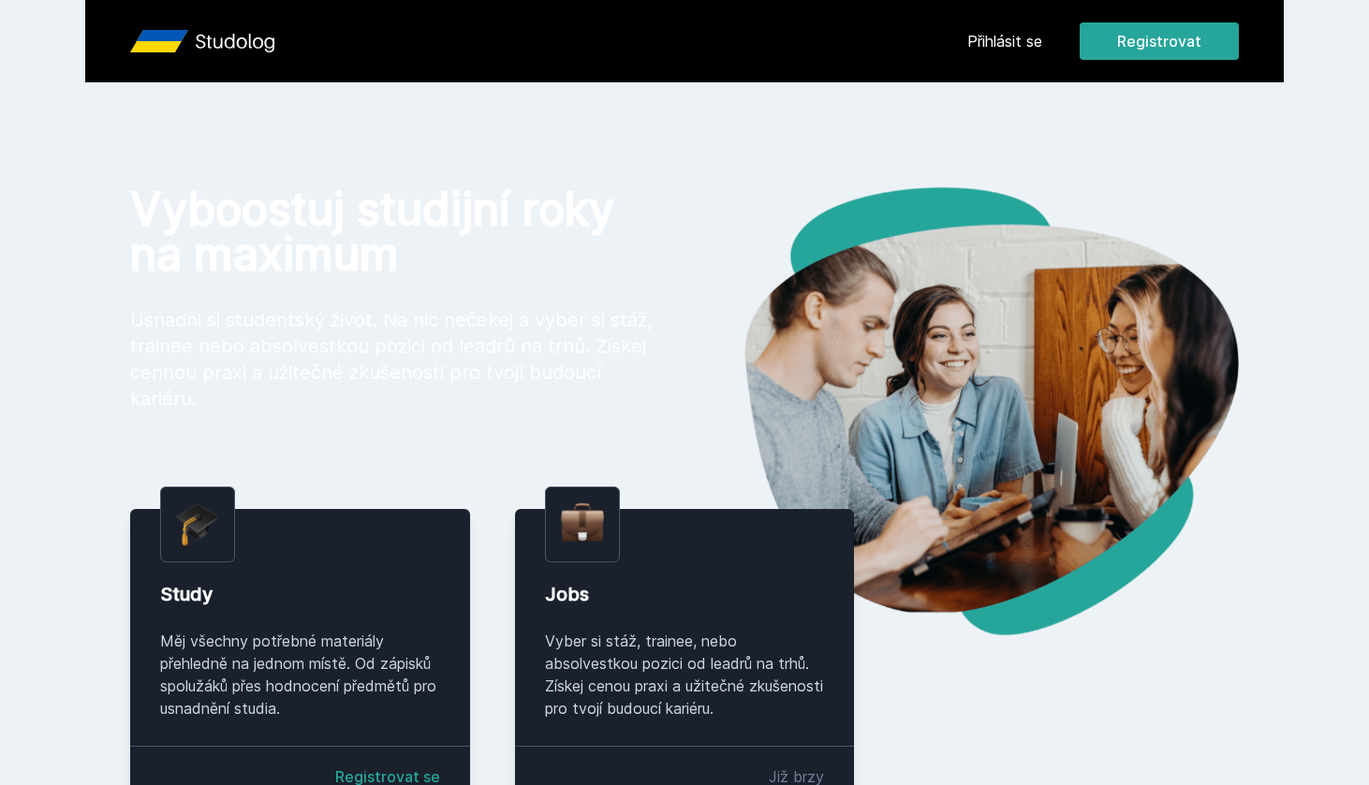
click at [1036, 34] on link "Přihlásit se" at bounding box center [1004, 41] width 75 height 22
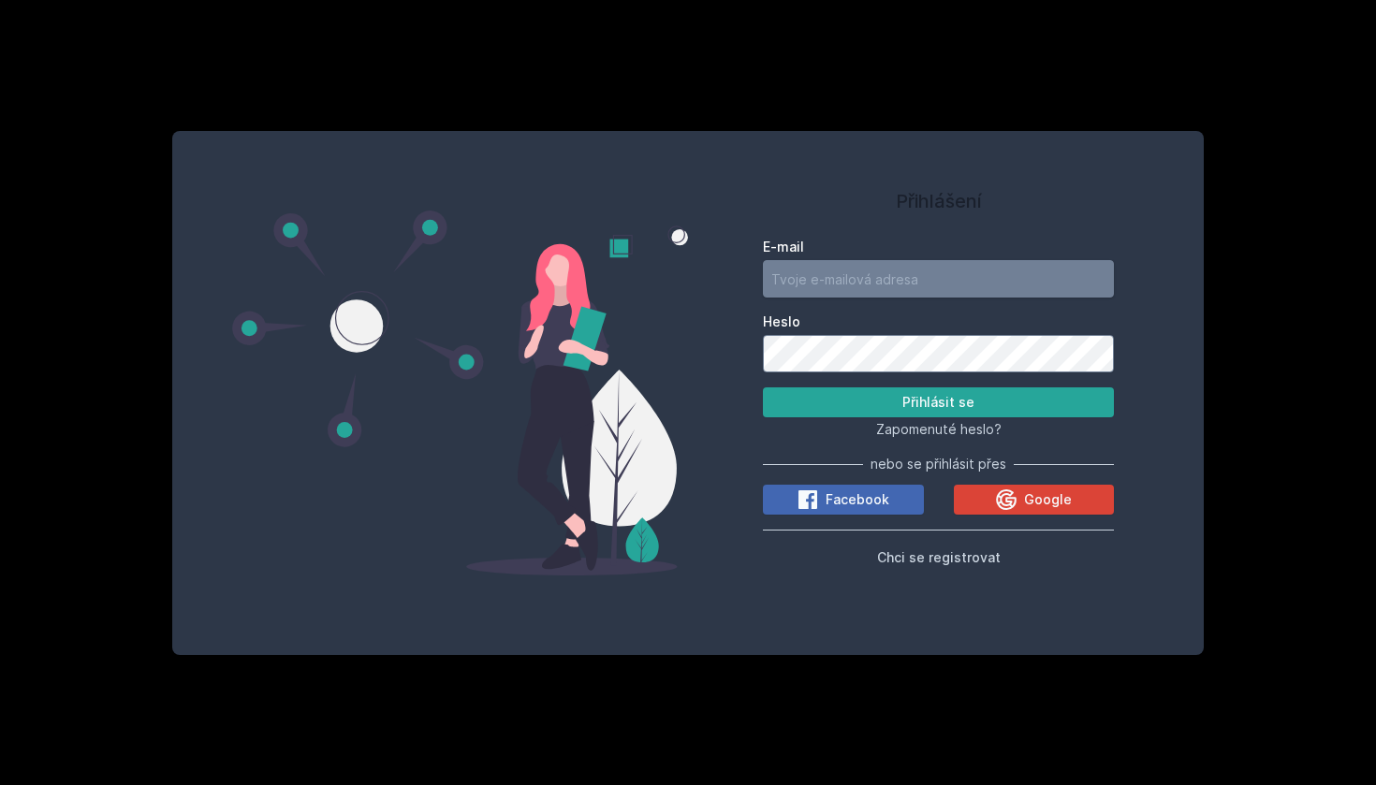
type input "[EMAIL_ADDRESS][DOMAIN_NAME]"
click at [938, 403] on button "Přihlásit se" at bounding box center [938, 403] width 351 height 30
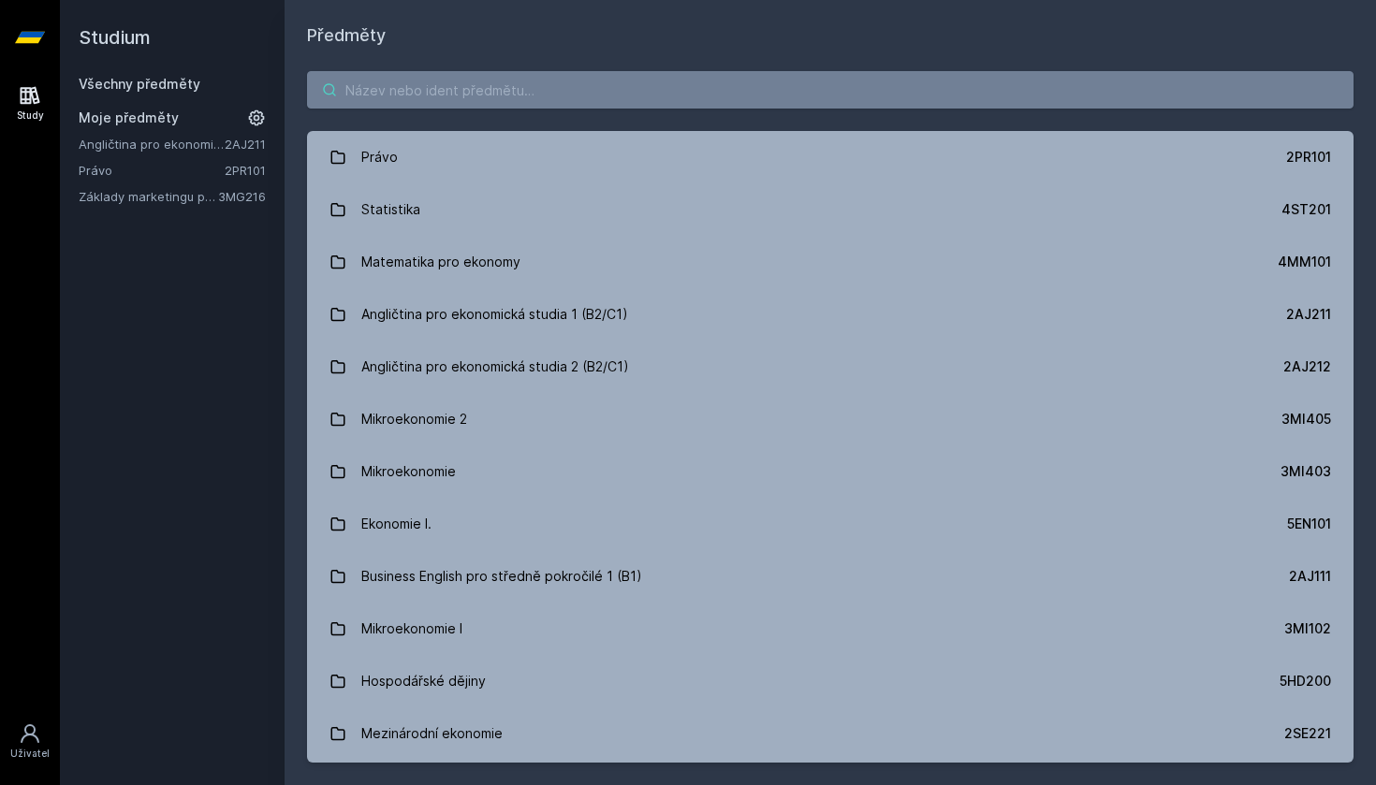
click at [450, 92] on input "search" at bounding box center [830, 89] width 1047 height 37
paste input "4IT111"
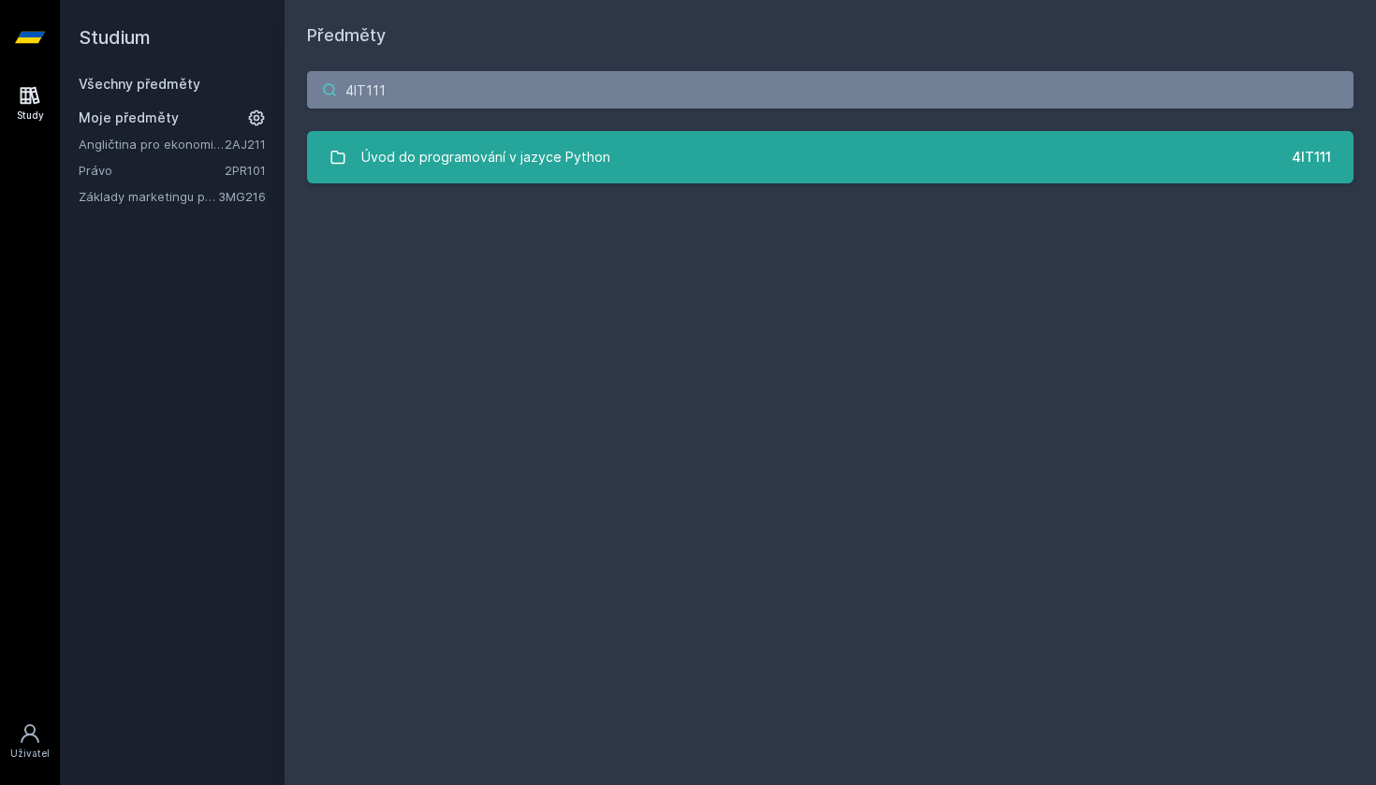
type input "4IT111"
click at [448, 156] on div "Úvod do programování v jazyce Python" at bounding box center [485, 157] width 249 height 37
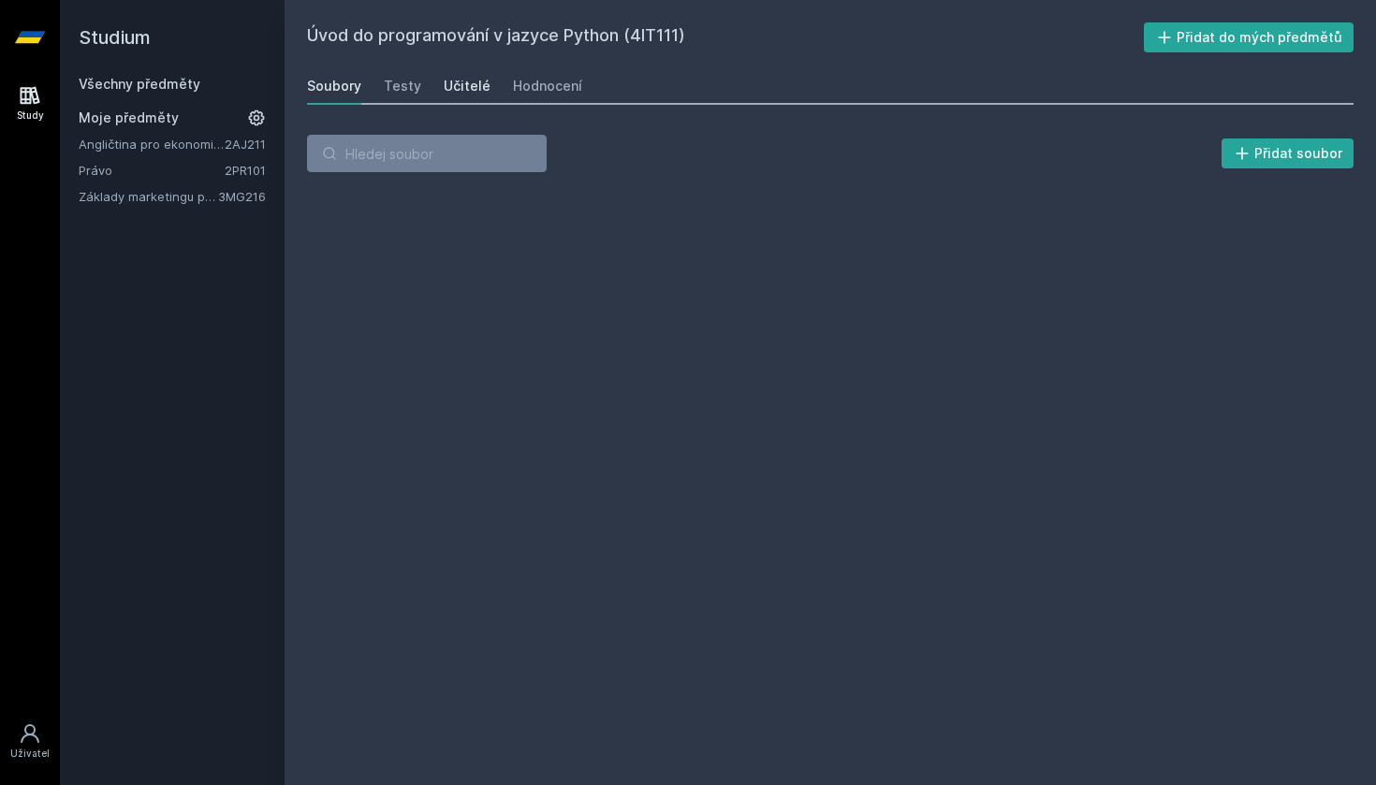
click at [457, 84] on div "Učitelé" at bounding box center [467, 86] width 47 height 19
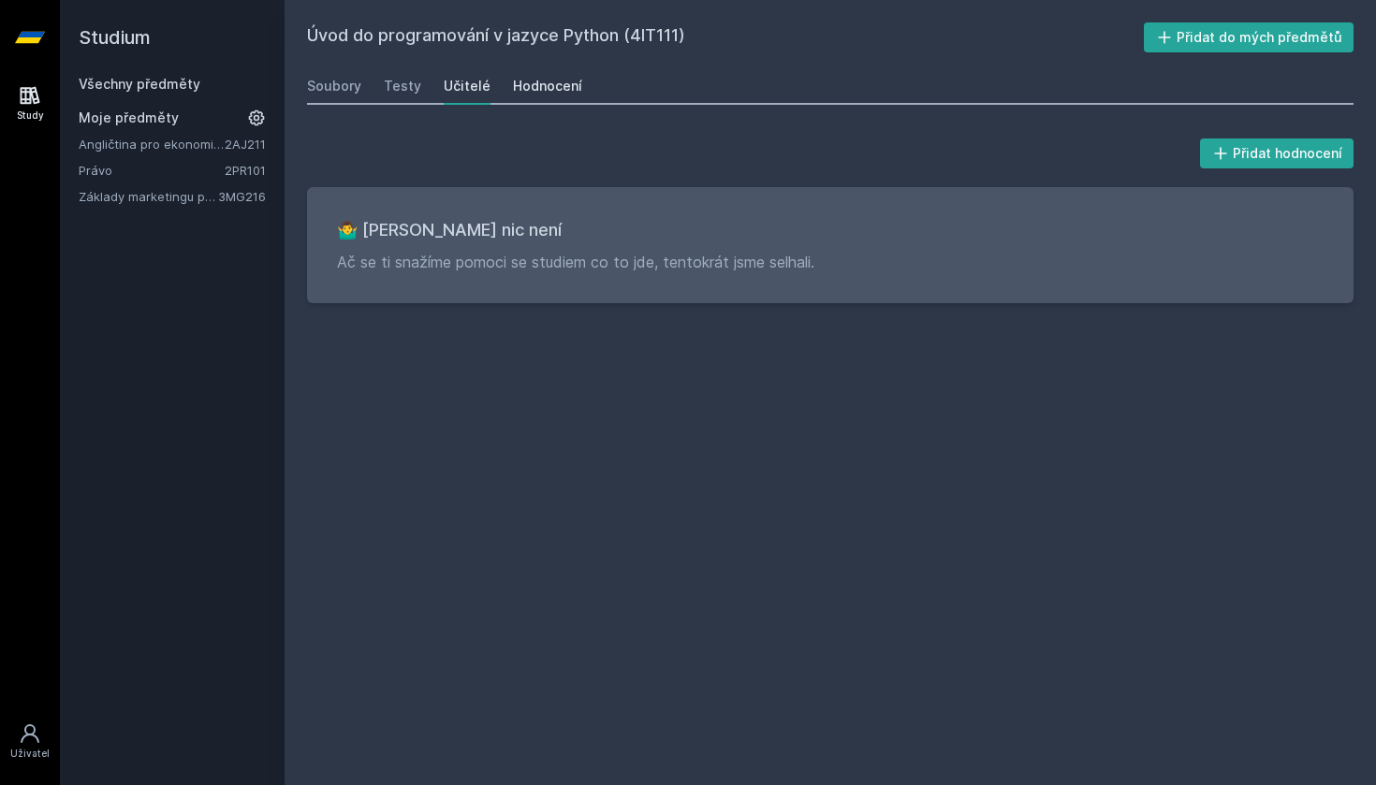
click at [520, 80] on div "Hodnocení" at bounding box center [547, 86] width 69 height 19
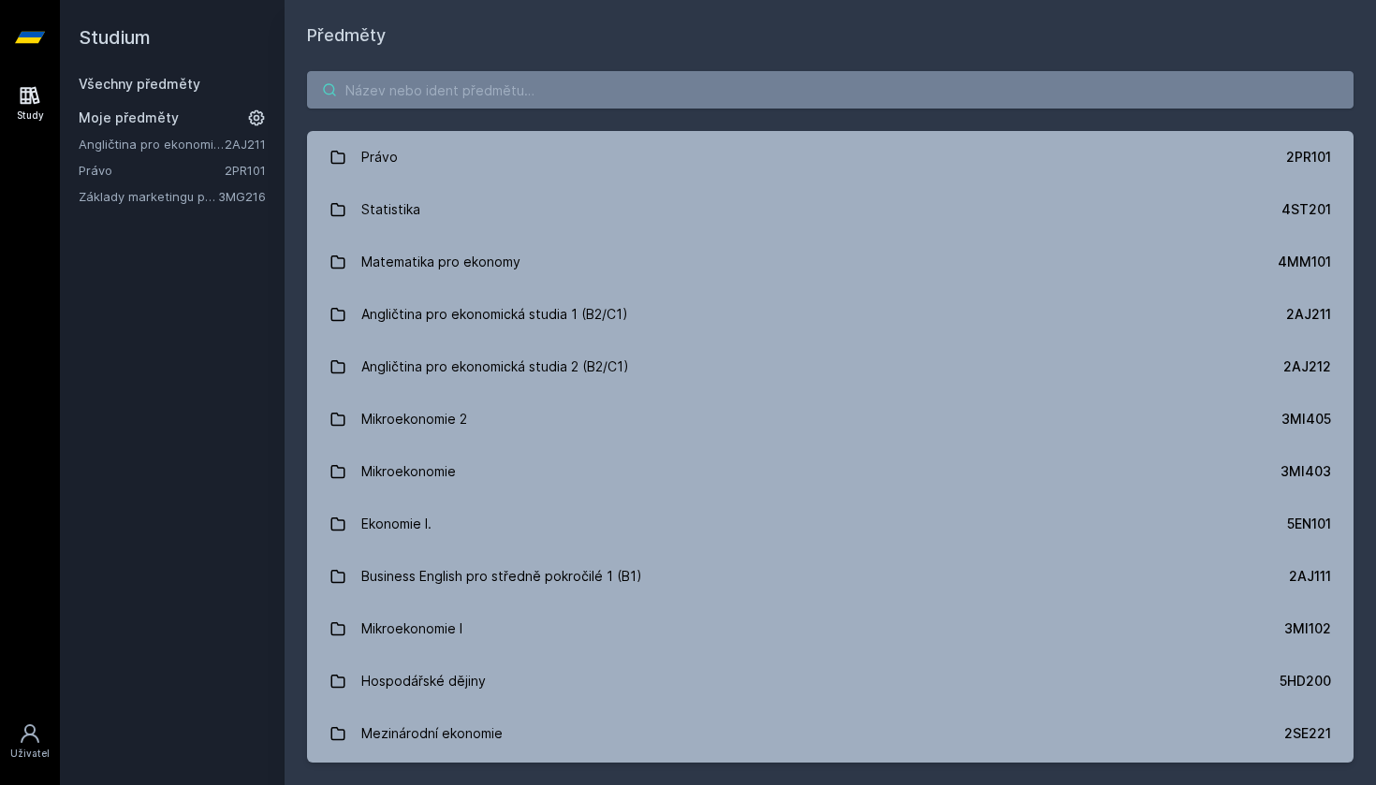
click at [352, 94] on input "search" at bounding box center [830, 89] width 1047 height 37
paste input "4ST642"
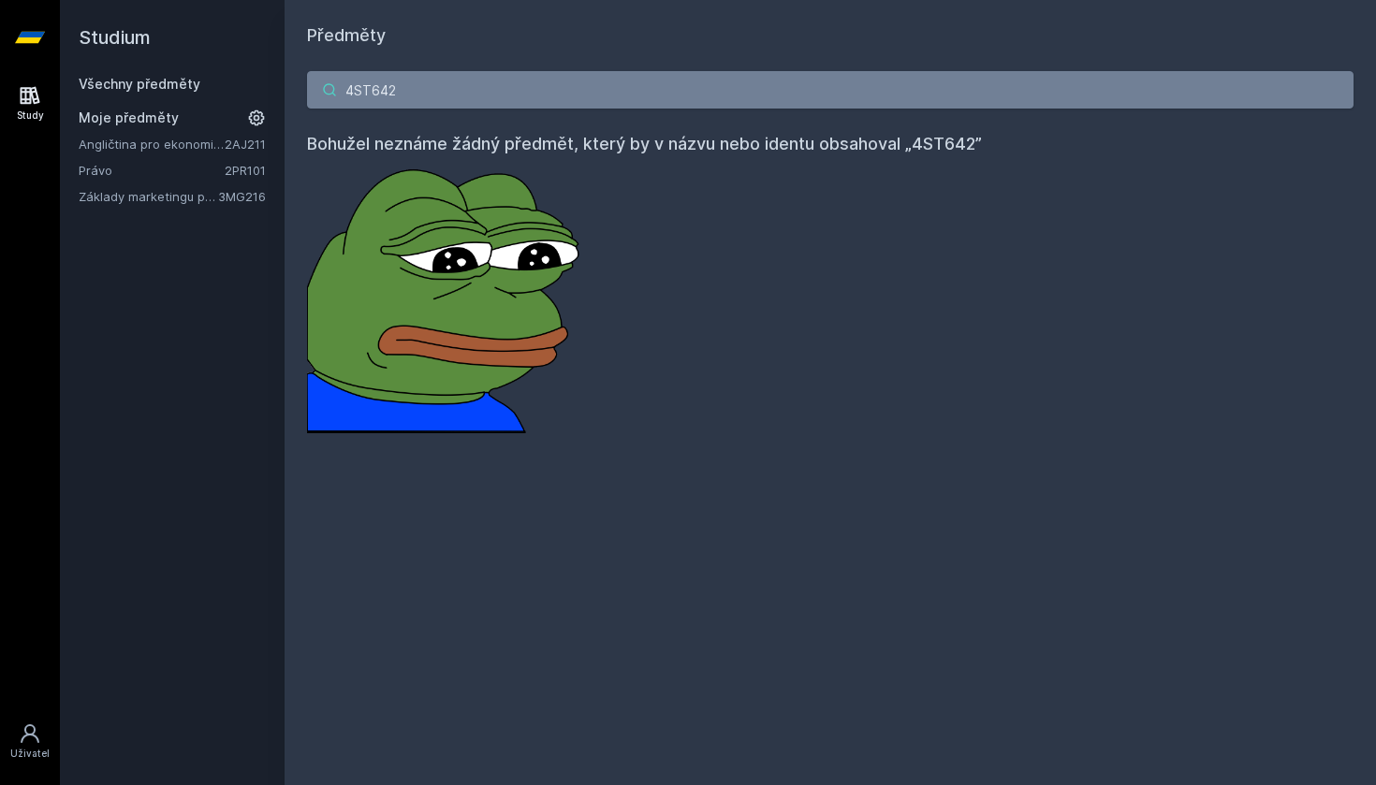
drag, startPoint x: 429, startPoint y: 86, endPoint x: 318, endPoint y: 86, distance: 110.5
click at [318, 86] on input "4ST642" at bounding box center [830, 89] width 1047 height 37
paste input "IZ566"
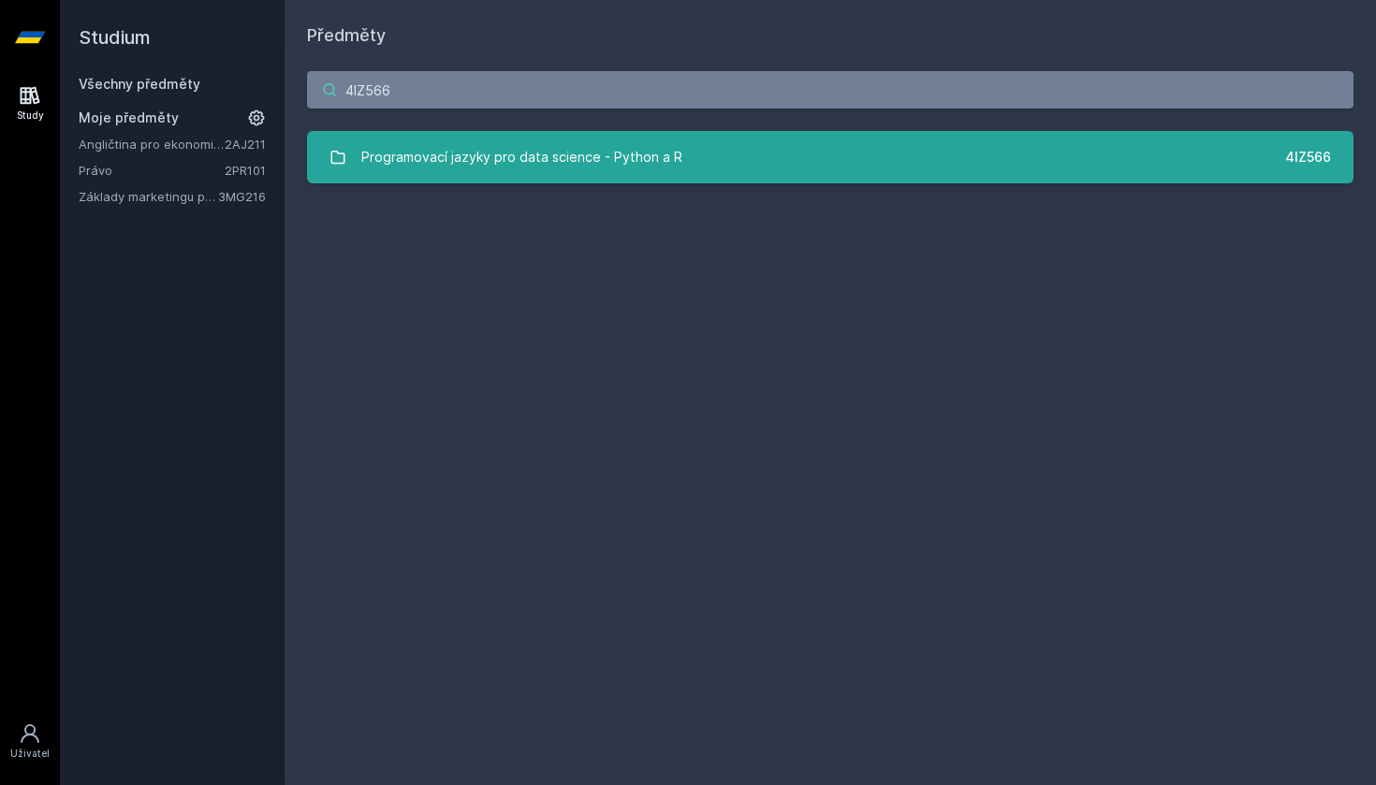
type input "4IZ566"
click at [430, 158] on div "Programovací jazyky pro data science - Python a R" at bounding box center [521, 157] width 321 height 37
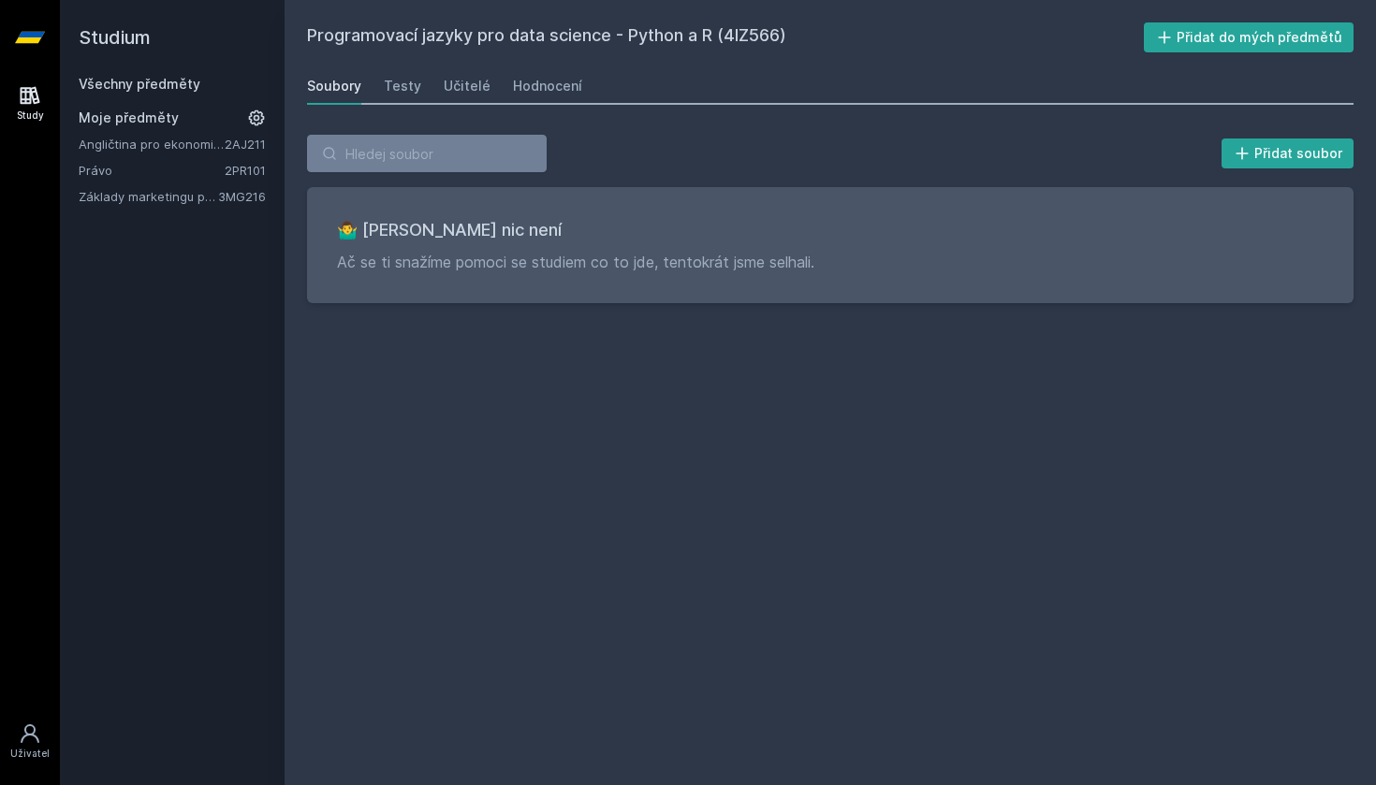
click at [503, 73] on div "Soubory Testy Učitelé Hodnocení" at bounding box center [830, 85] width 1047 height 37
click at [518, 79] on div "Hodnocení" at bounding box center [547, 86] width 69 height 19
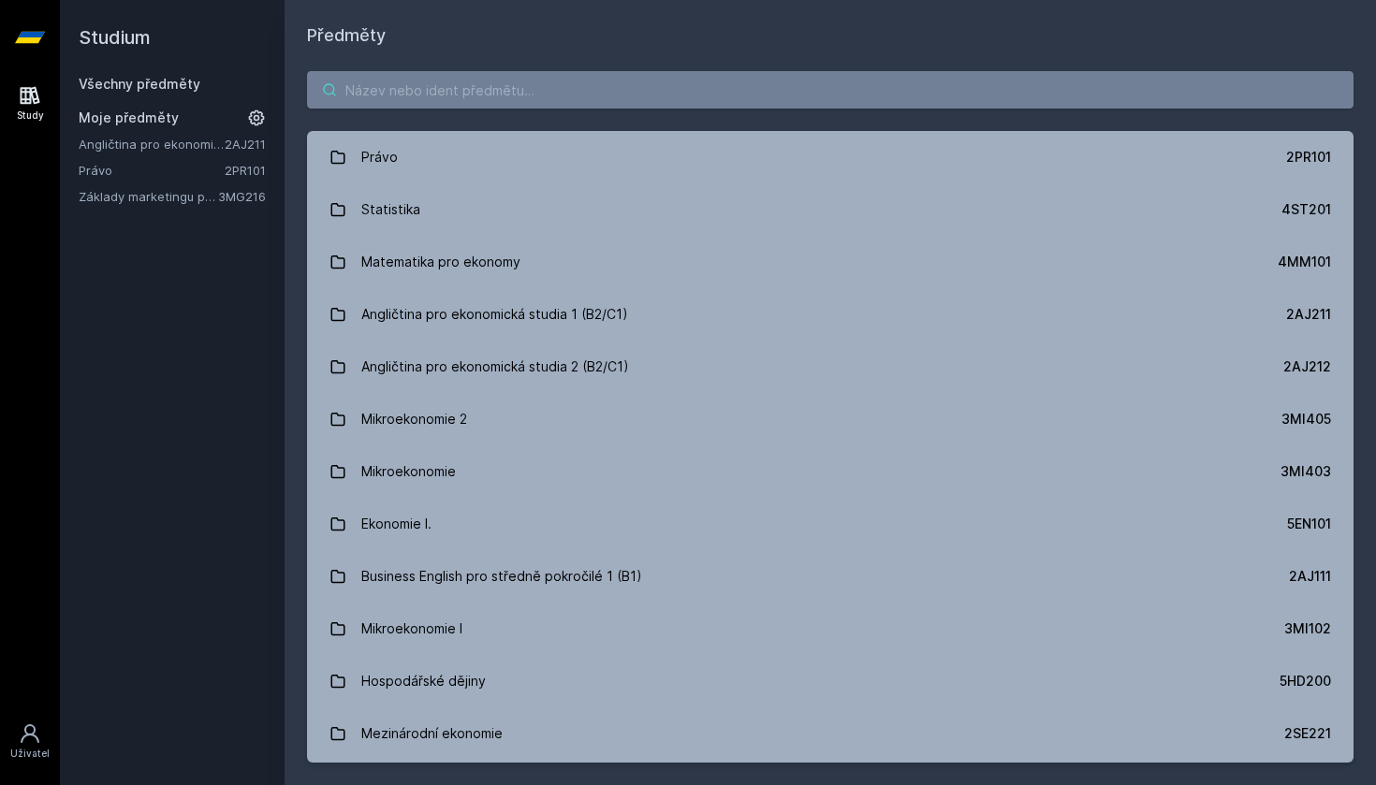
click at [374, 92] on input "search" at bounding box center [830, 89] width 1047 height 37
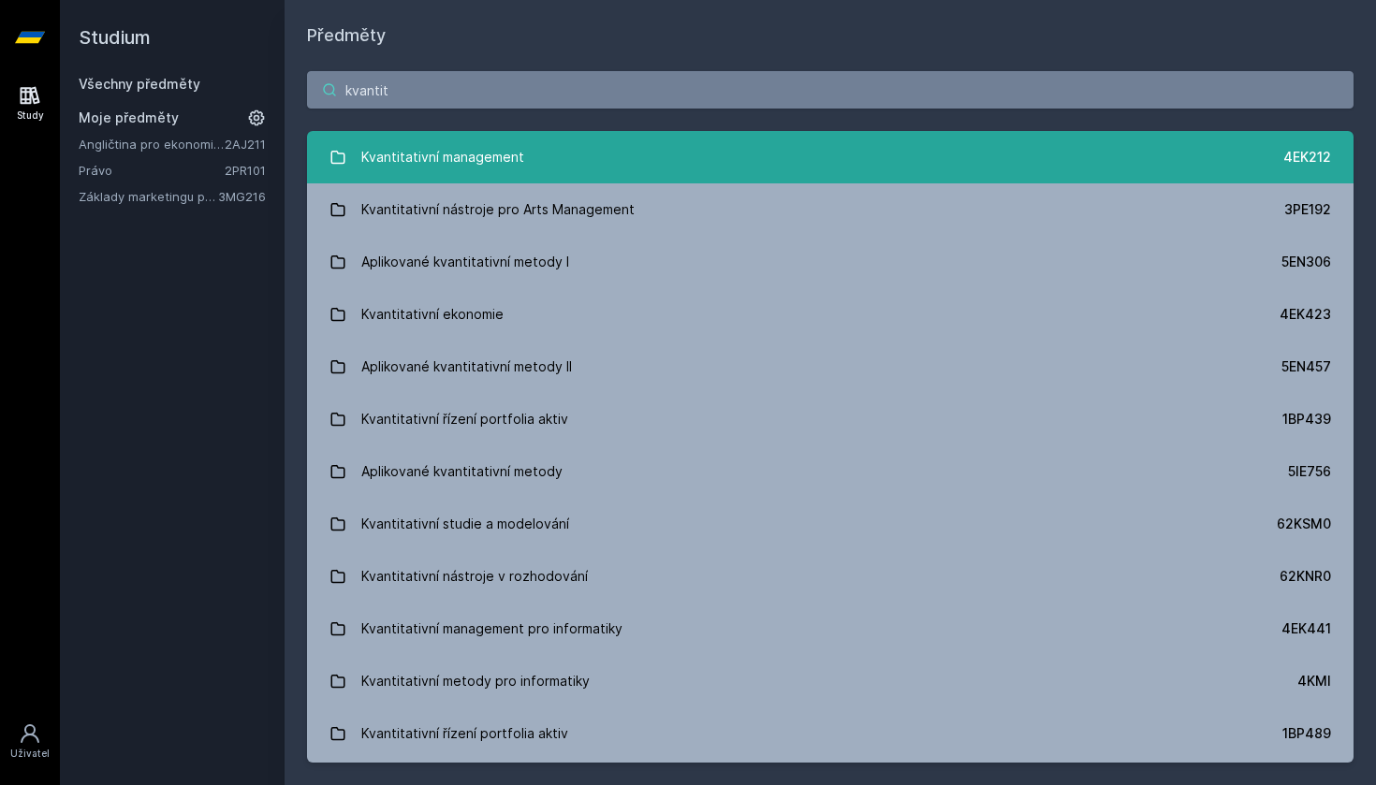
type input "kvantit"
click at [429, 157] on div "Kvantitativní management" at bounding box center [442, 157] width 163 height 37
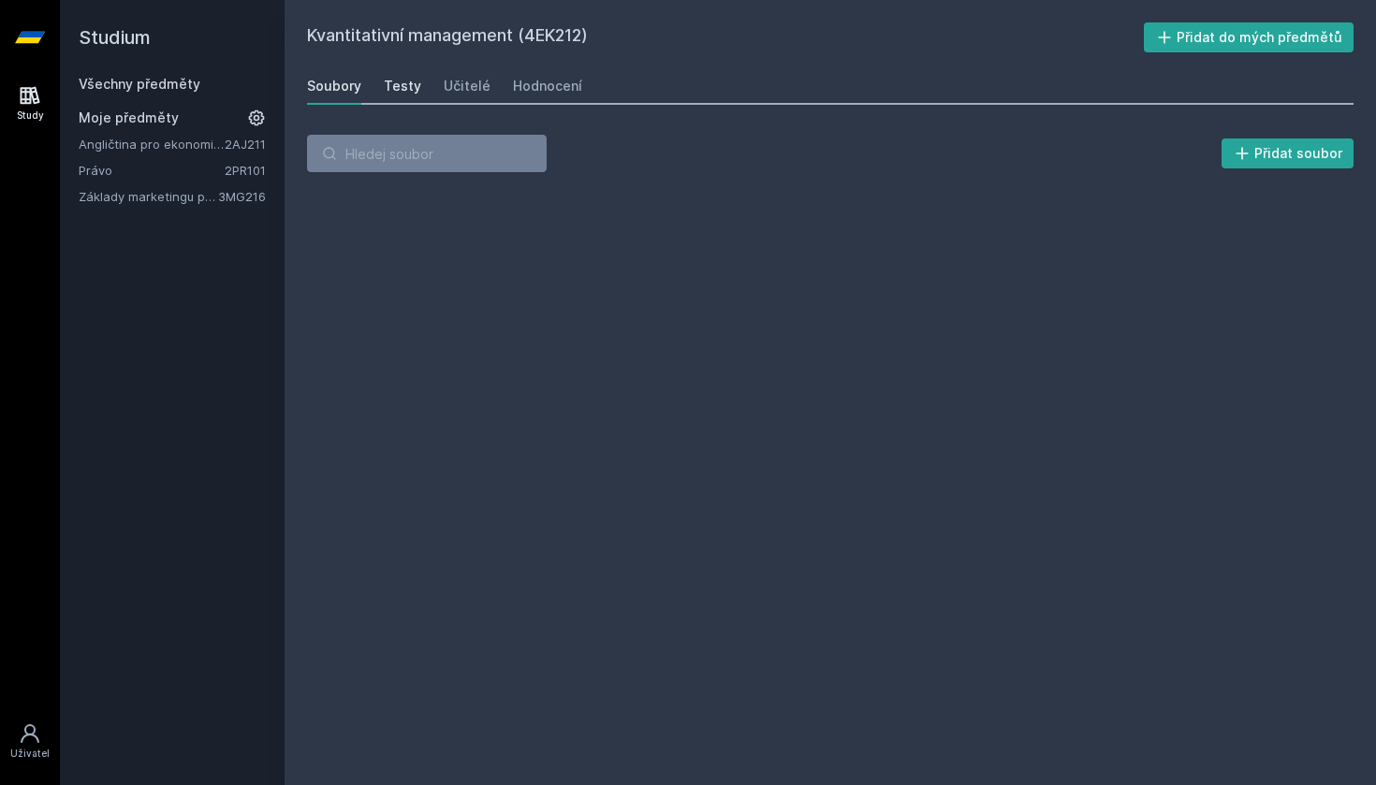
click at [403, 94] on div "Testy" at bounding box center [402, 86] width 37 height 19
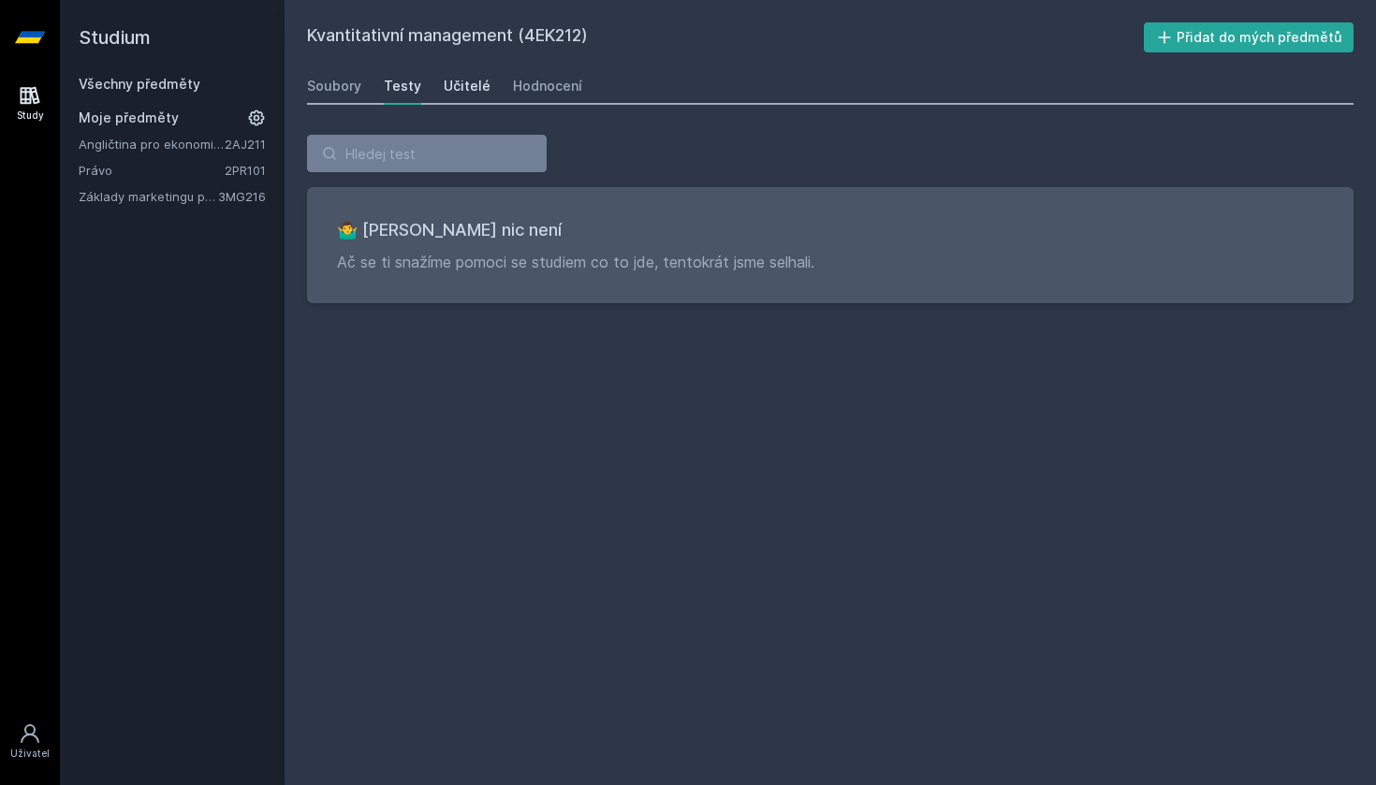
click at [468, 98] on link "Učitelé" at bounding box center [467, 85] width 47 height 37
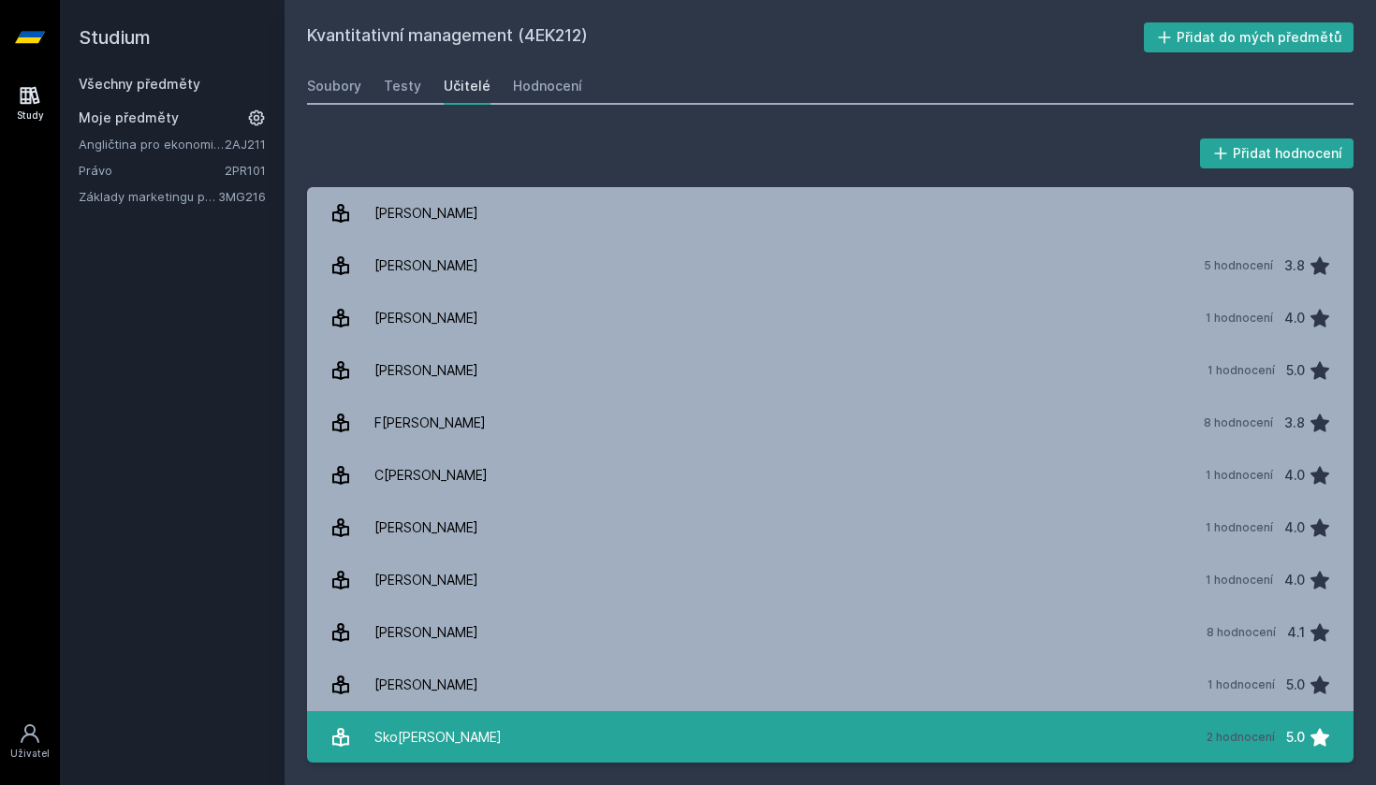
click at [766, 717] on link "S[PERSON_NAME] 2 hodnocení 5.0" at bounding box center [830, 737] width 1047 height 52
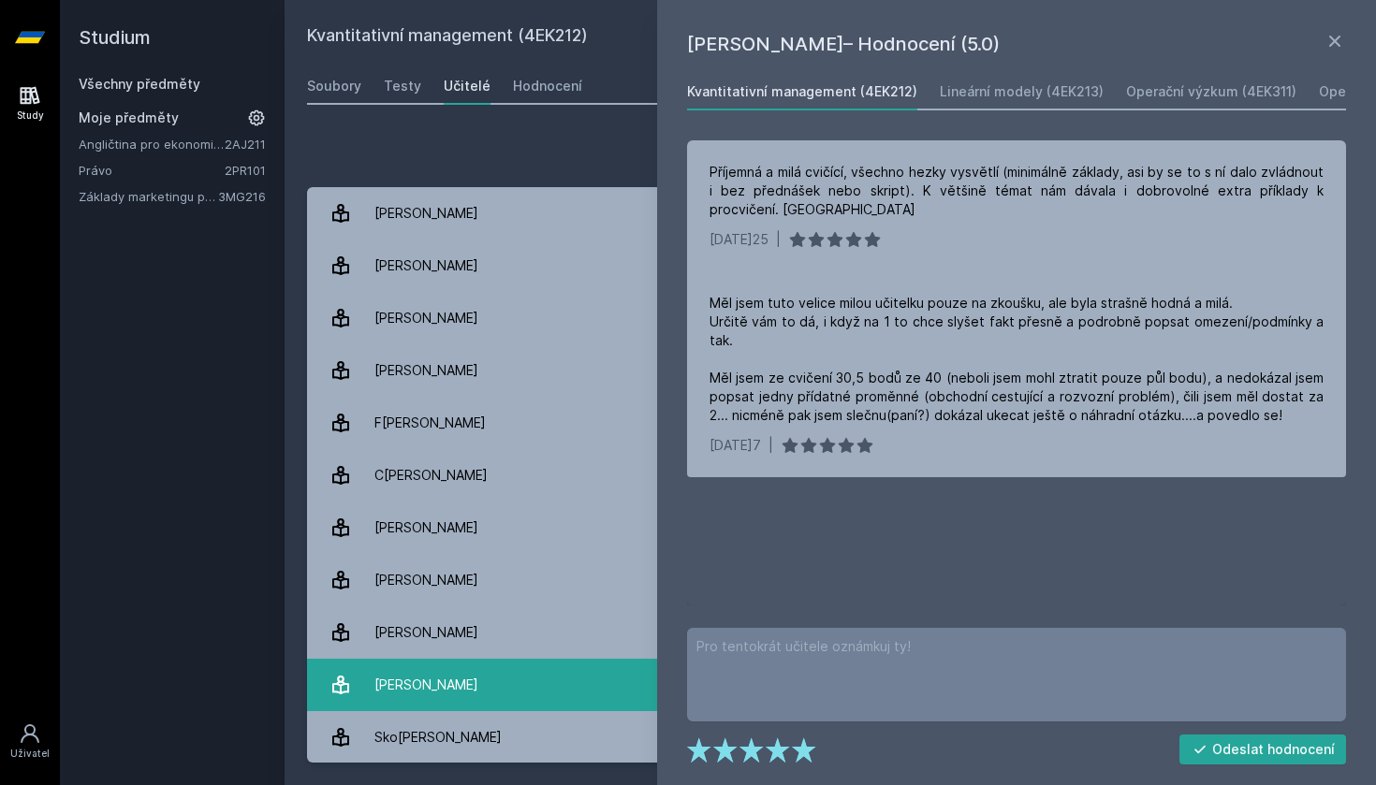
click at [562, 671] on link "R[PERSON_NAME] 1 hodnocení 5.0" at bounding box center [830, 685] width 1047 height 52
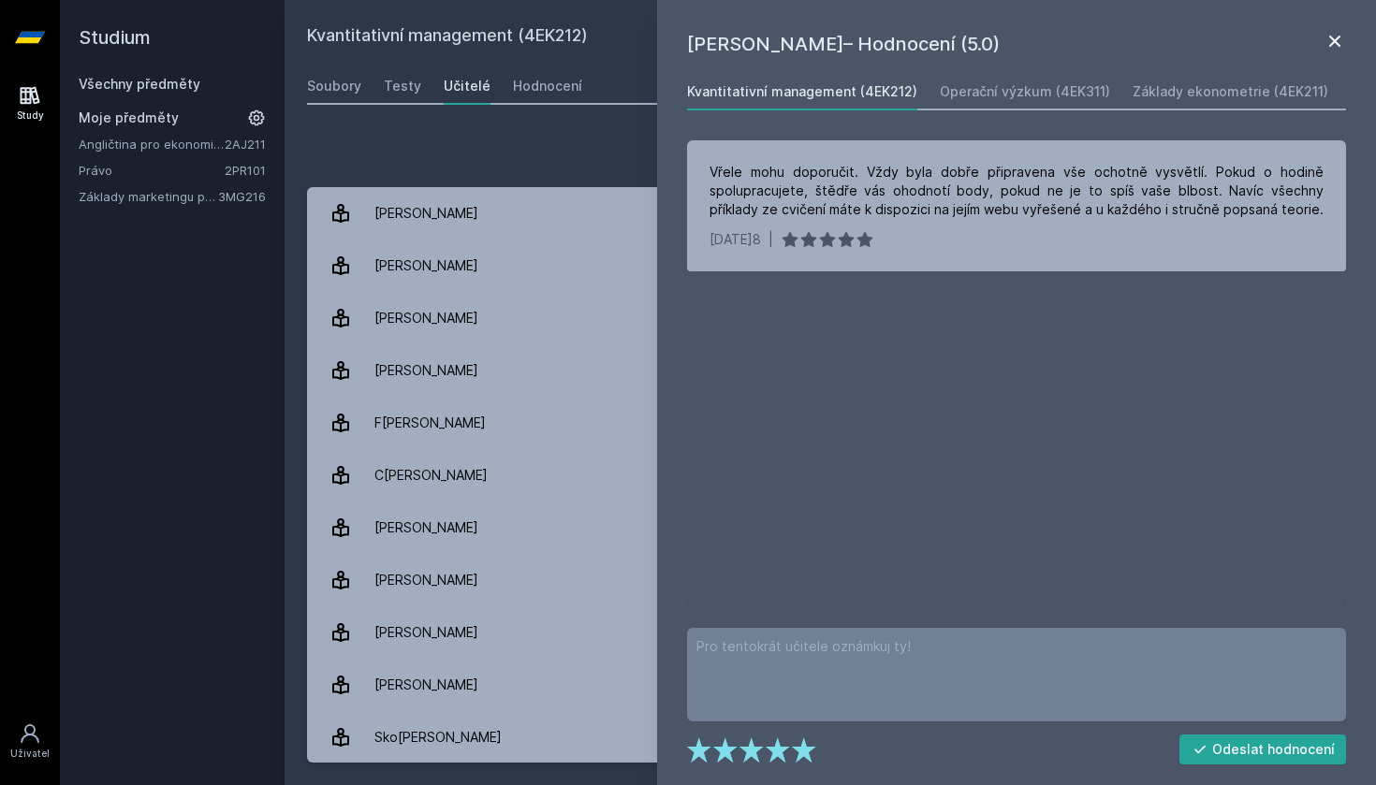
click at [1341, 40] on icon at bounding box center [1335, 41] width 22 height 22
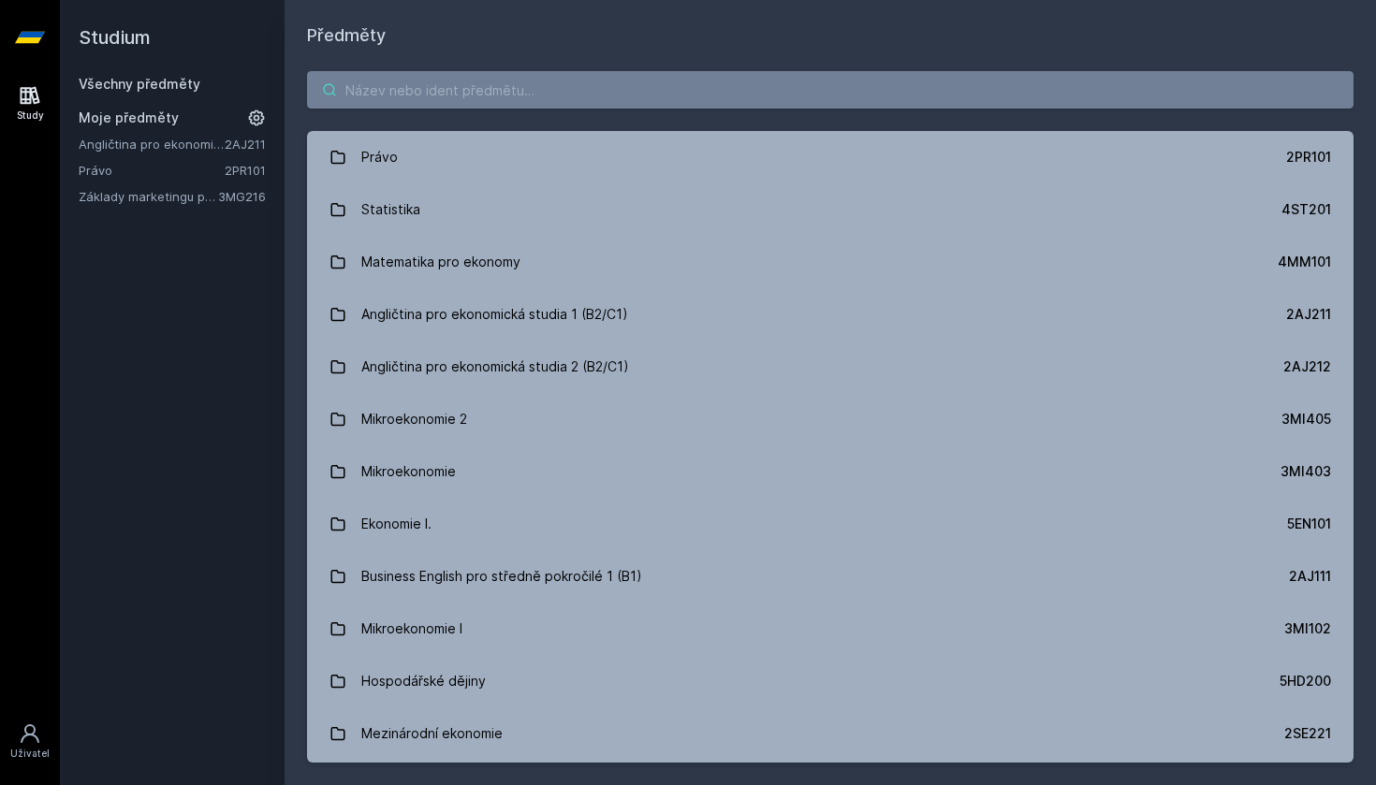
click at [401, 98] on input "search" at bounding box center [830, 89] width 1047 height 37
paste input "4IT115"
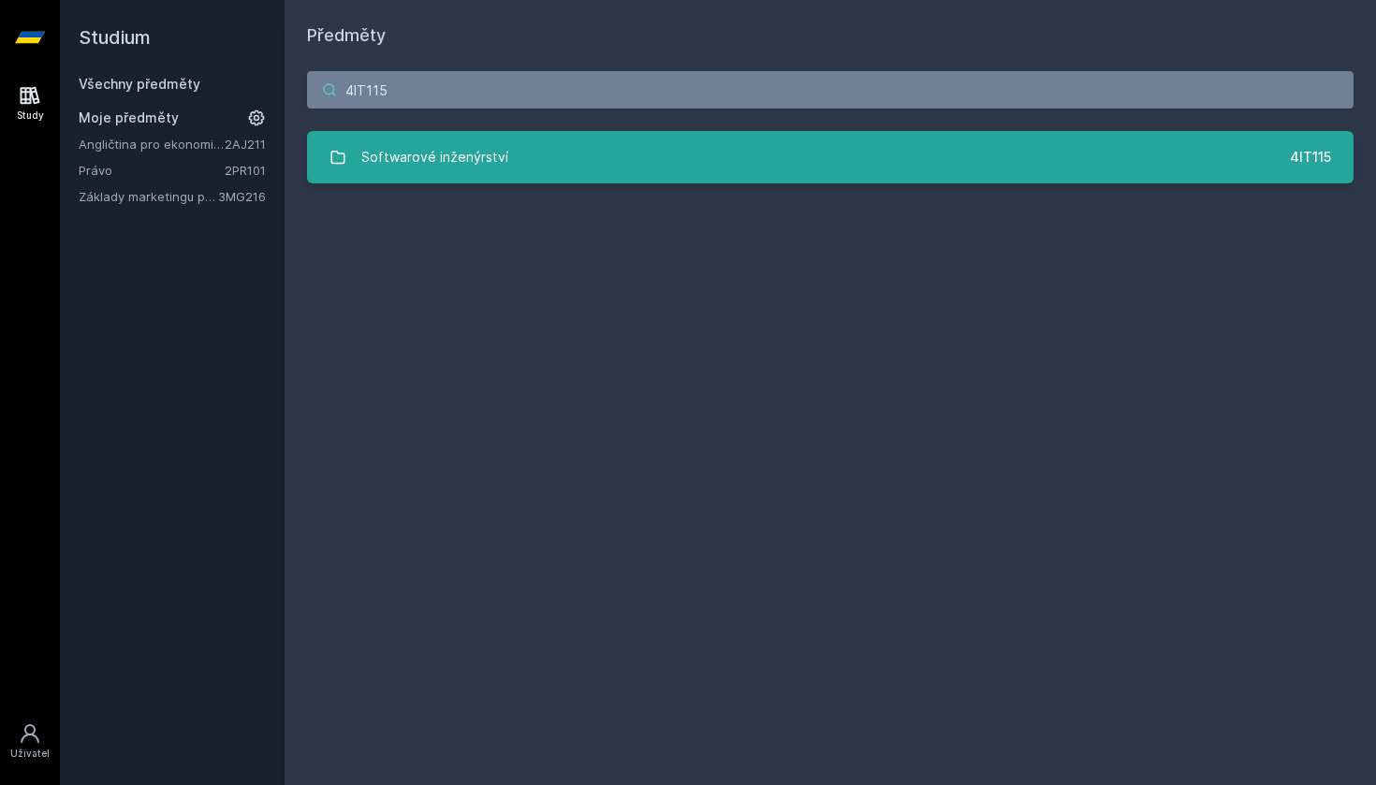
type input "4IT115"
click at [420, 151] on div "Softwarové inženýrství" at bounding box center [434, 157] width 147 height 37
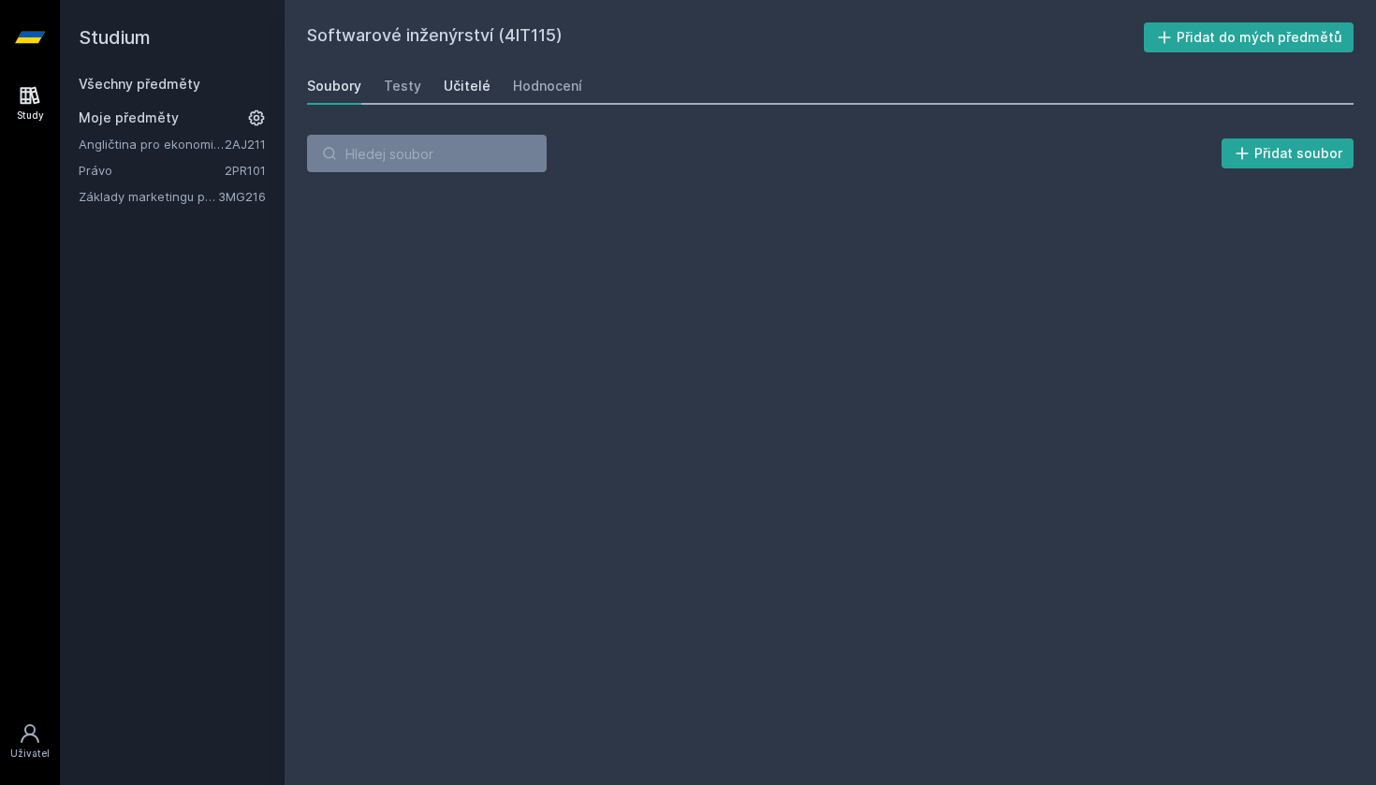
click at [466, 88] on div "Učitelé" at bounding box center [467, 86] width 47 height 19
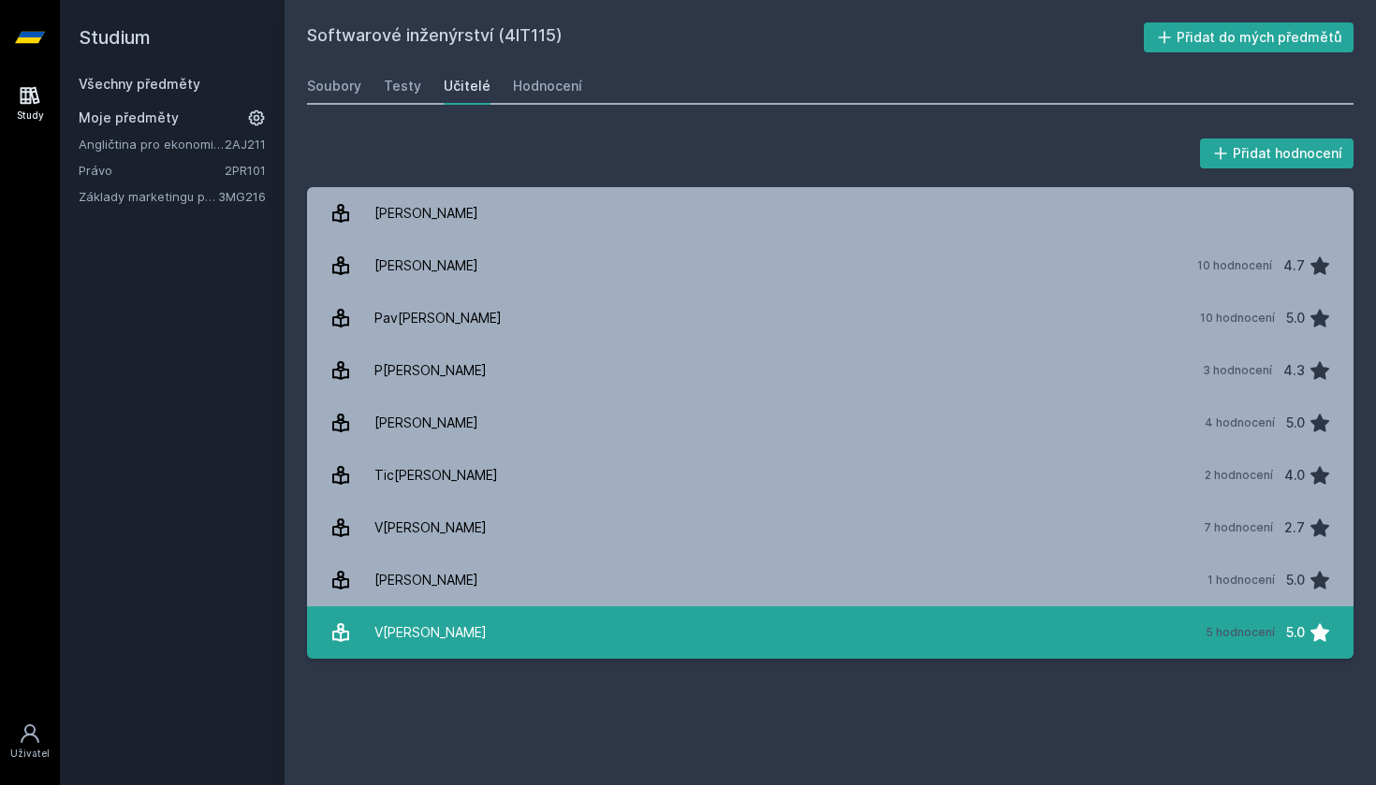
click at [585, 633] on link "Ven[PERSON_NAME] 5 hodnocení 5.0" at bounding box center [830, 633] width 1047 height 52
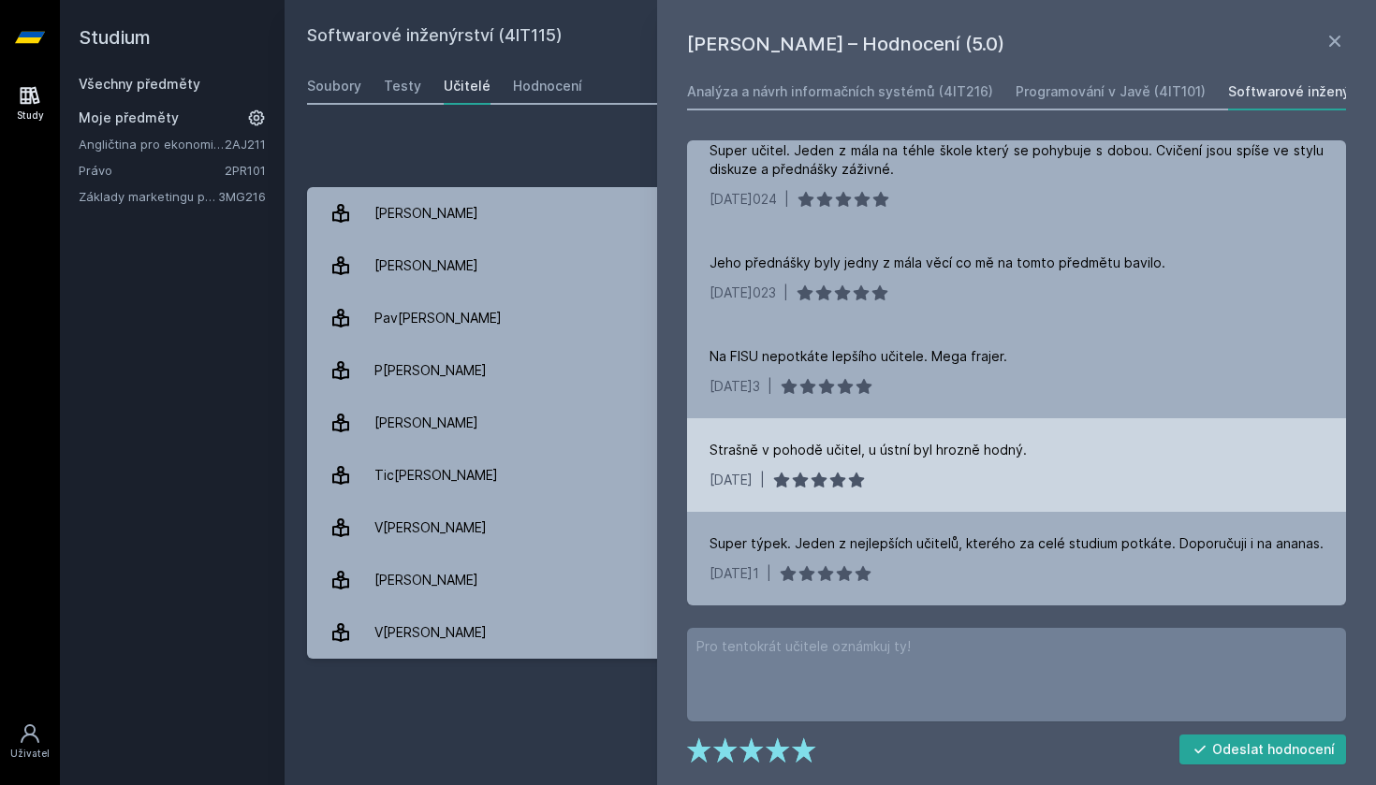
scroll to position [22, 0]
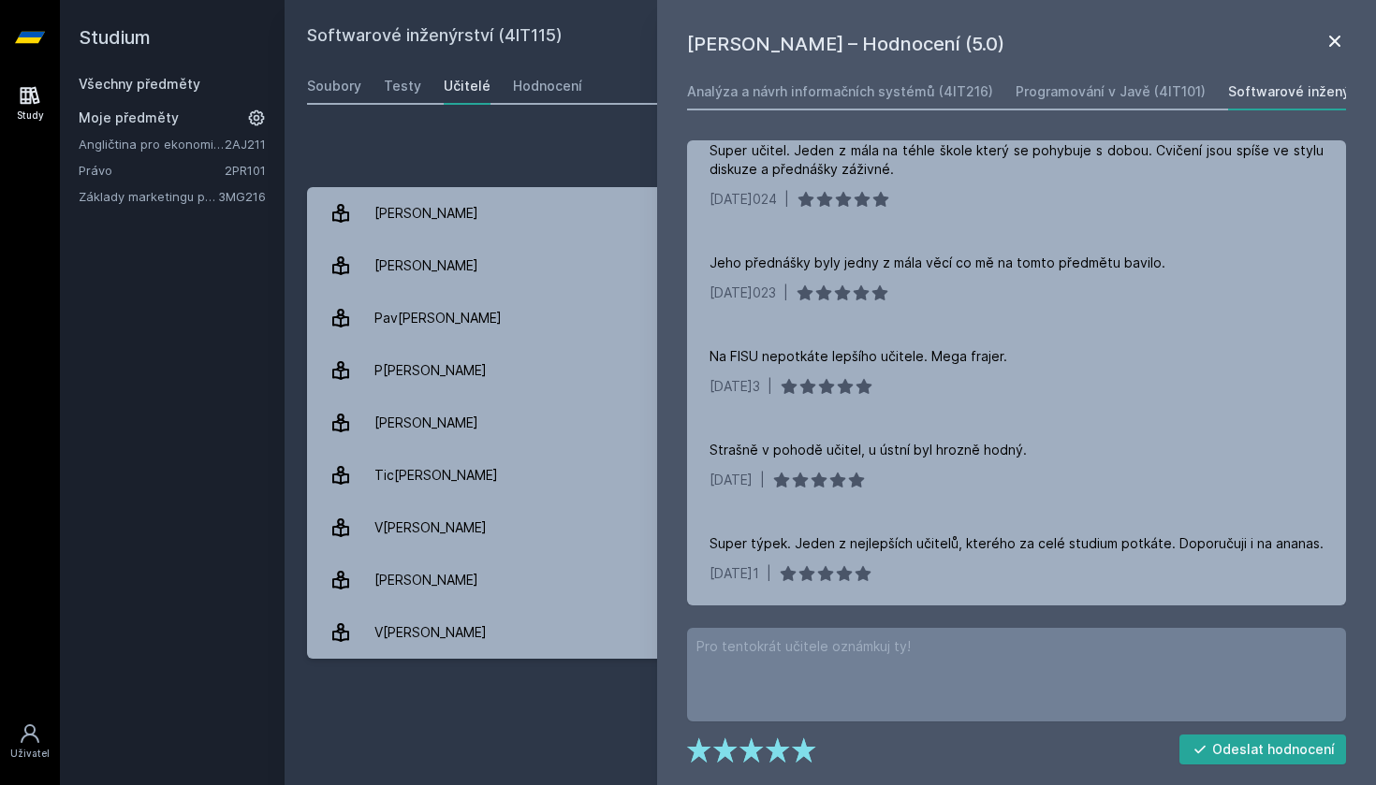
click at [1341, 43] on icon at bounding box center [1335, 41] width 22 height 22
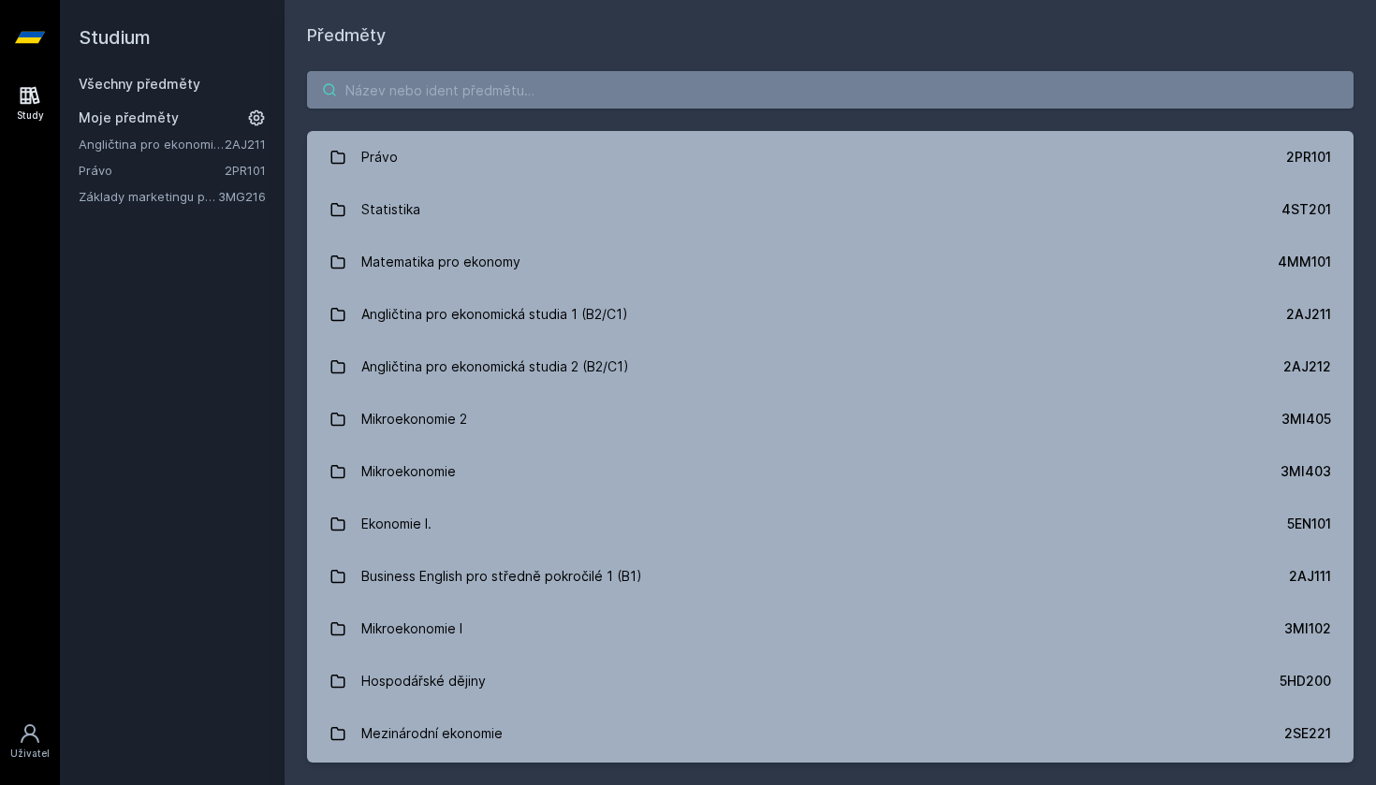
click at [397, 80] on input "search" at bounding box center [830, 89] width 1047 height 37
paste input "3SG201"
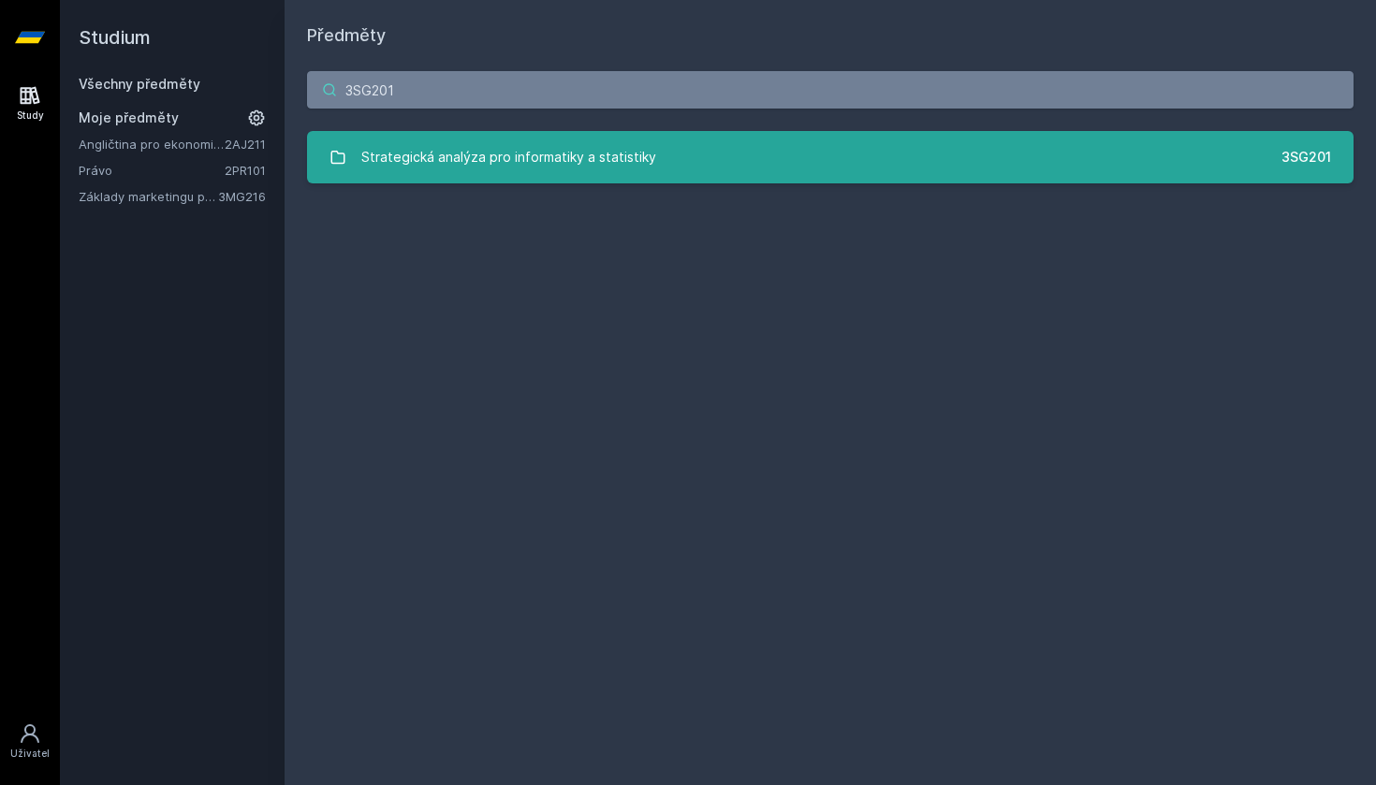
type input "3SG201"
click at [429, 139] on div "Strategická analýza pro informatiky a statistiky" at bounding box center [508, 157] width 295 height 37
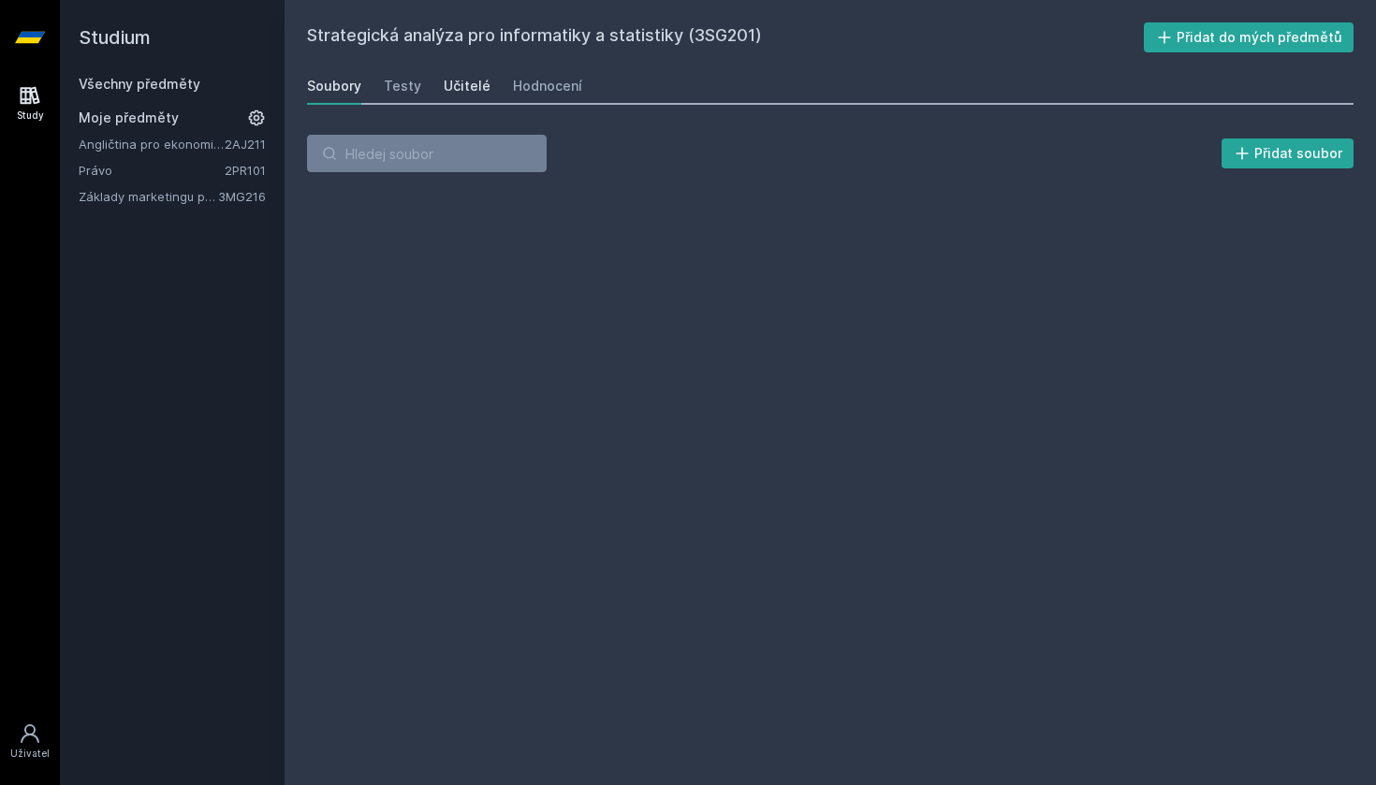
click at [444, 98] on link "Učitelé" at bounding box center [467, 85] width 47 height 37
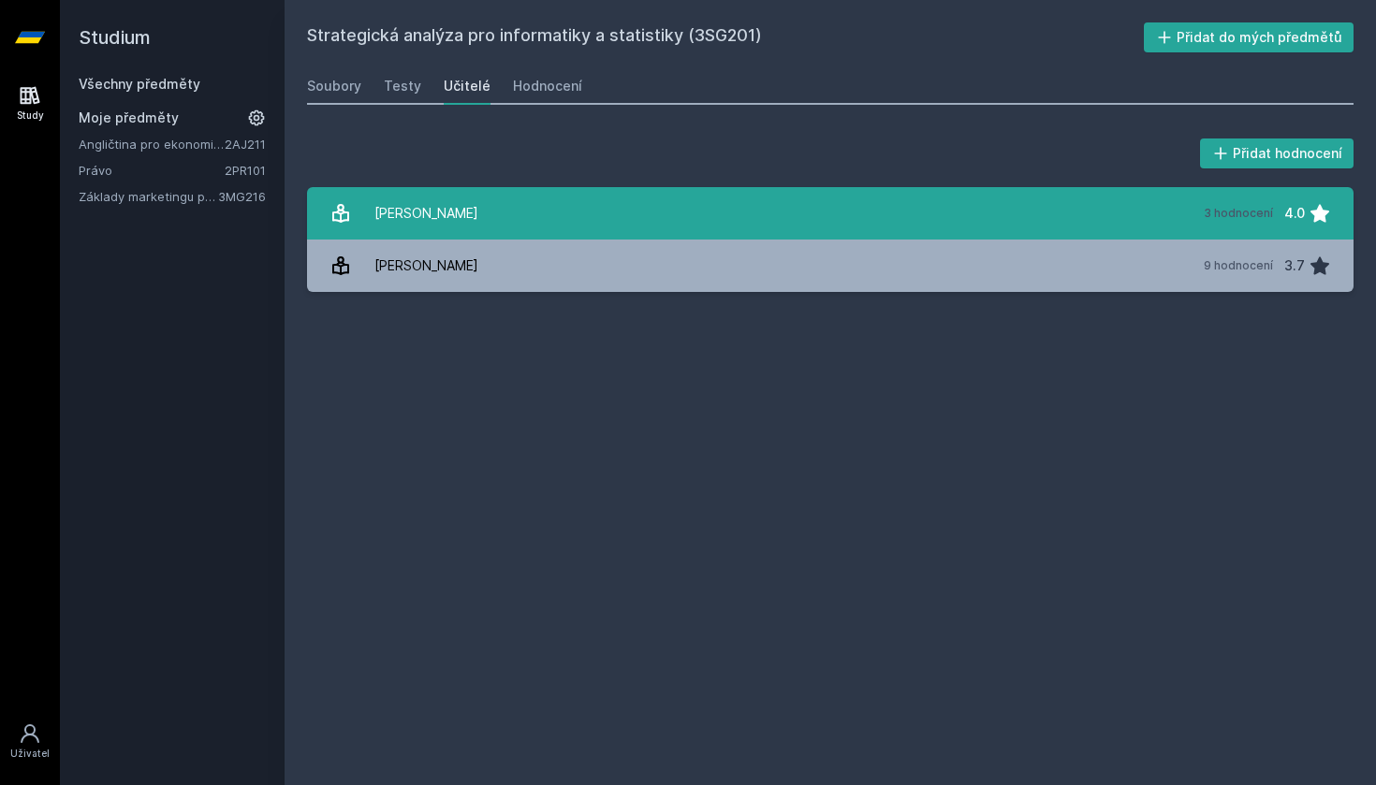
click at [923, 206] on link "H[PERSON_NAME] 3 hodnocení 4.0" at bounding box center [830, 213] width 1047 height 52
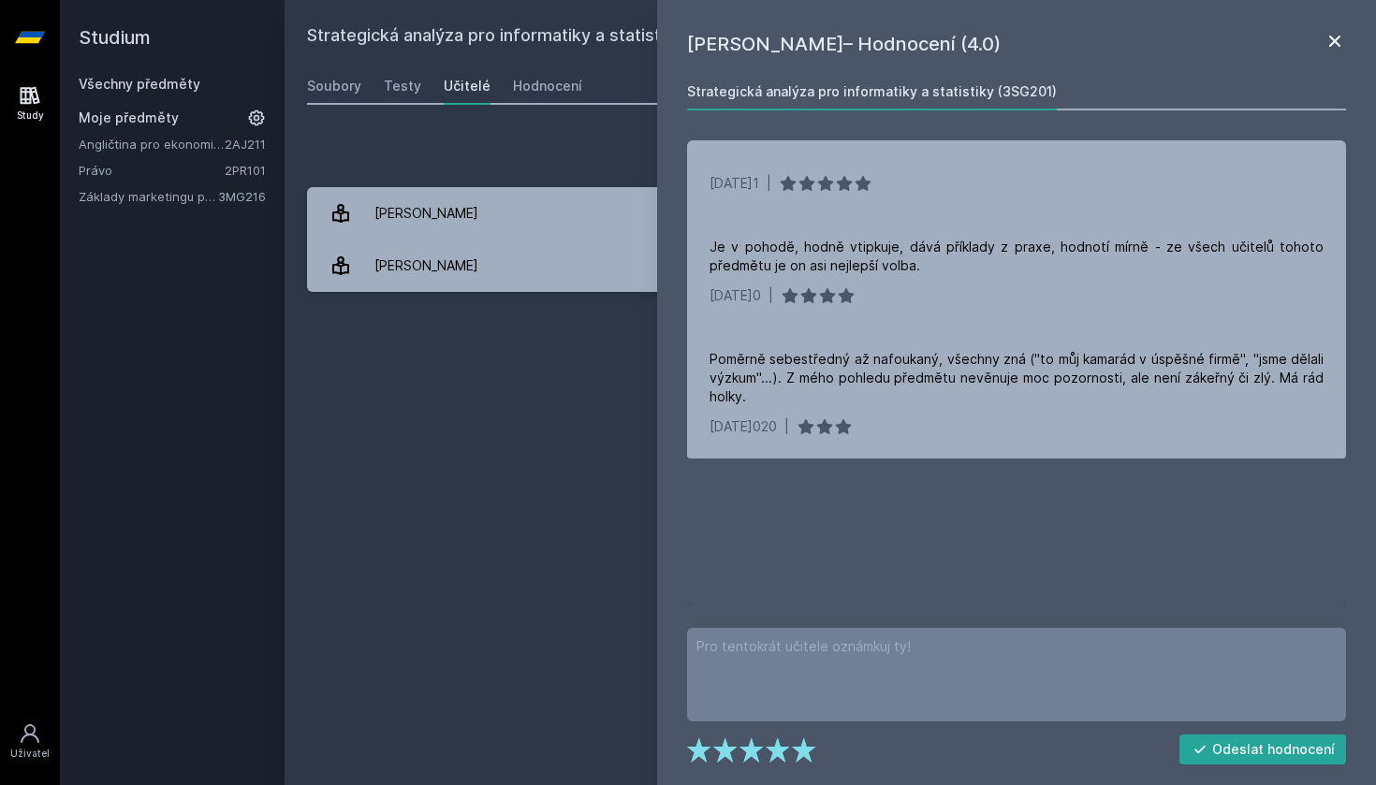
click at [1340, 43] on icon at bounding box center [1335, 41] width 22 height 22
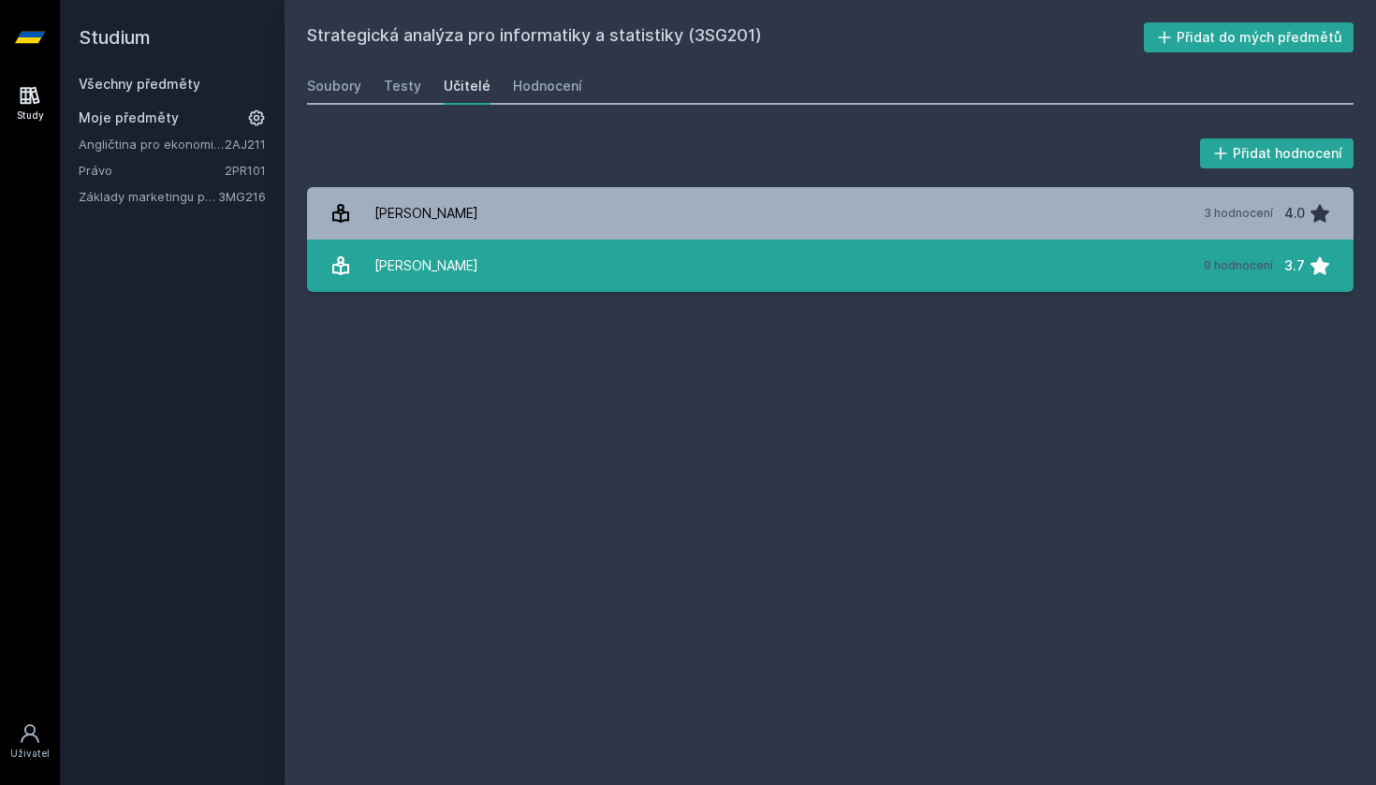
click at [1147, 258] on link "Mik[PERSON_NAME] 9 hodnocení 3.7" at bounding box center [830, 266] width 1047 height 52
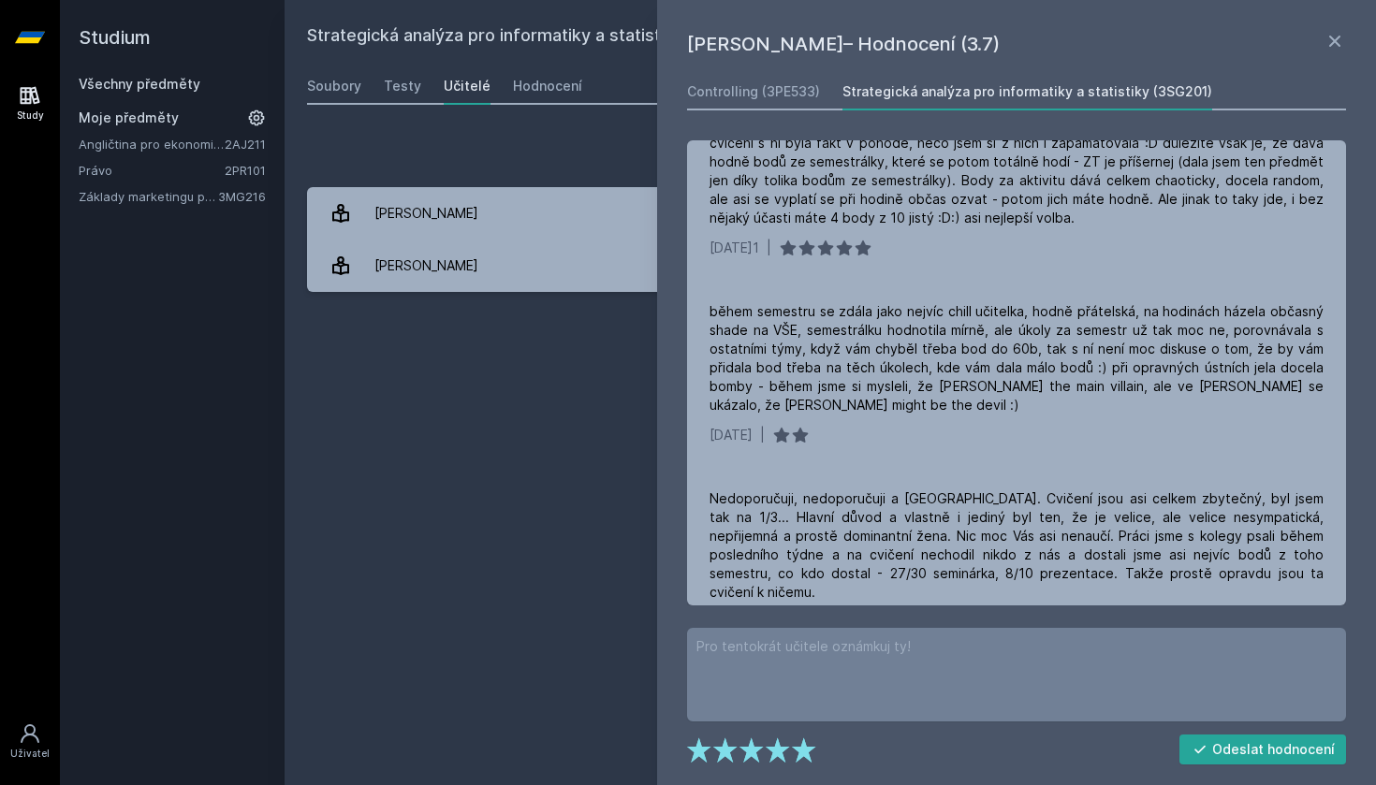
scroll to position [1022, 0]
click at [491, 69] on div "Soubory Testy Učitelé Hodnocení" at bounding box center [830, 85] width 1047 height 37
click at [1346, 43] on div "[PERSON_NAME]– Hodnocení (3.7) Controlling (3PE533) Strategická analýza pro inf…" at bounding box center [1016, 392] width 719 height 785
click at [110, 80] on link "Všechny předměty" at bounding box center [140, 84] width 122 height 16
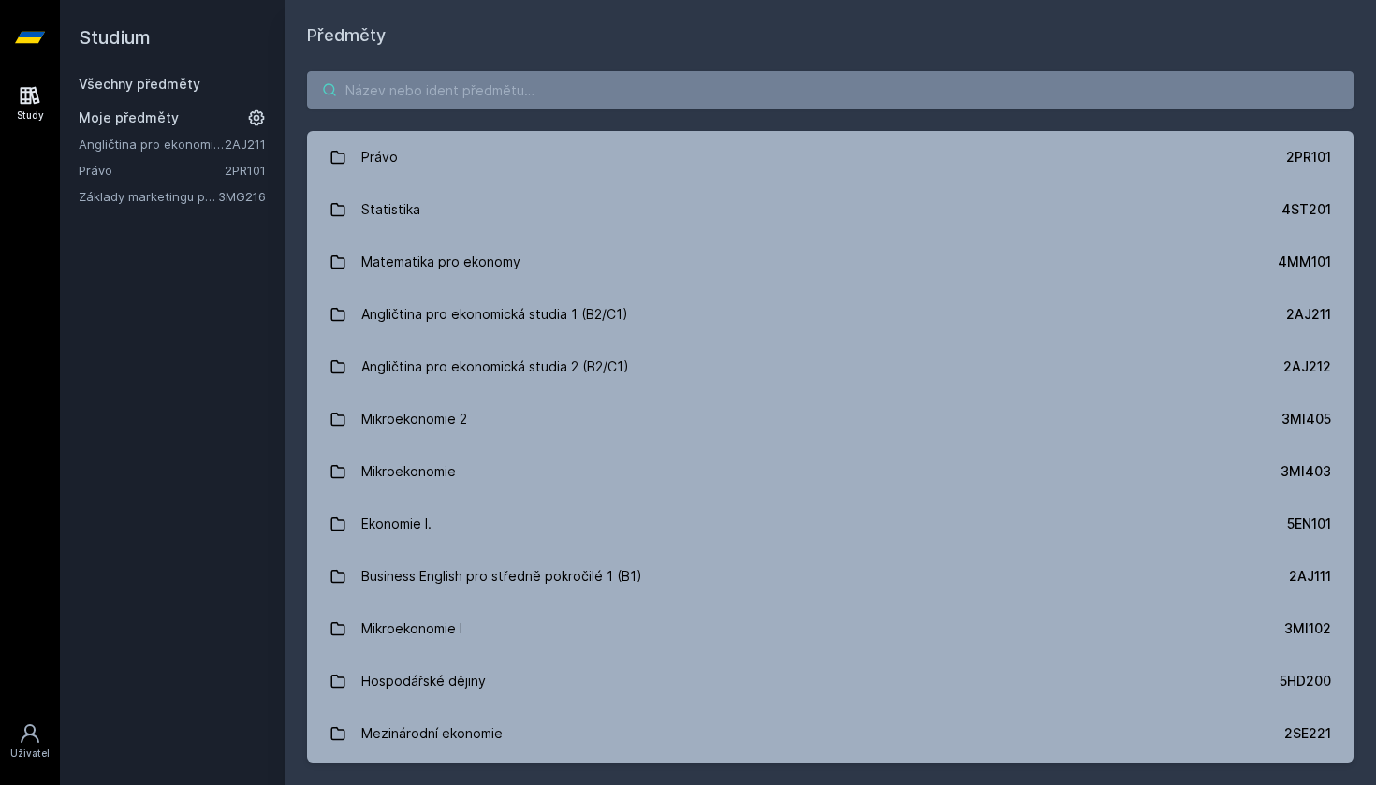
click at [464, 81] on input "search" at bounding box center [830, 89] width 1047 height 37
paste input "3MI204"
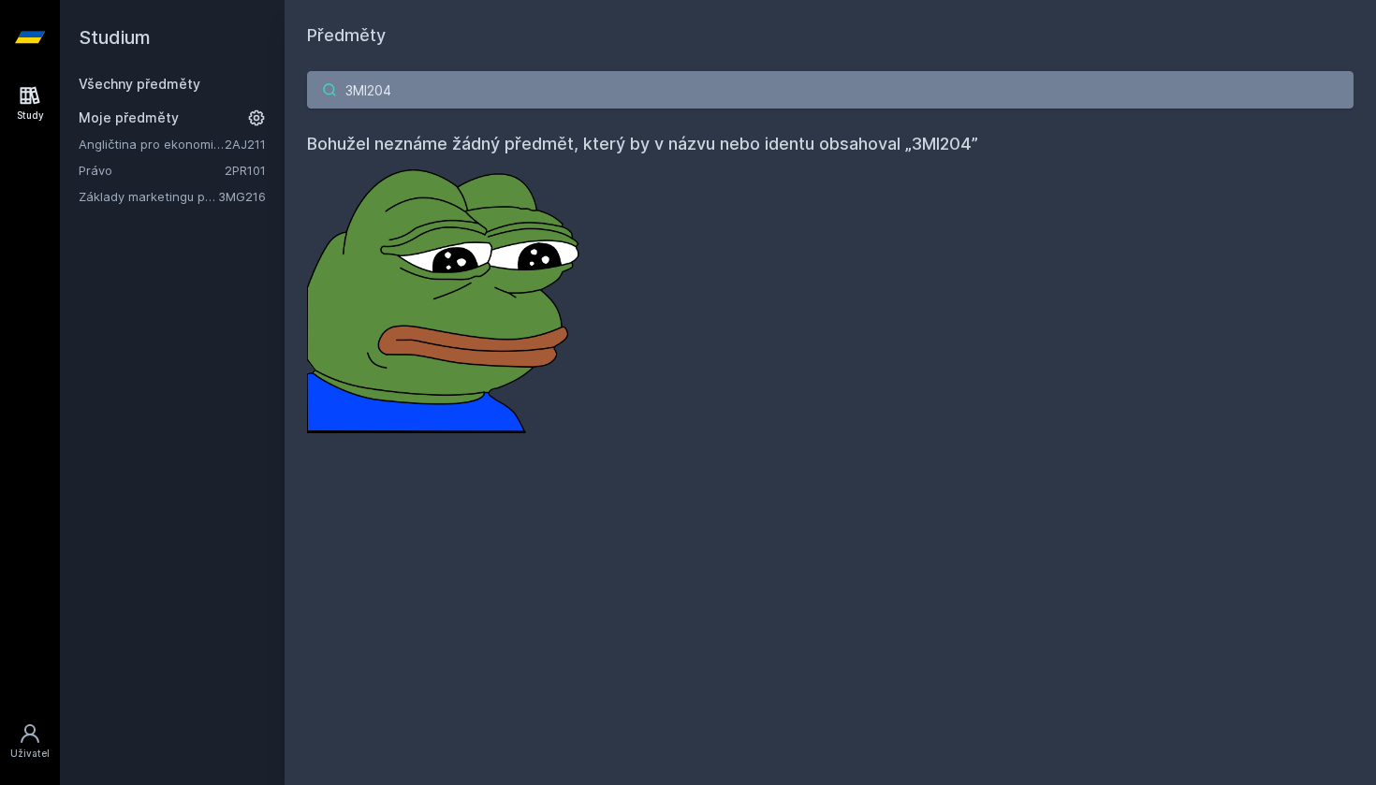
click at [376, 94] on input "3MI204" at bounding box center [830, 89] width 1047 height 37
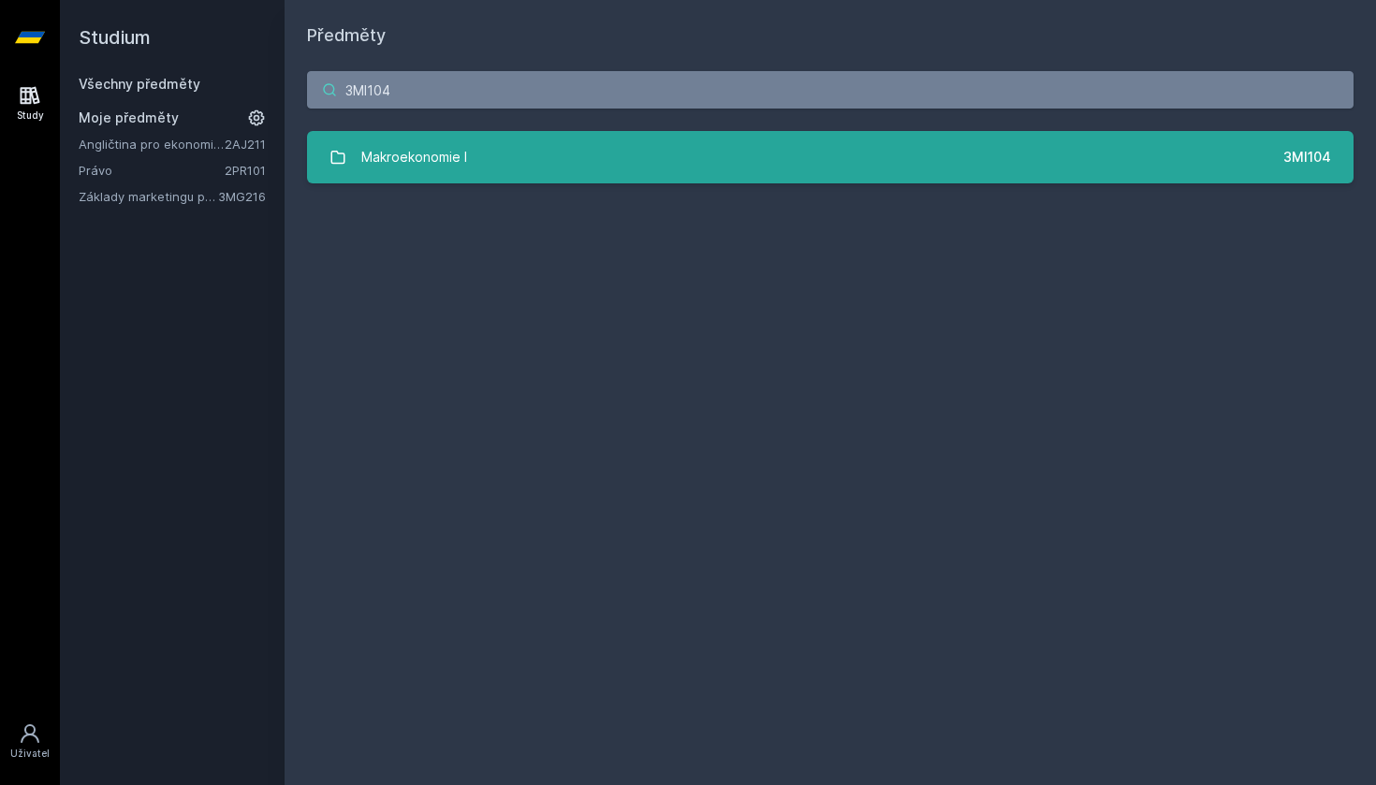
type input "3MI104"
click at [432, 168] on div "Makroekonomie I" at bounding box center [414, 157] width 106 height 37
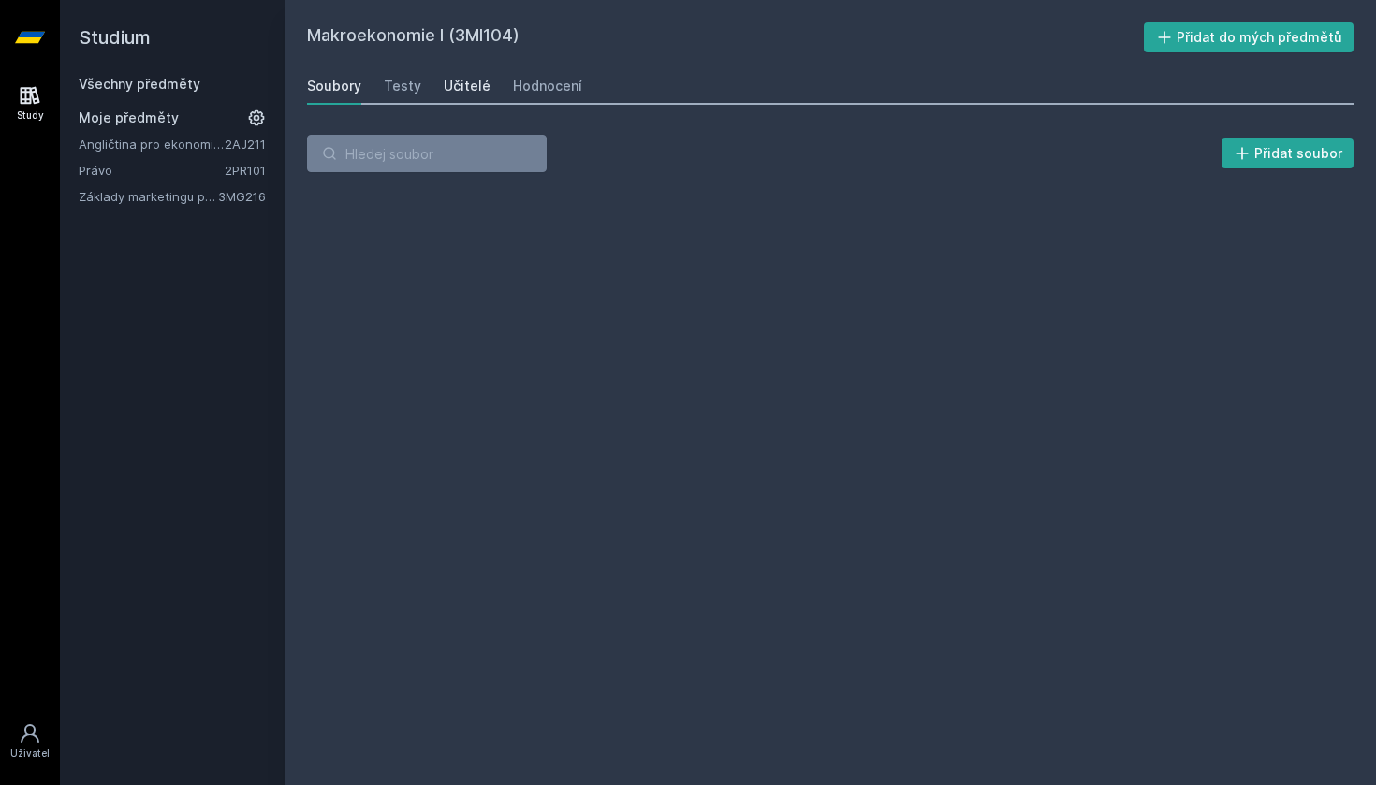
click at [447, 83] on div "Učitelé" at bounding box center [467, 86] width 47 height 19
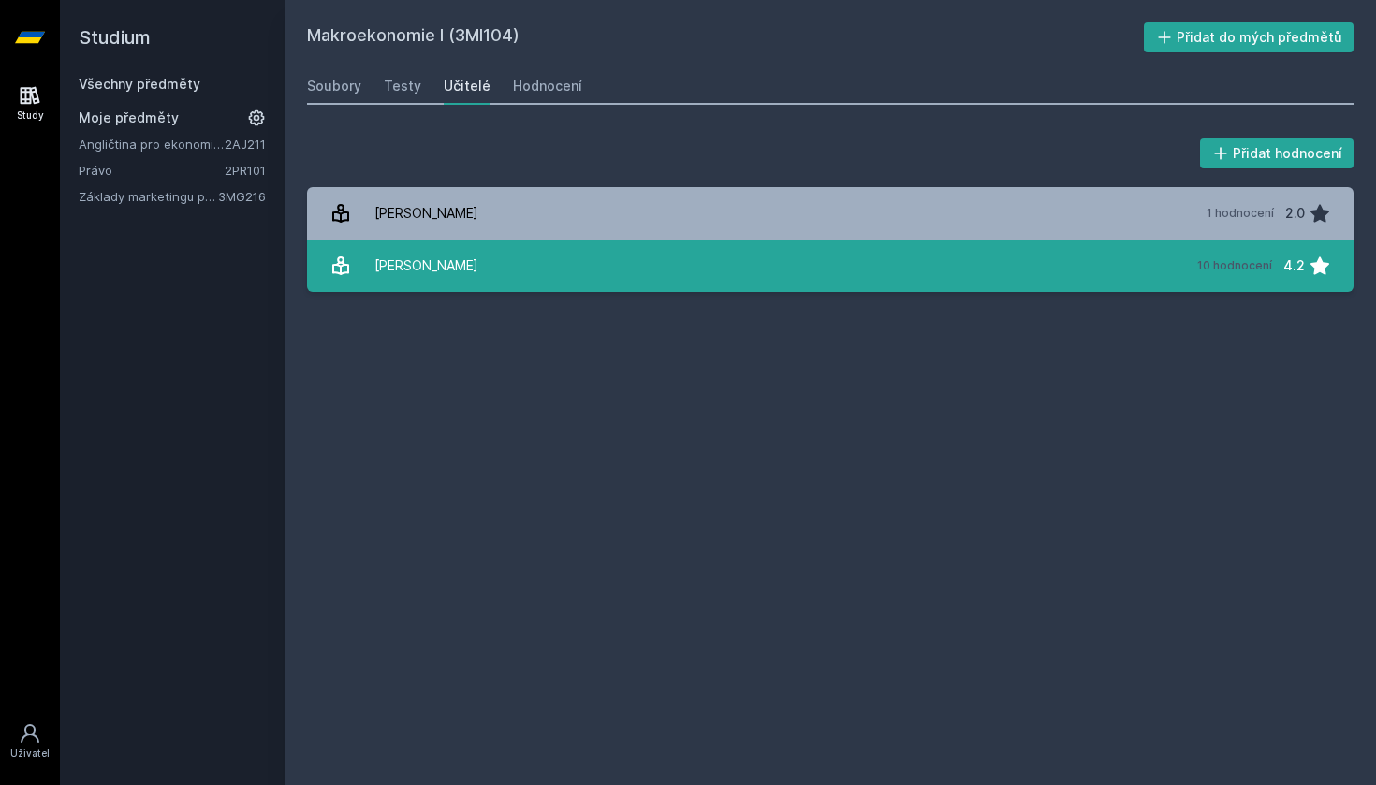
click at [538, 269] on link "[PERSON_NAME] 10 hodnocení 4.2" at bounding box center [830, 266] width 1047 height 52
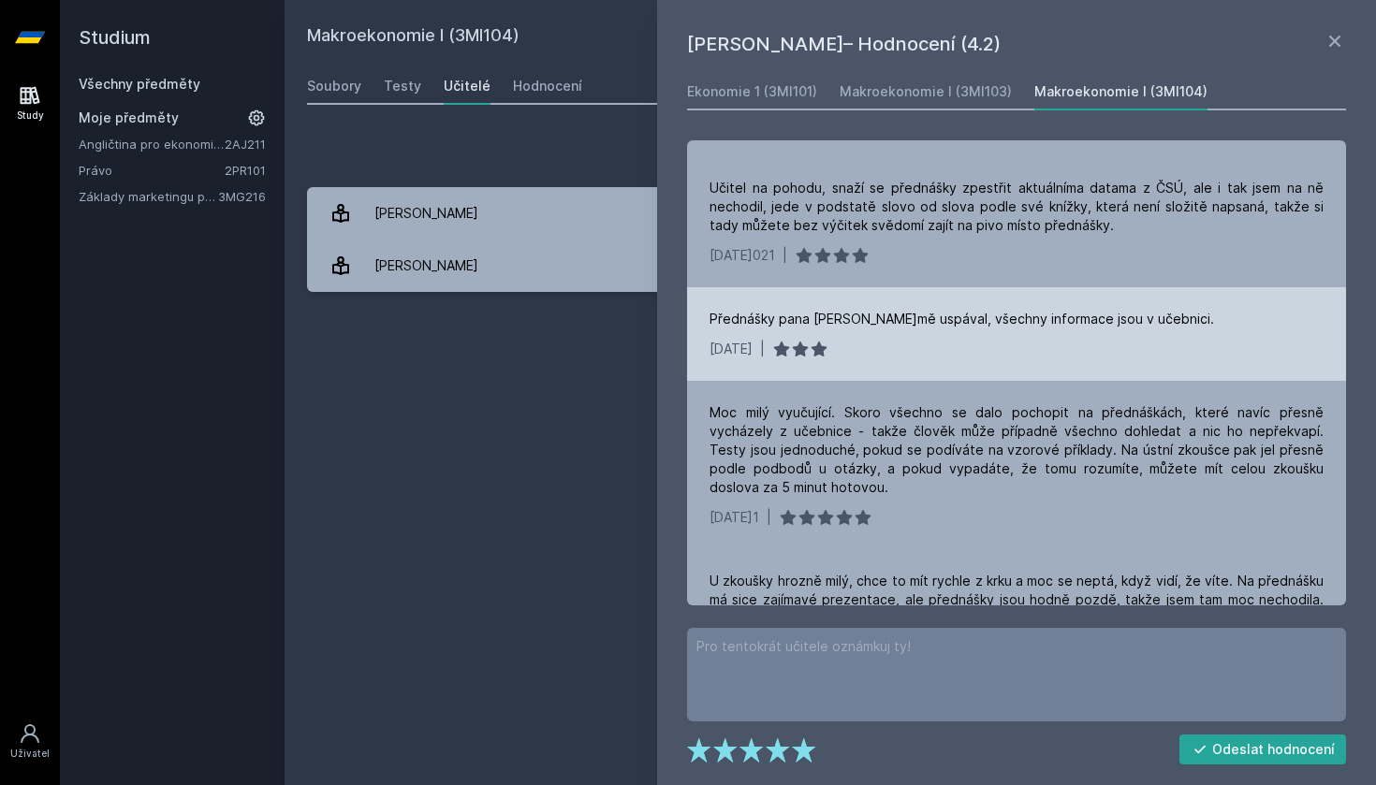
scroll to position [298, 0]
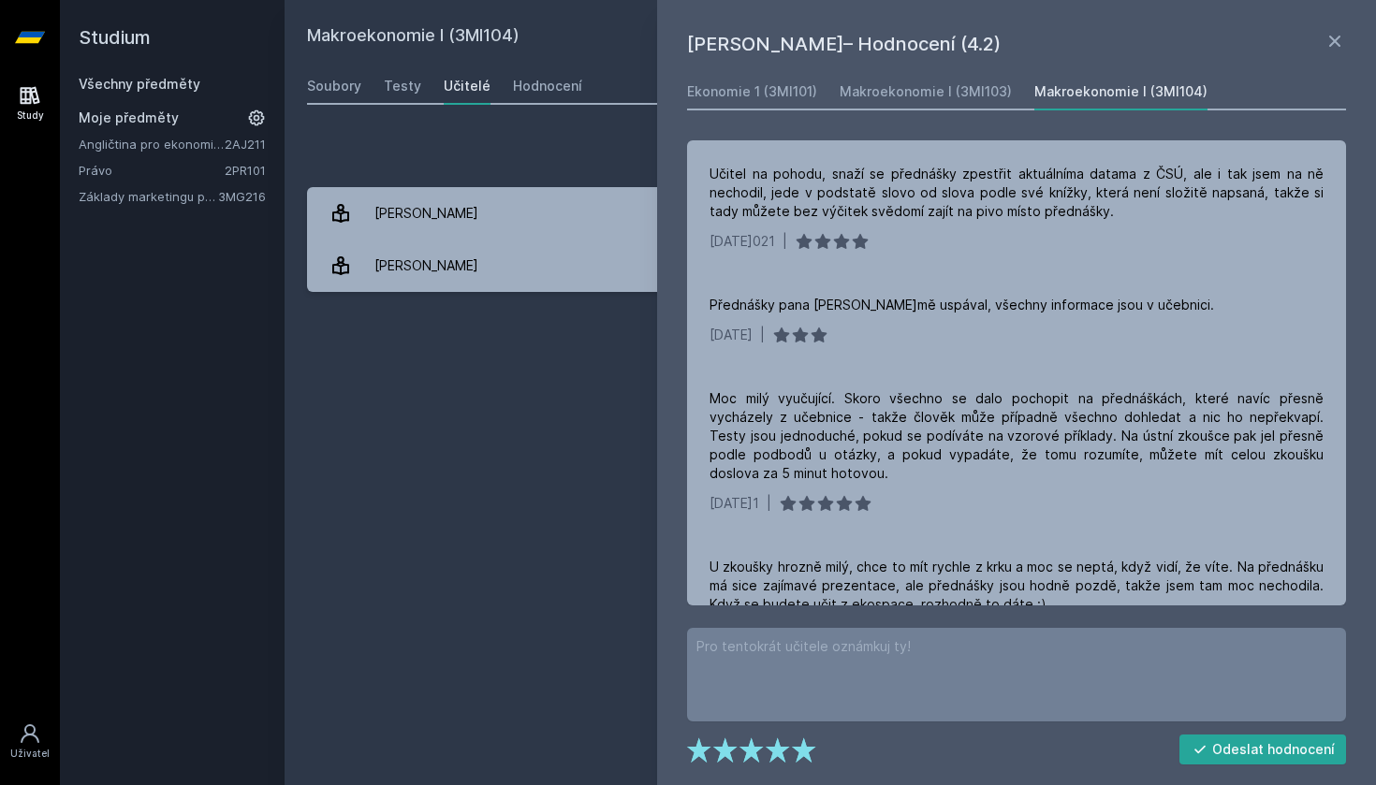
click at [168, 94] on div "Všechny předměty Moje předměty Angličtina pro ekonomická studia 1 (B2/C1) 2AJ21…" at bounding box center [172, 140] width 187 height 131
click at [168, 90] on link "Všechny předměty" at bounding box center [140, 84] width 122 height 16
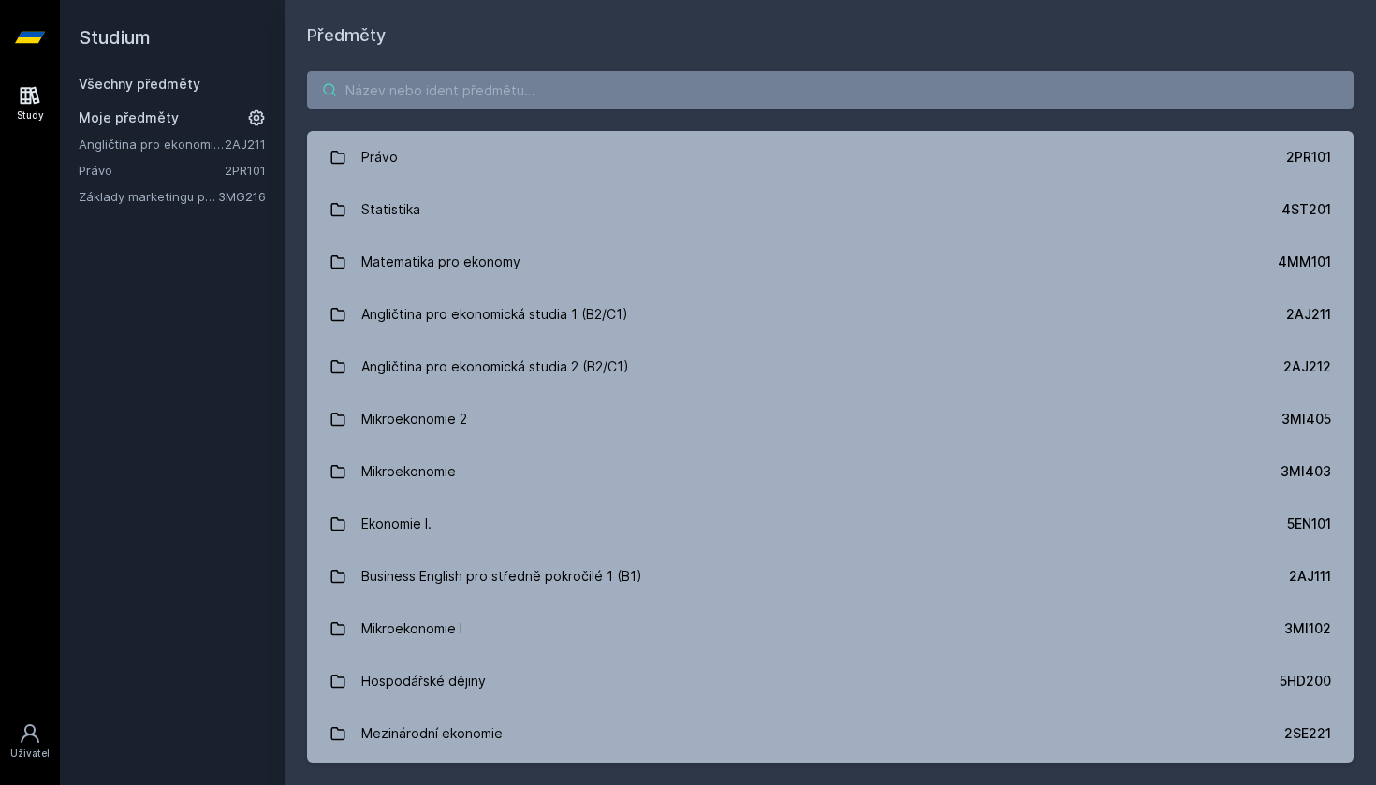
click at [409, 105] on input "search" at bounding box center [830, 89] width 1047 height 37
paste input "4IZ210"
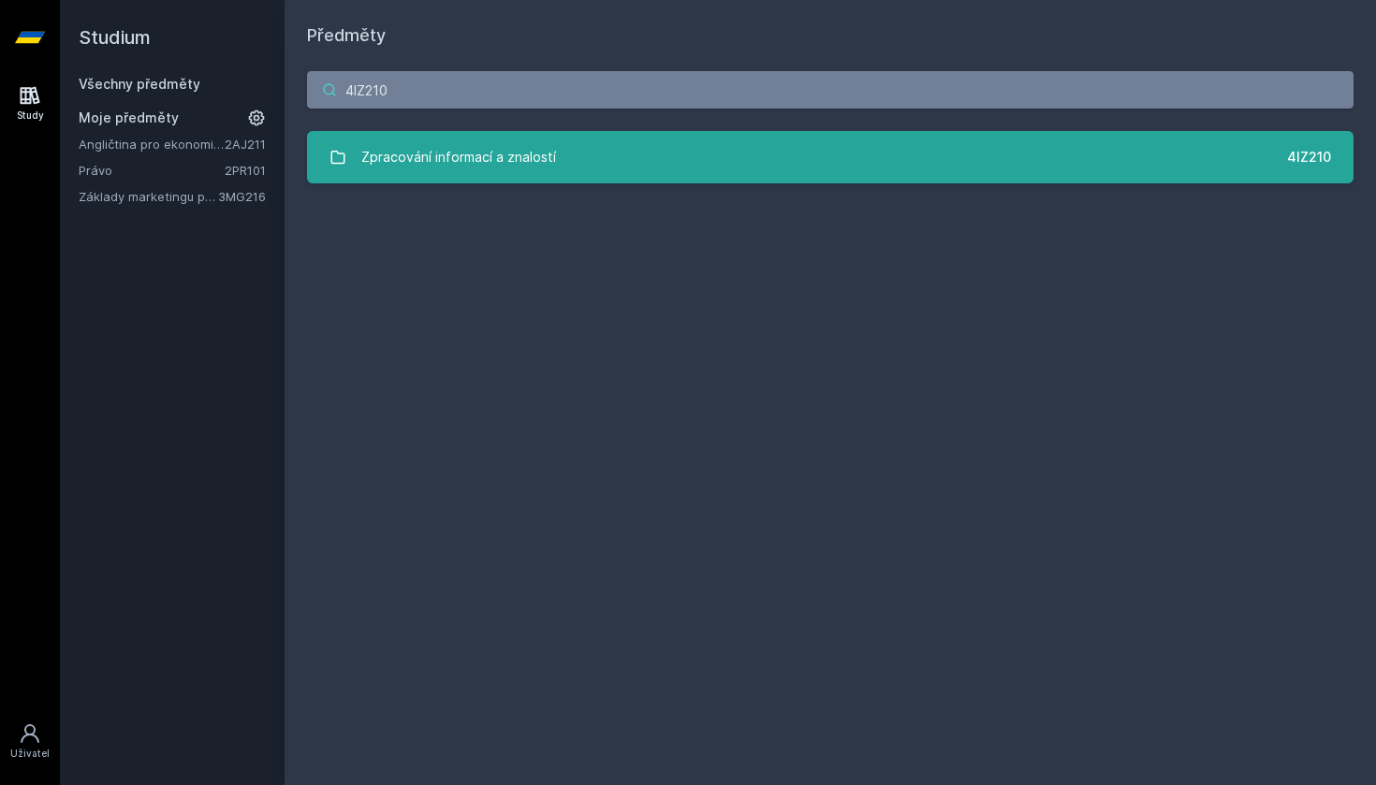
type input "4IZ210"
click at [437, 152] on div "Zpracování informací a znalostí" at bounding box center [458, 157] width 195 height 37
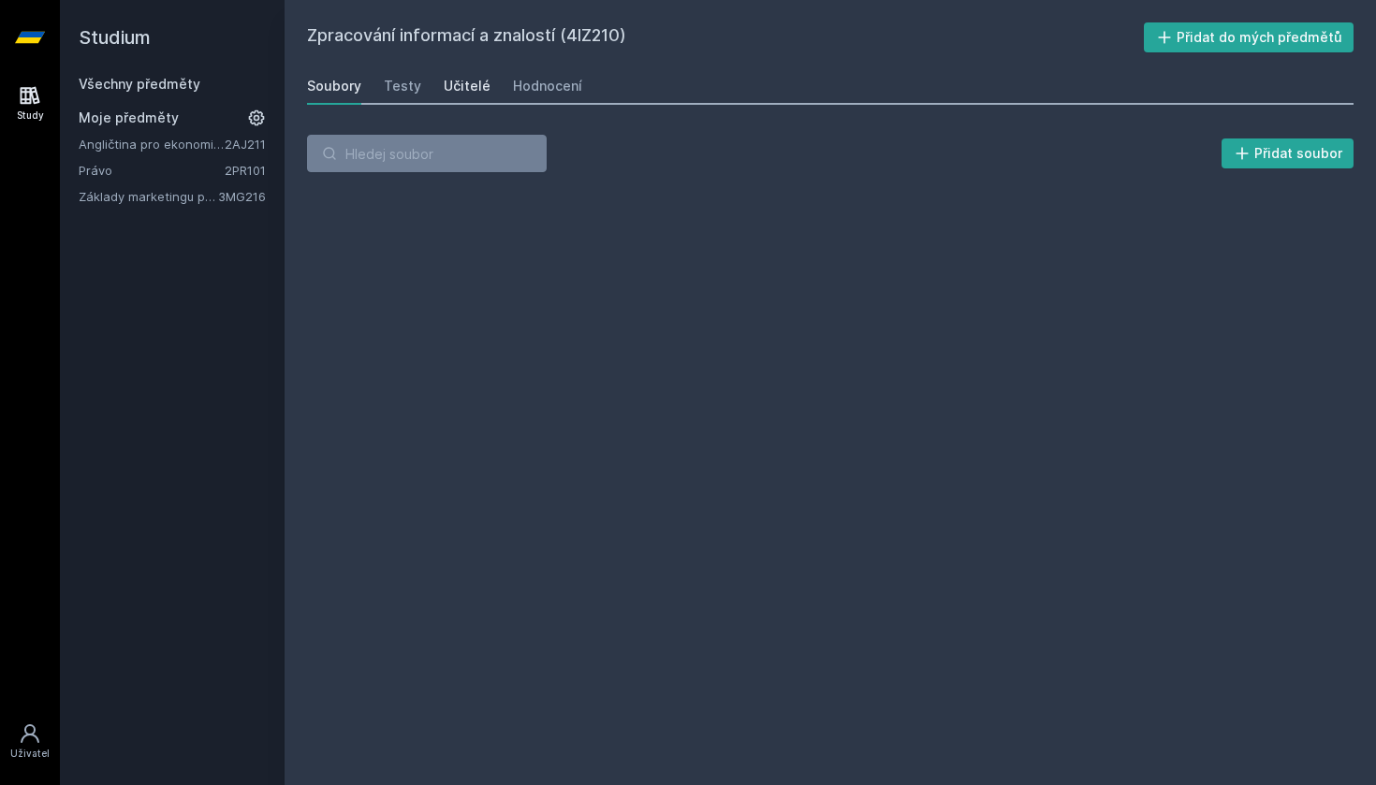
click at [470, 83] on div "Učitelé" at bounding box center [467, 86] width 47 height 19
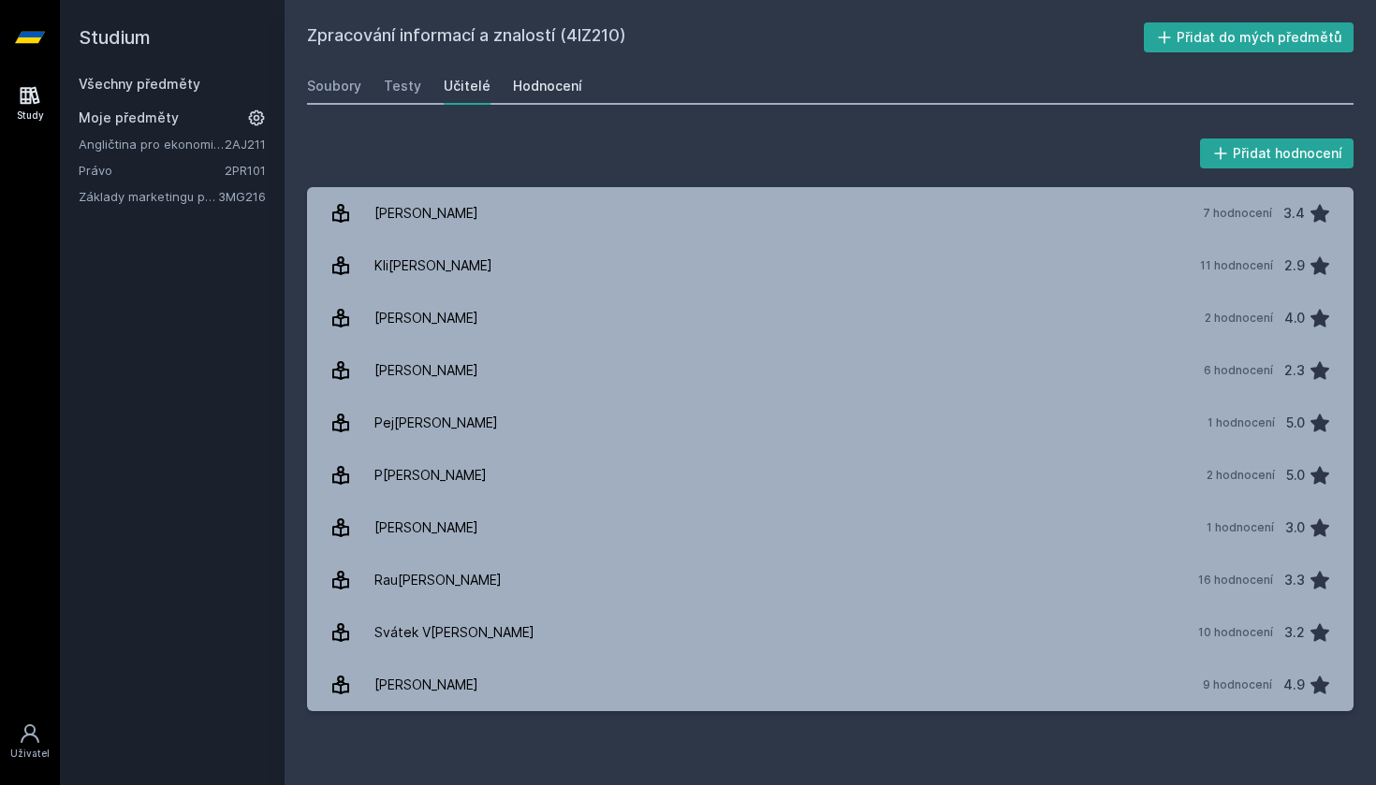
click at [523, 91] on div "Hodnocení" at bounding box center [547, 86] width 69 height 19
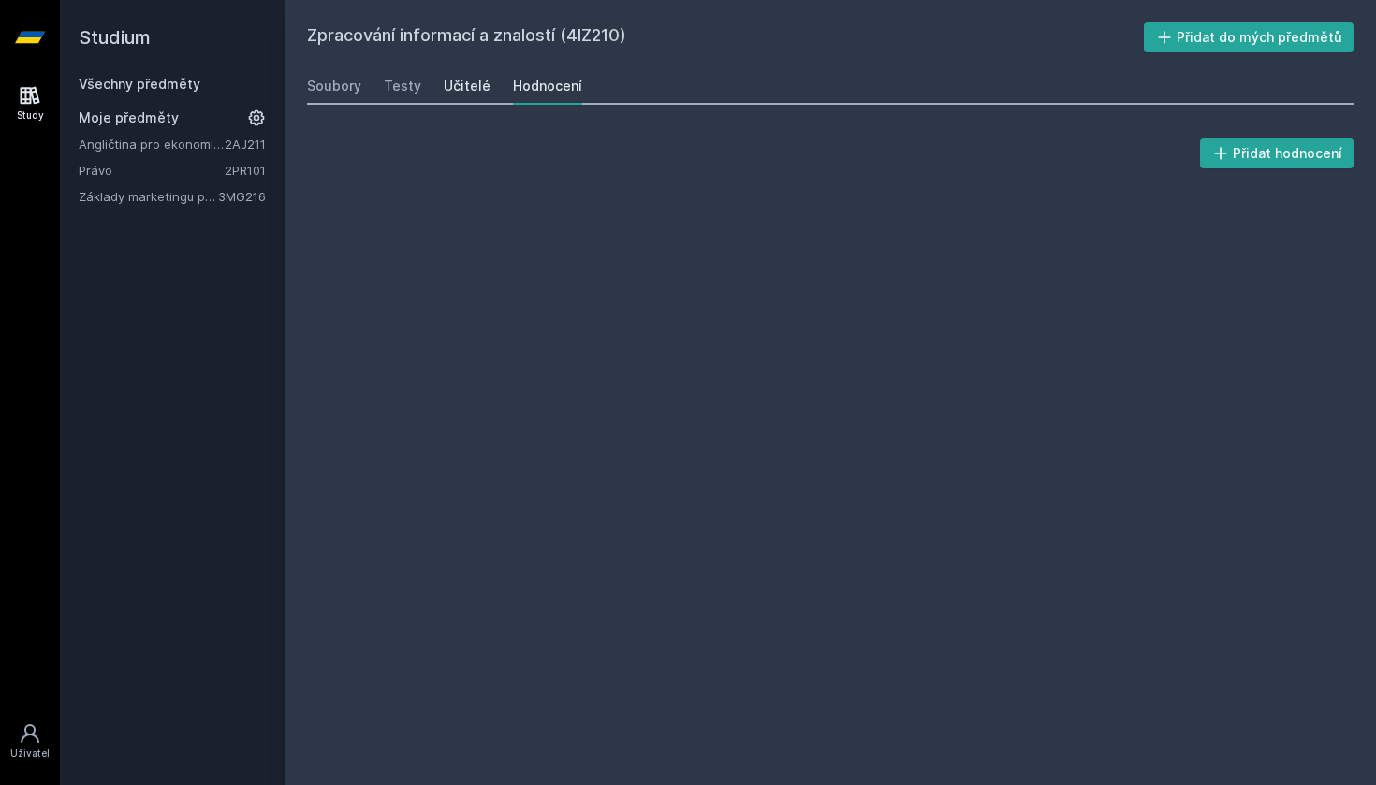
click at [461, 88] on div "Učitelé" at bounding box center [467, 86] width 47 height 19
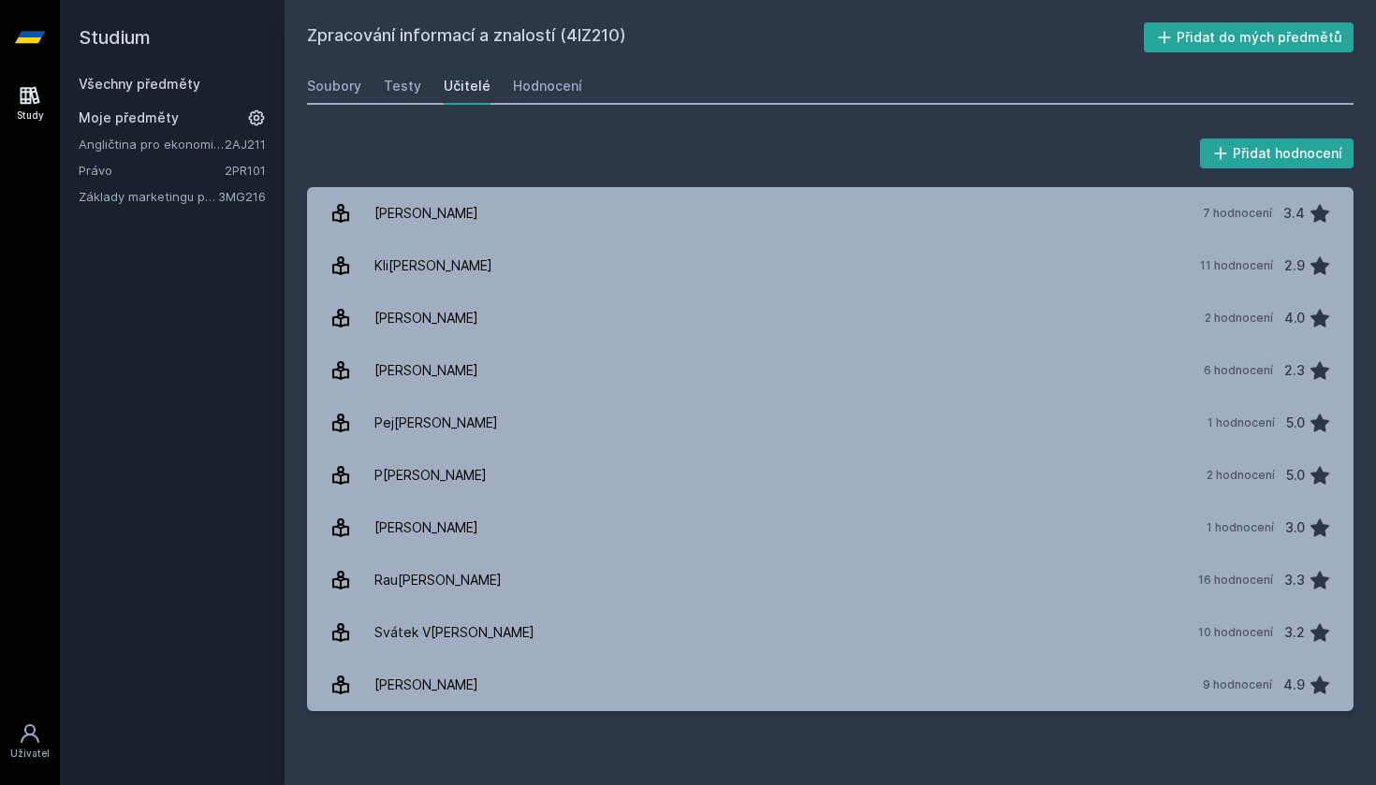
click at [184, 84] on link "Všechny předměty" at bounding box center [140, 84] width 122 height 16
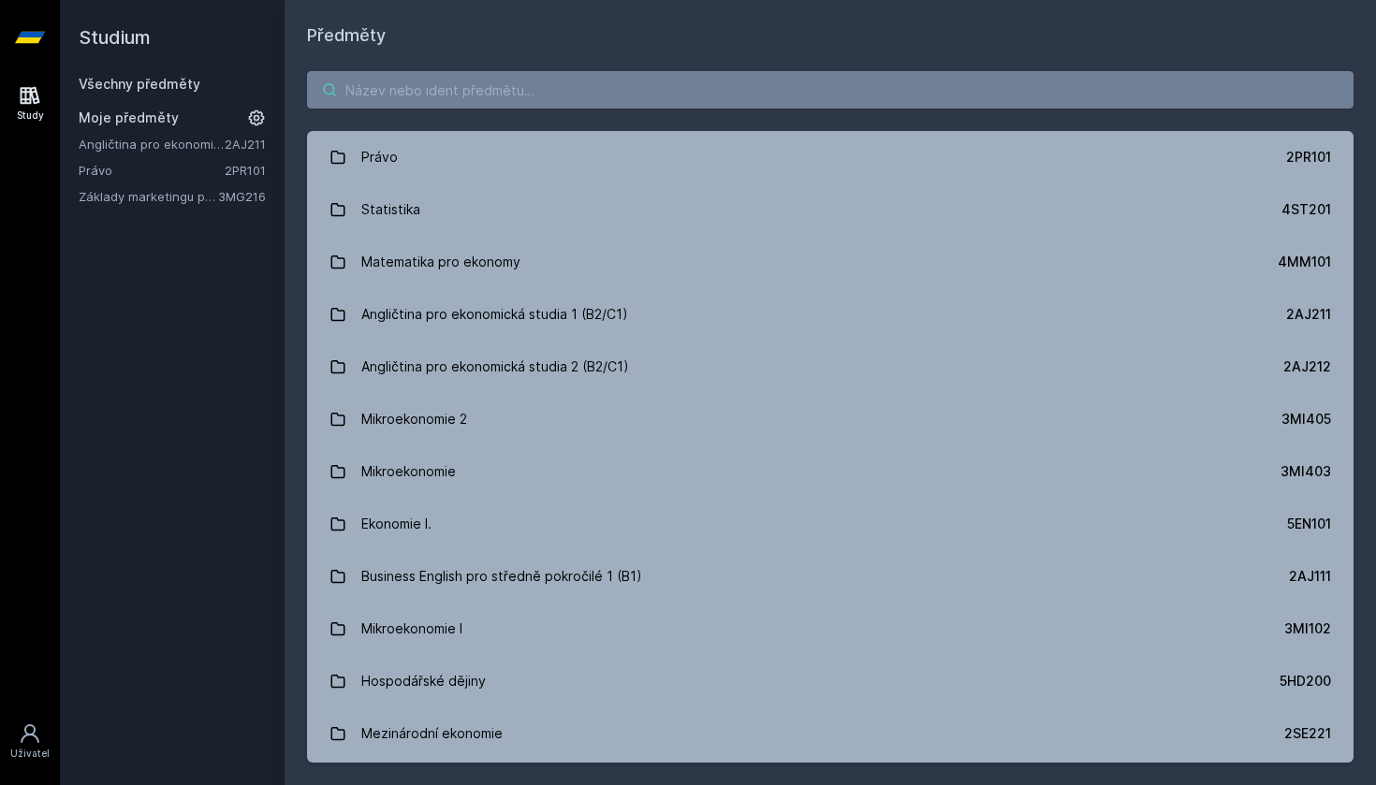
click at [441, 100] on input "search" at bounding box center [830, 89] width 1047 height 37
paste input "1FP201"
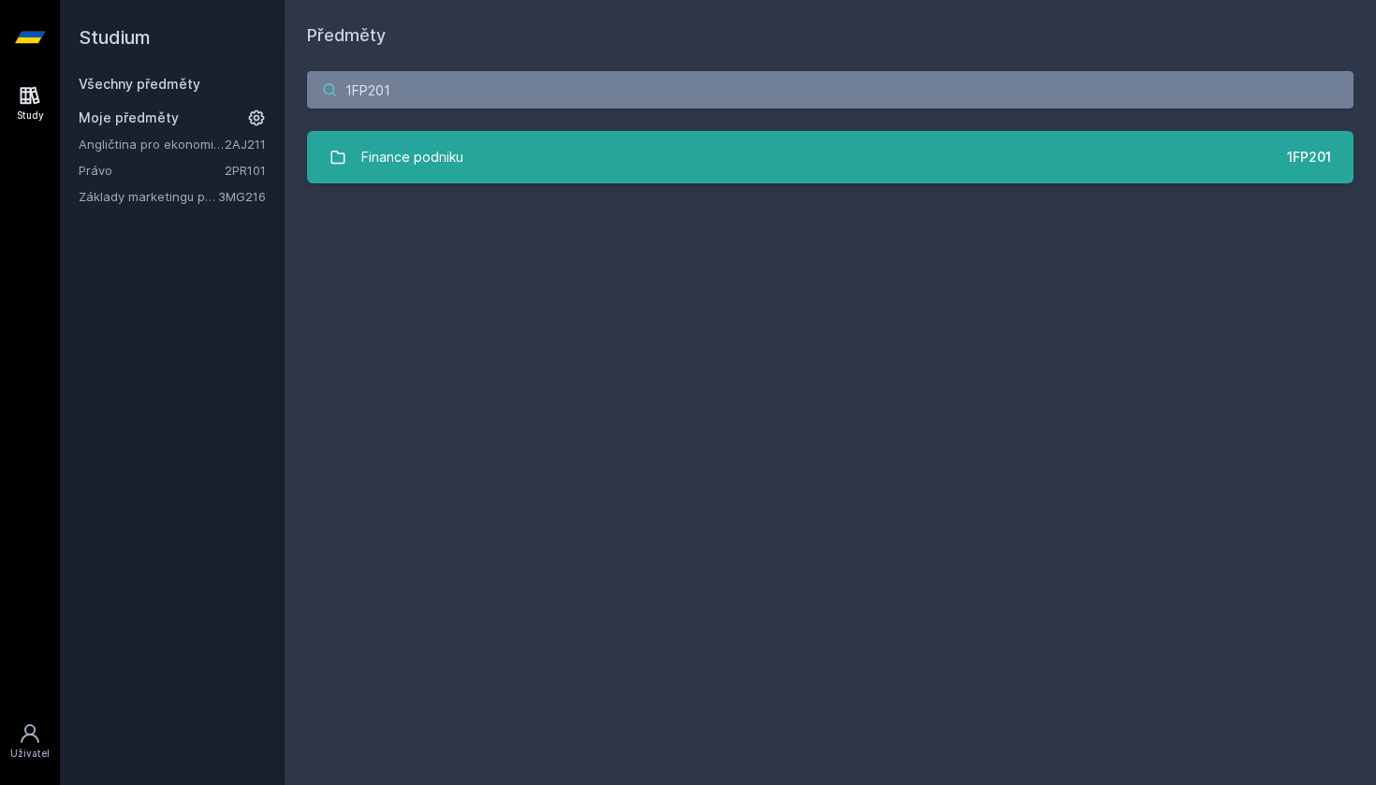
type input "1FP201"
click at [416, 144] on div "Finance podniku" at bounding box center [412, 157] width 102 height 37
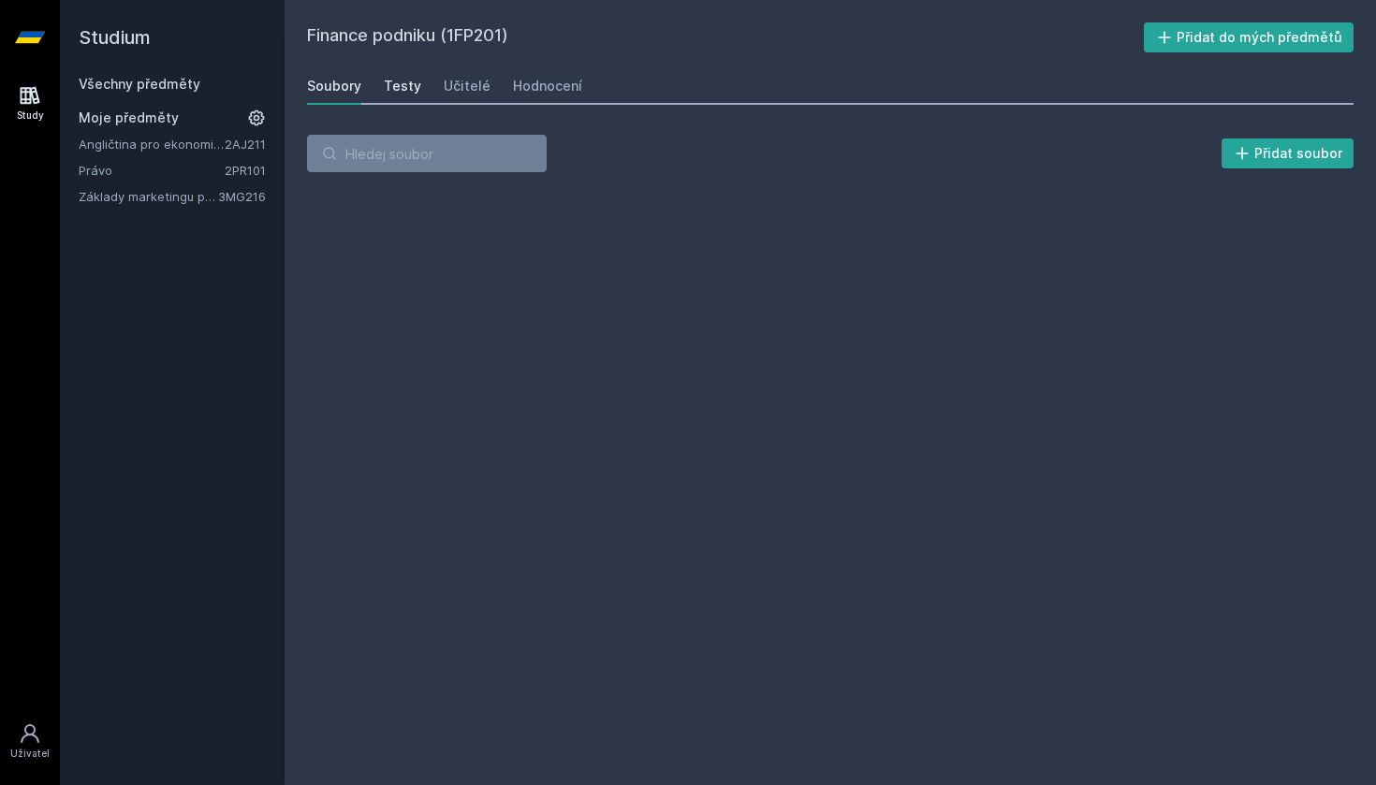
click at [413, 85] on div "Testy" at bounding box center [402, 86] width 37 height 19
click at [432, 85] on div "Soubory Testy Učitelé Hodnocení" at bounding box center [830, 85] width 1047 height 37
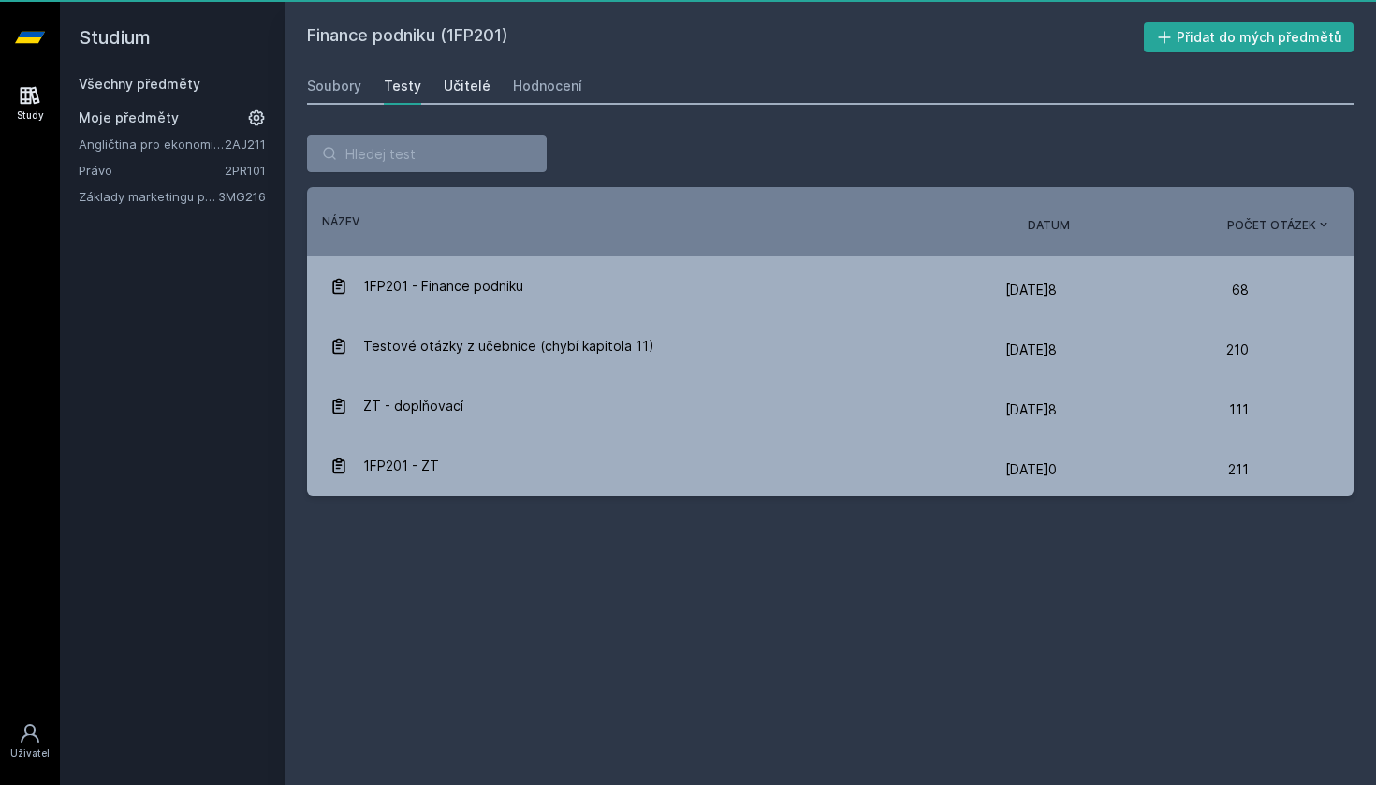
click at [466, 85] on div "Učitelé" at bounding box center [467, 86] width 47 height 19
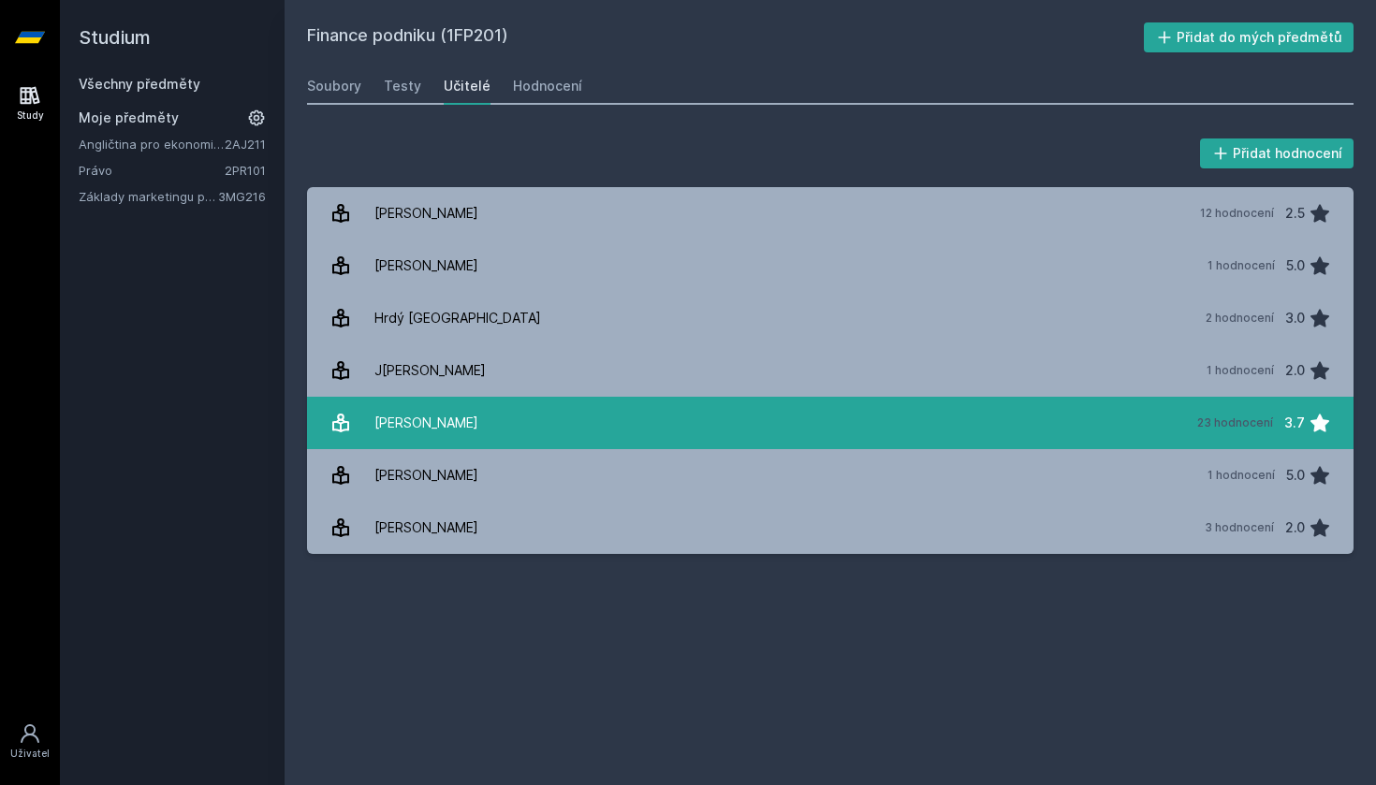
click at [887, 410] on link "[PERSON_NAME] 23 hodnocení 3.7" at bounding box center [830, 423] width 1047 height 52
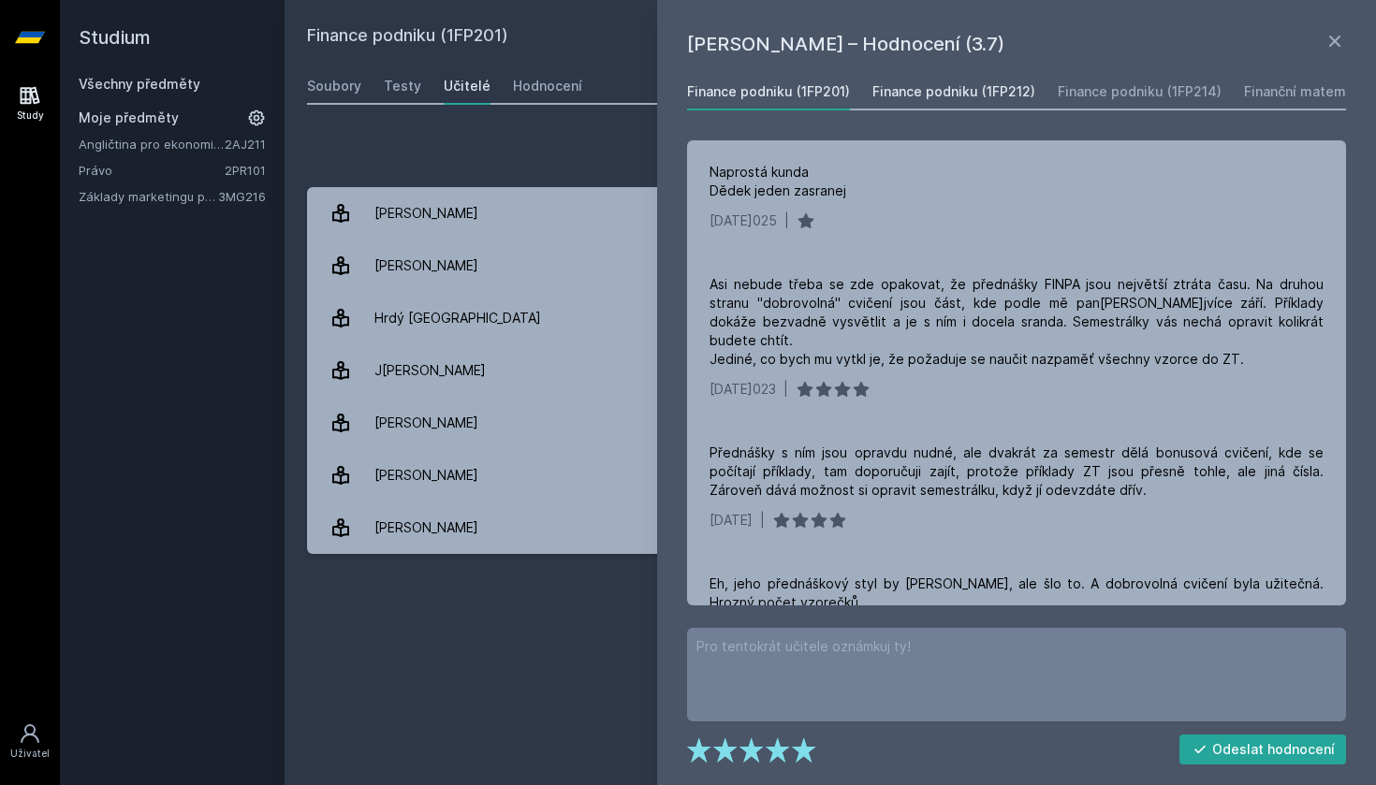
click at [1012, 91] on div "Finance podniku (1FP212)" at bounding box center [953, 91] width 163 height 19
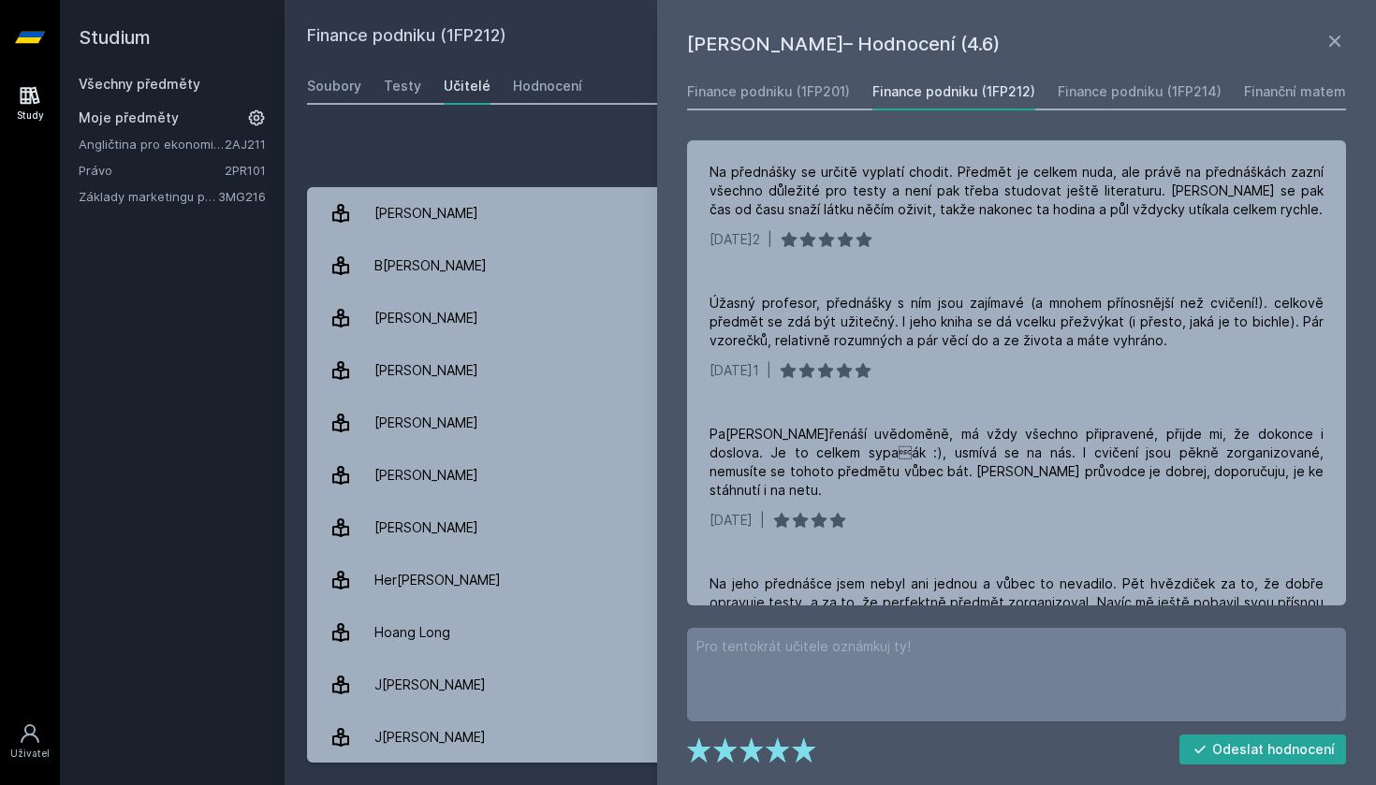
click at [1309, 29] on div "[PERSON_NAME]– Hodnocení (4.6) Finance podniku (1FP201) Finance podniku (1FP212…" at bounding box center [1016, 392] width 719 height 785
click at [1309, 40] on h1 "[PERSON_NAME]– Hodnocení (4.6)" at bounding box center [1005, 44] width 637 height 28
click at [1332, 43] on icon at bounding box center [1334, 41] width 11 height 11
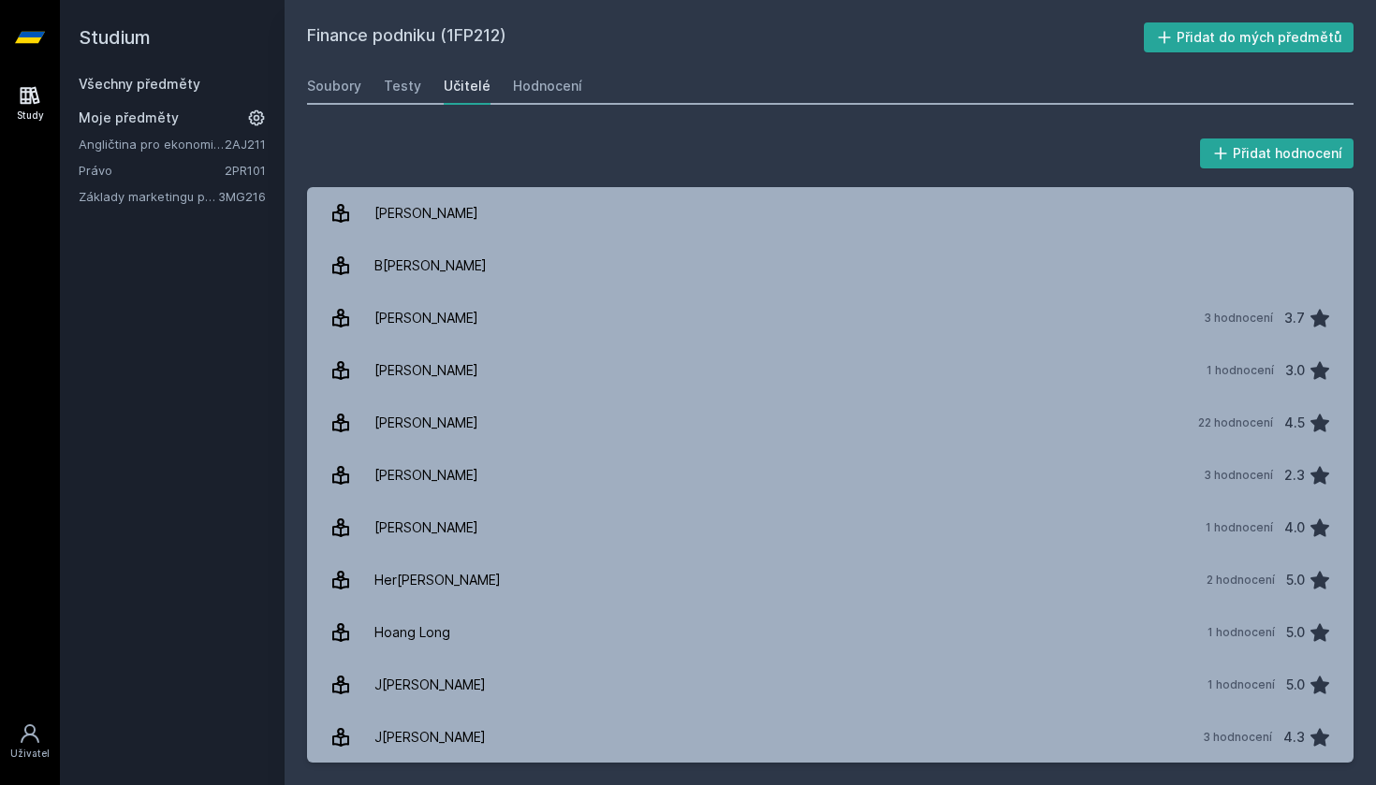
click at [164, 82] on link "Všechny předměty" at bounding box center [140, 84] width 122 height 16
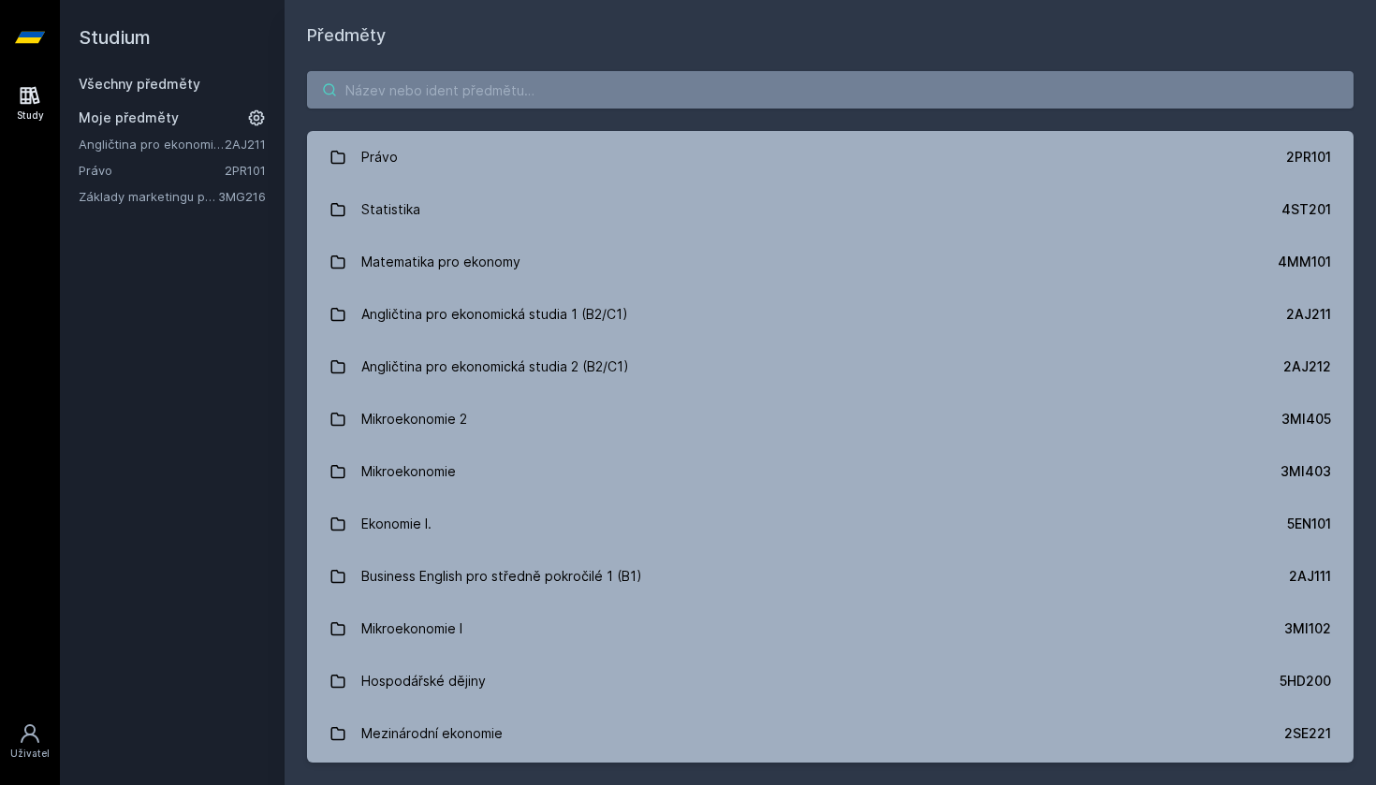
click at [432, 99] on input "search" at bounding box center [830, 89] width 1047 height 37
paste input "4IT314"
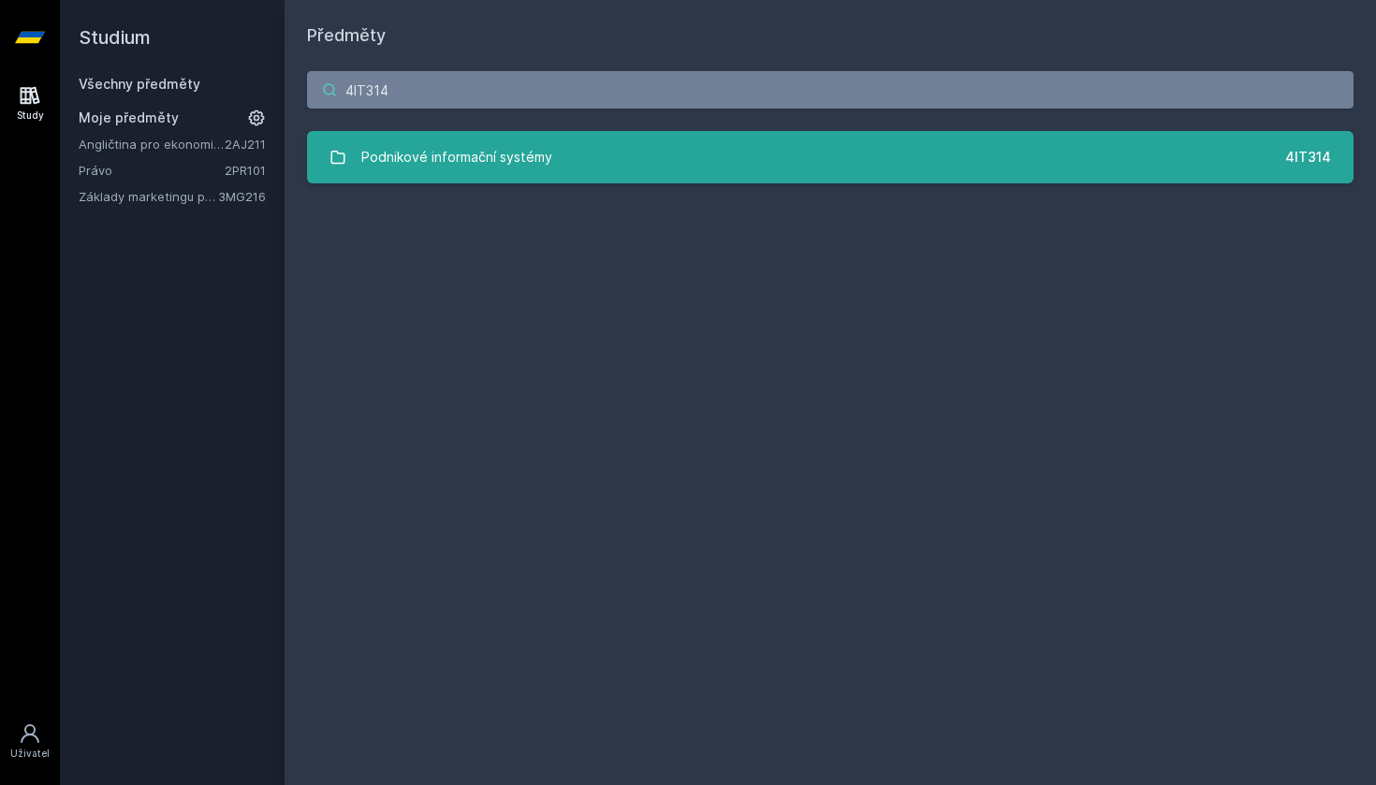
type input "4IT314"
click at [417, 164] on div "Podnikové informační systémy" at bounding box center [456, 157] width 191 height 37
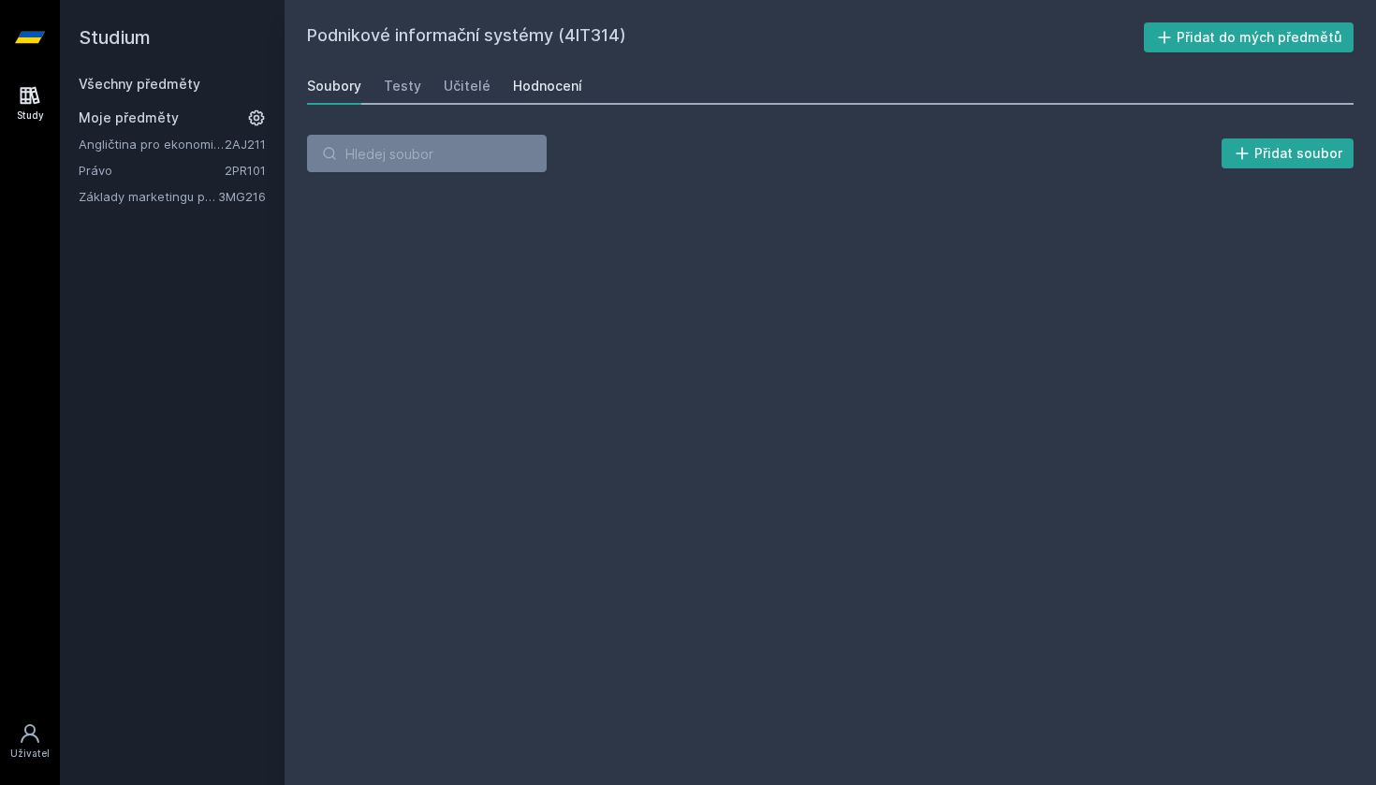
click at [550, 91] on div "Hodnocení" at bounding box center [547, 86] width 69 height 19
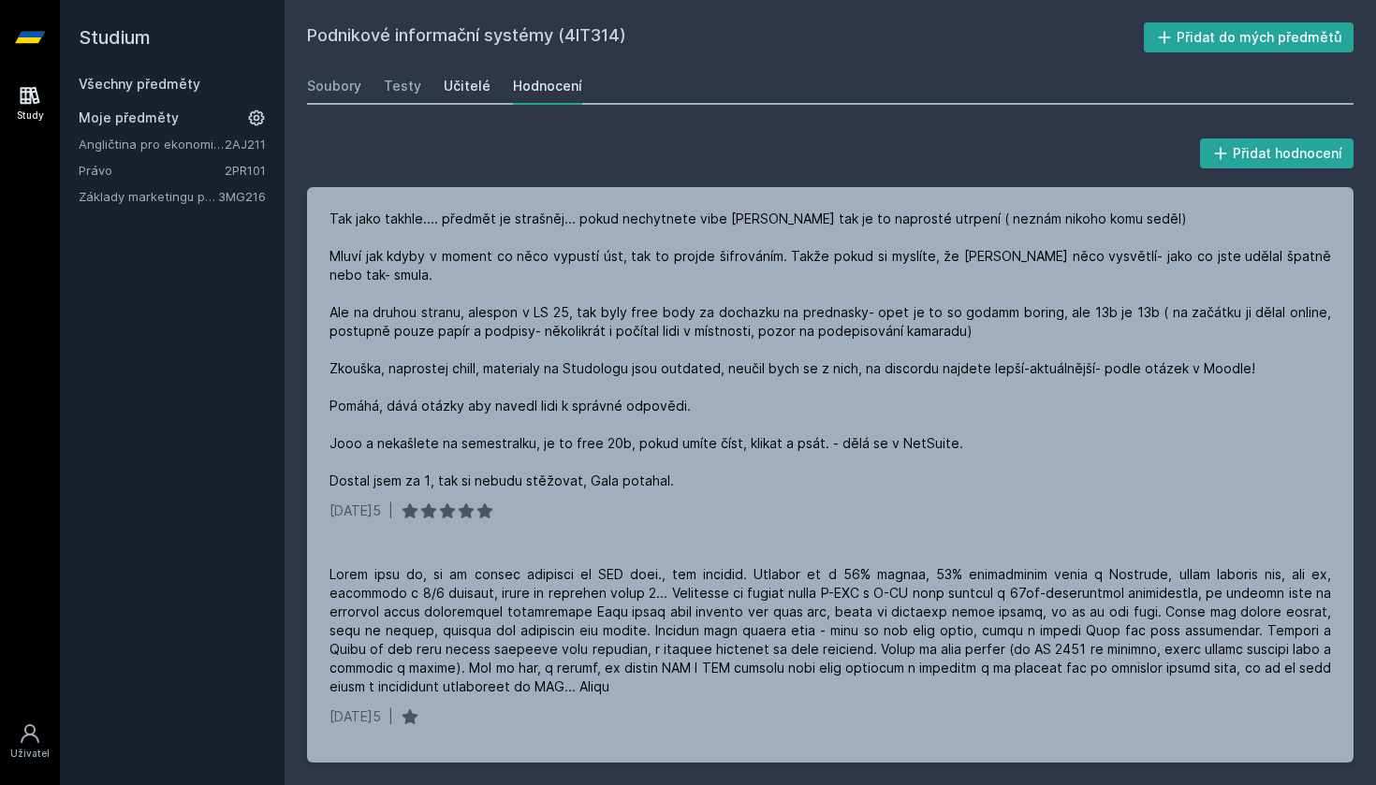
click at [472, 83] on div "Učitelé" at bounding box center [467, 86] width 47 height 19
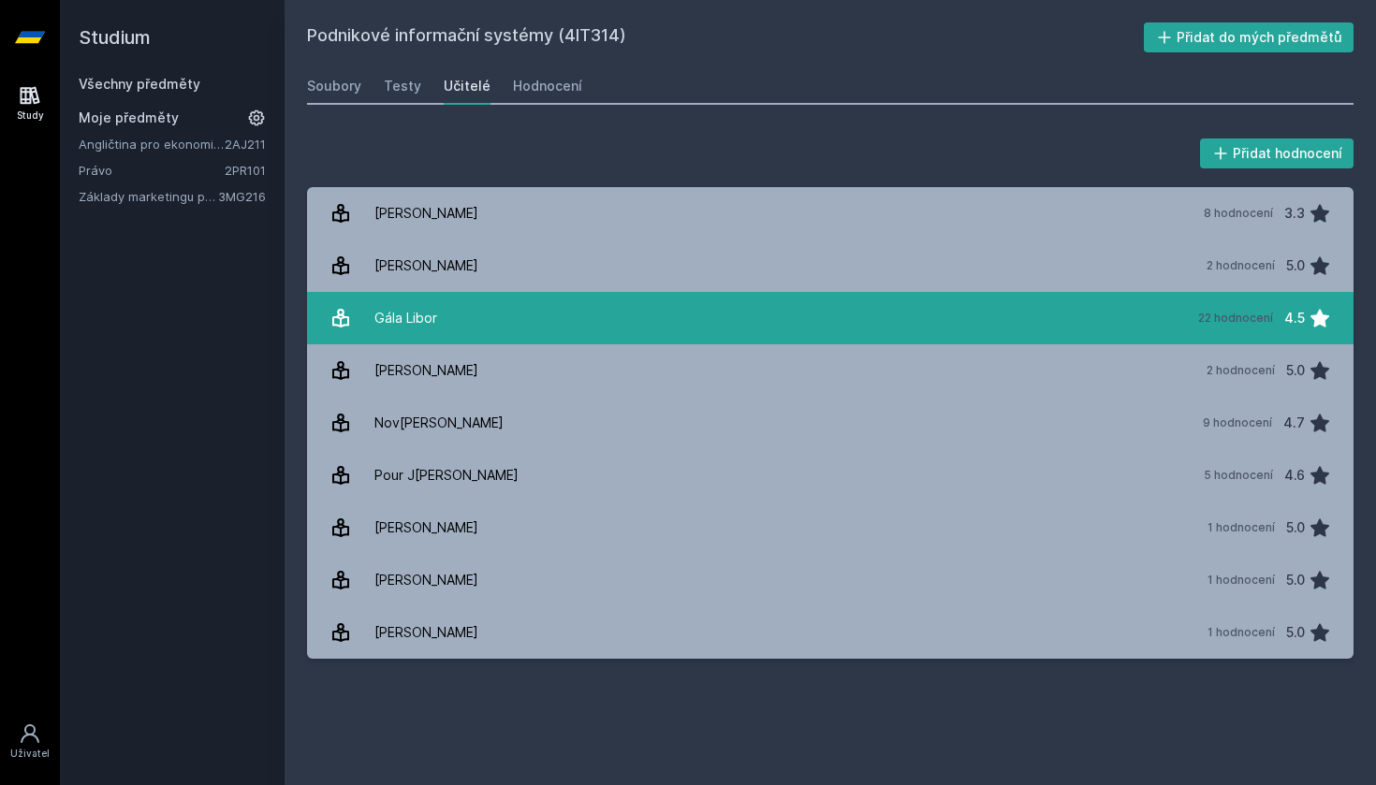
click at [595, 337] on link "Gála Libor 22 hodnocení 4.5" at bounding box center [830, 318] width 1047 height 52
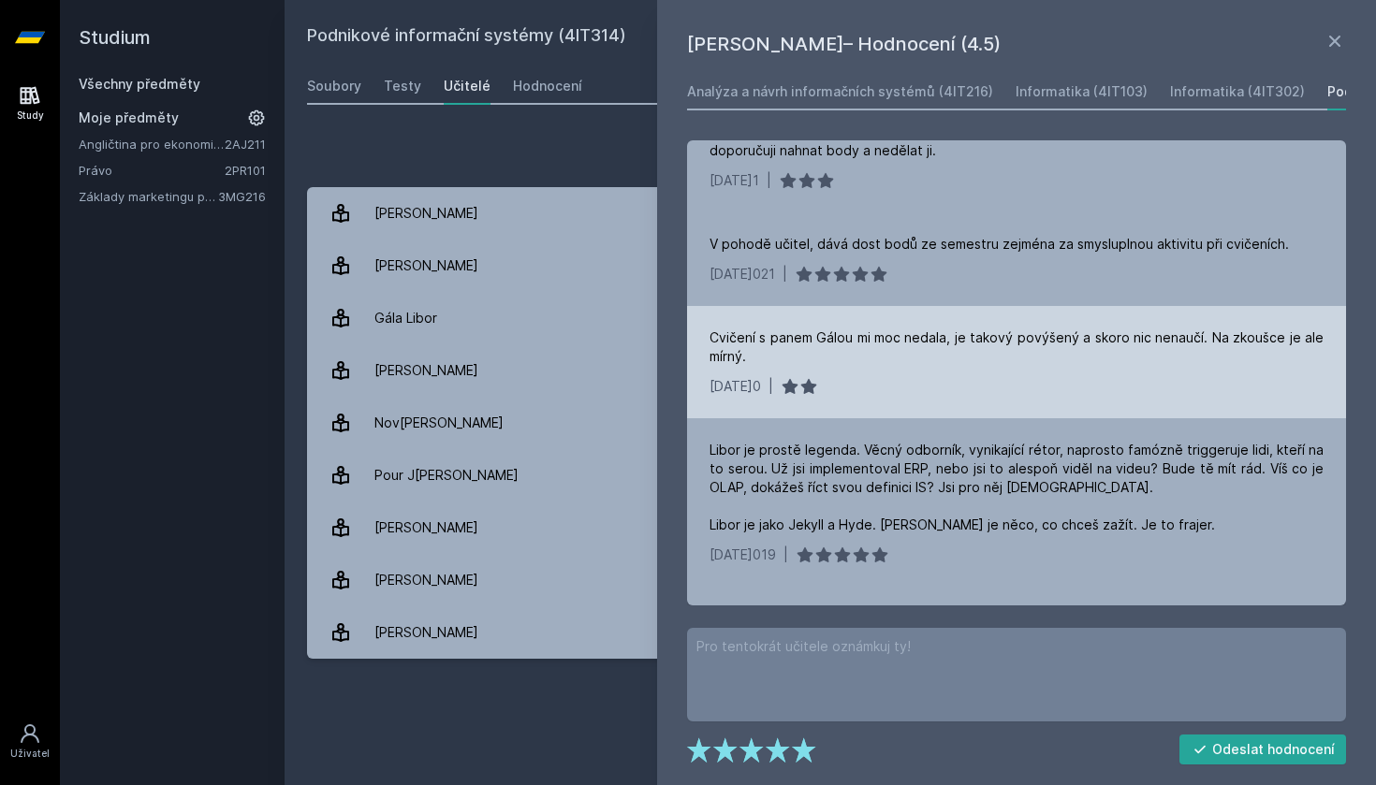
scroll to position [960, 0]
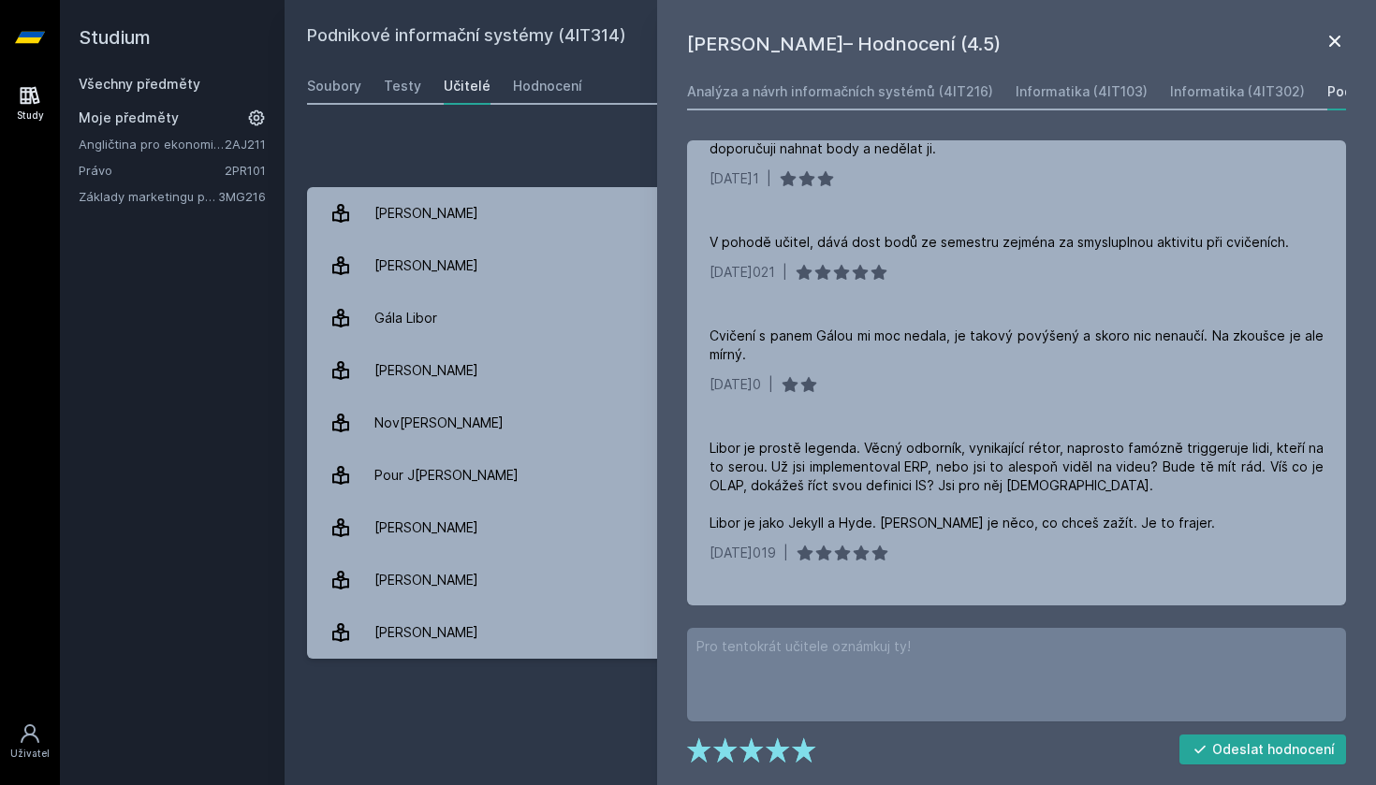
click at [1339, 37] on icon at bounding box center [1334, 41] width 11 height 11
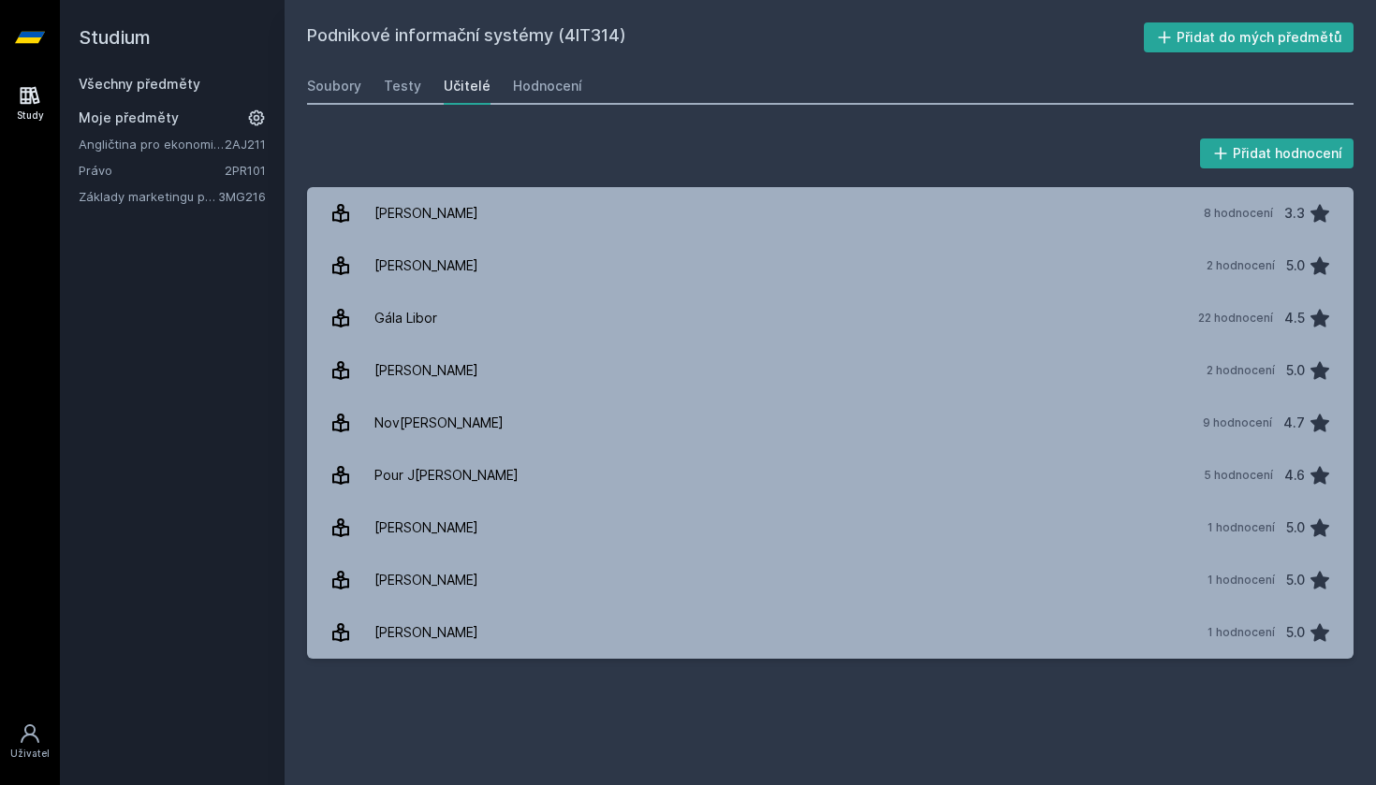
click at [188, 87] on link "Všechny předměty" at bounding box center [140, 84] width 122 height 16
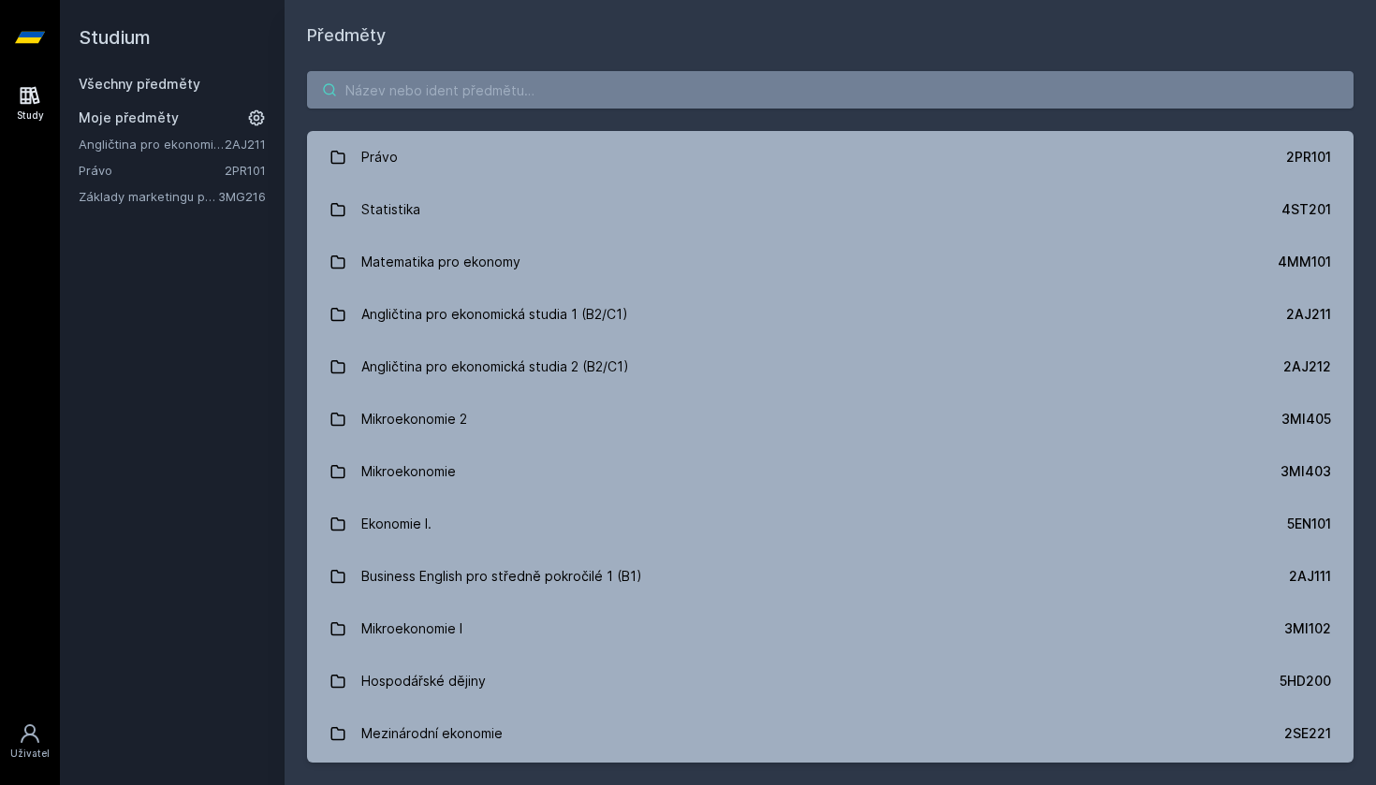
click at [388, 93] on input "search" at bounding box center [830, 89] width 1047 height 37
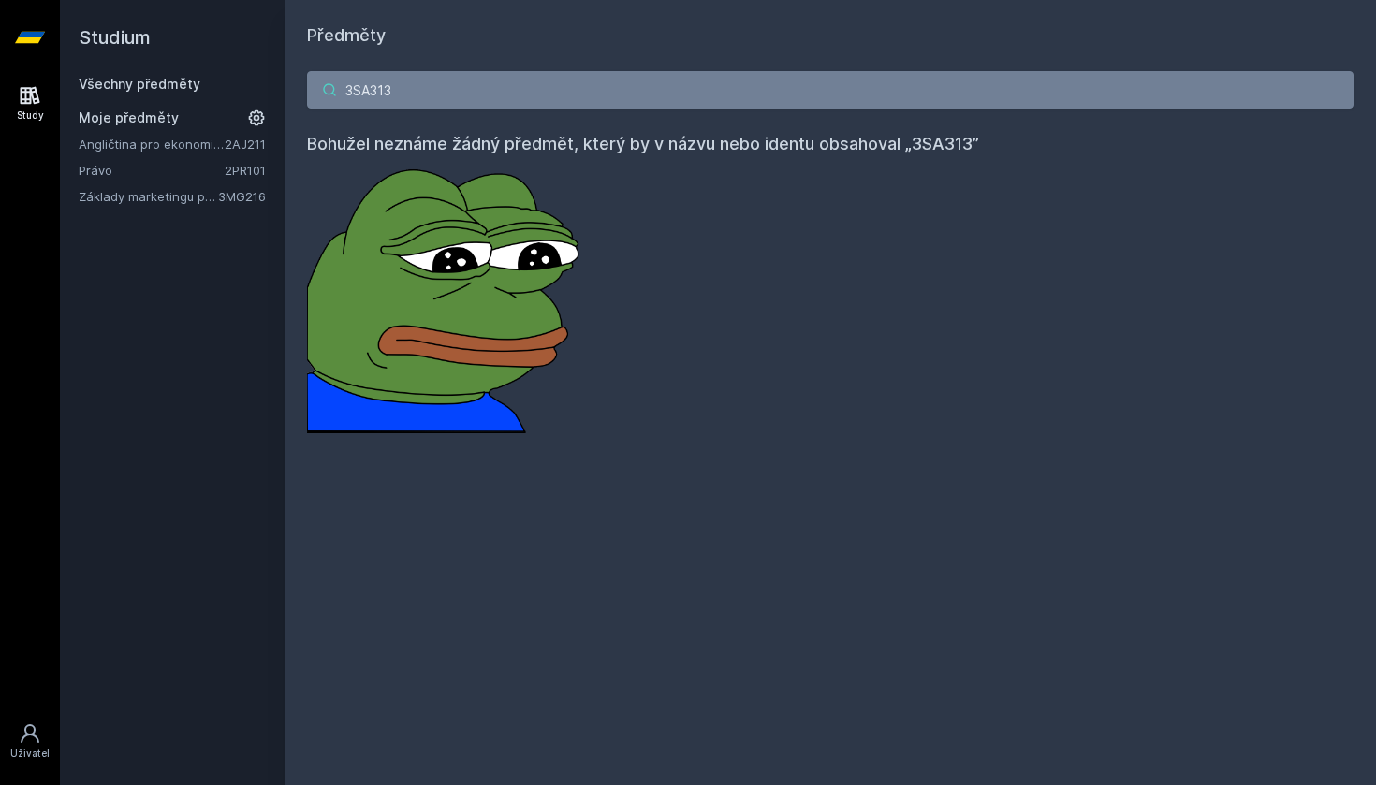
click at [353, 94] on input "3SA313" at bounding box center [830, 89] width 1047 height 37
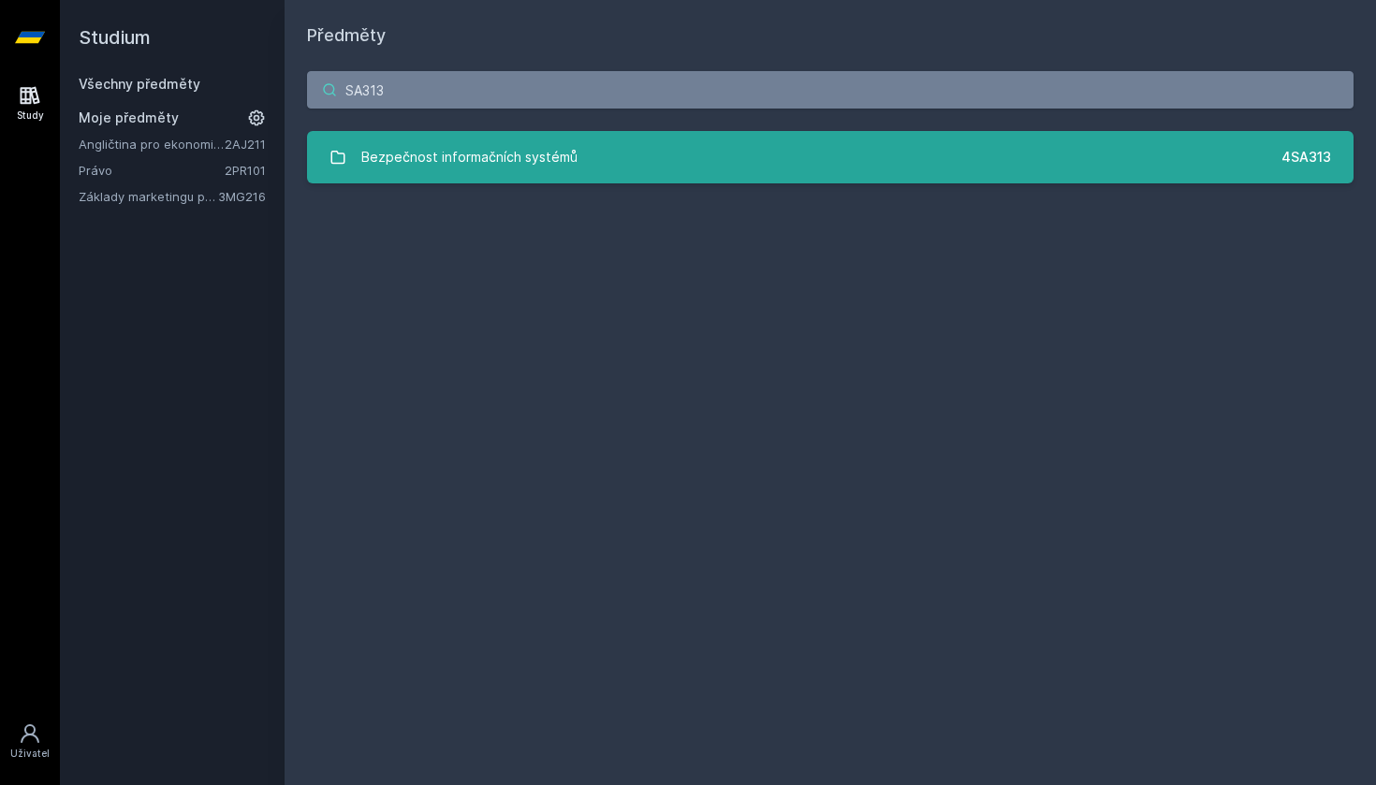
type input "SA313"
click at [471, 163] on div "Bezpečnost informačních systémů" at bounding box center [469, 157] width 216 height 37
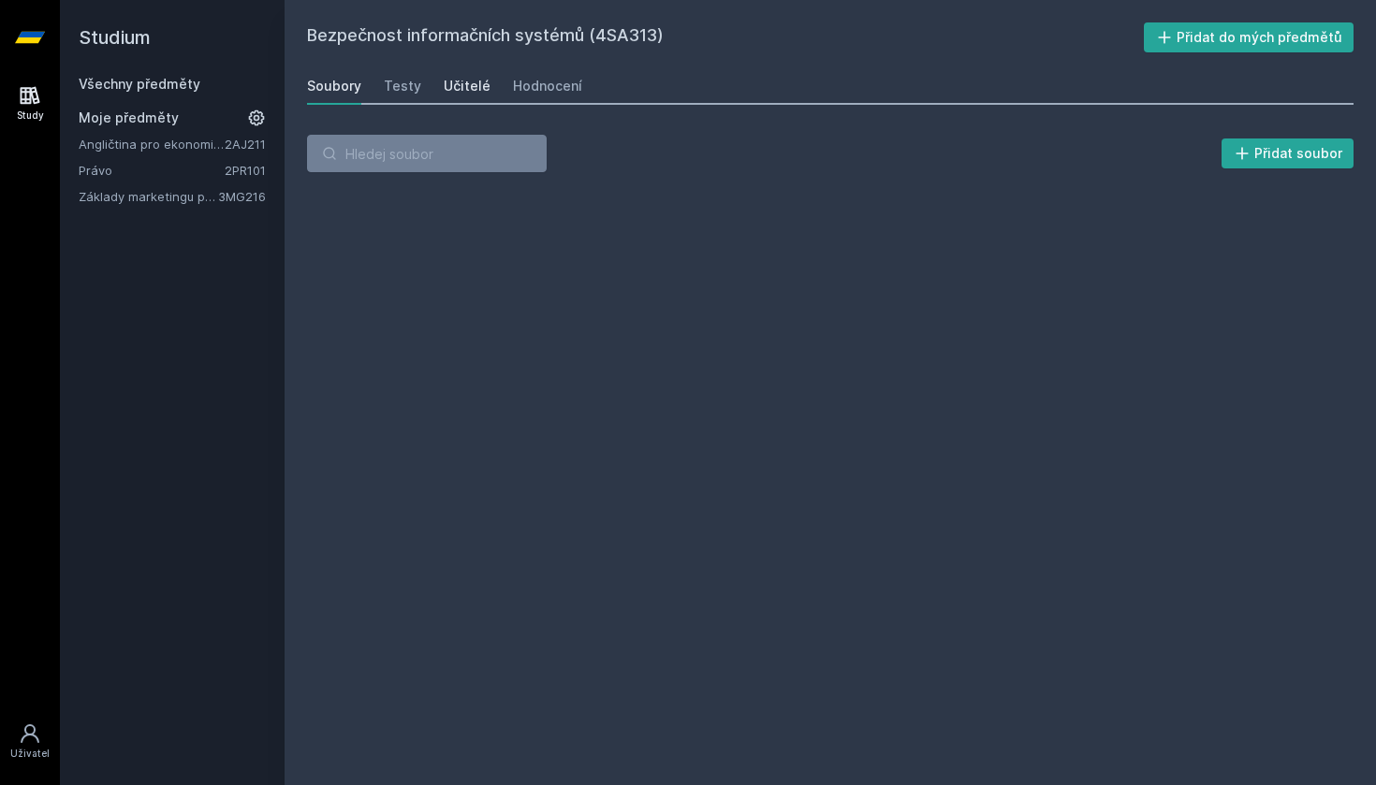
click at [465, 96] on link "Učitelé" at bounding box center [467, 85] width 47 height 37
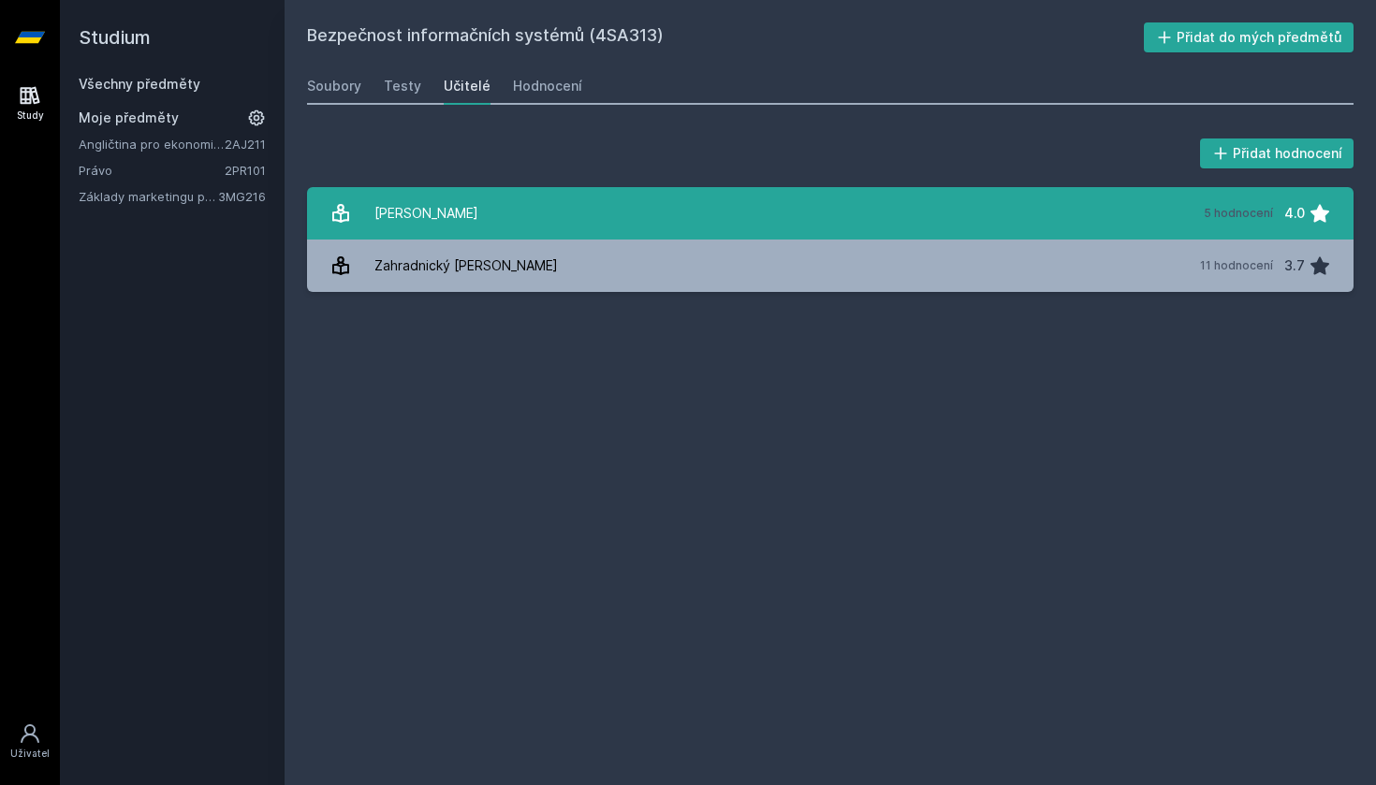
click at [578, 213] on link "P[PERSON_NAME] 5 hodnocení 4.0" at bounding box center [830, 213] width 1047 height 52
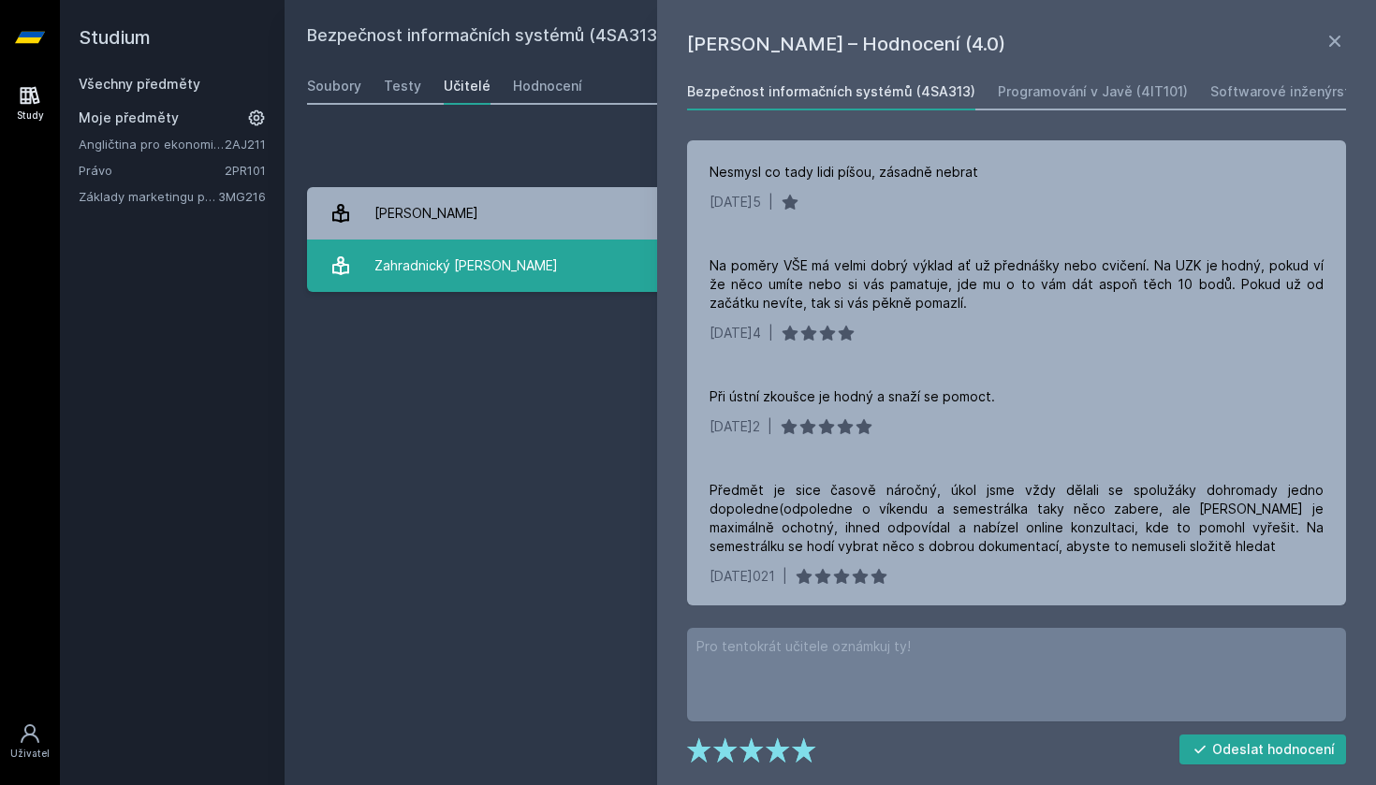
click at [508, 271] on link "Zahradnický [PERSON_NAME] 11 hodnocení 3.7" at bounding box center [830, 266] width 1047 height 52
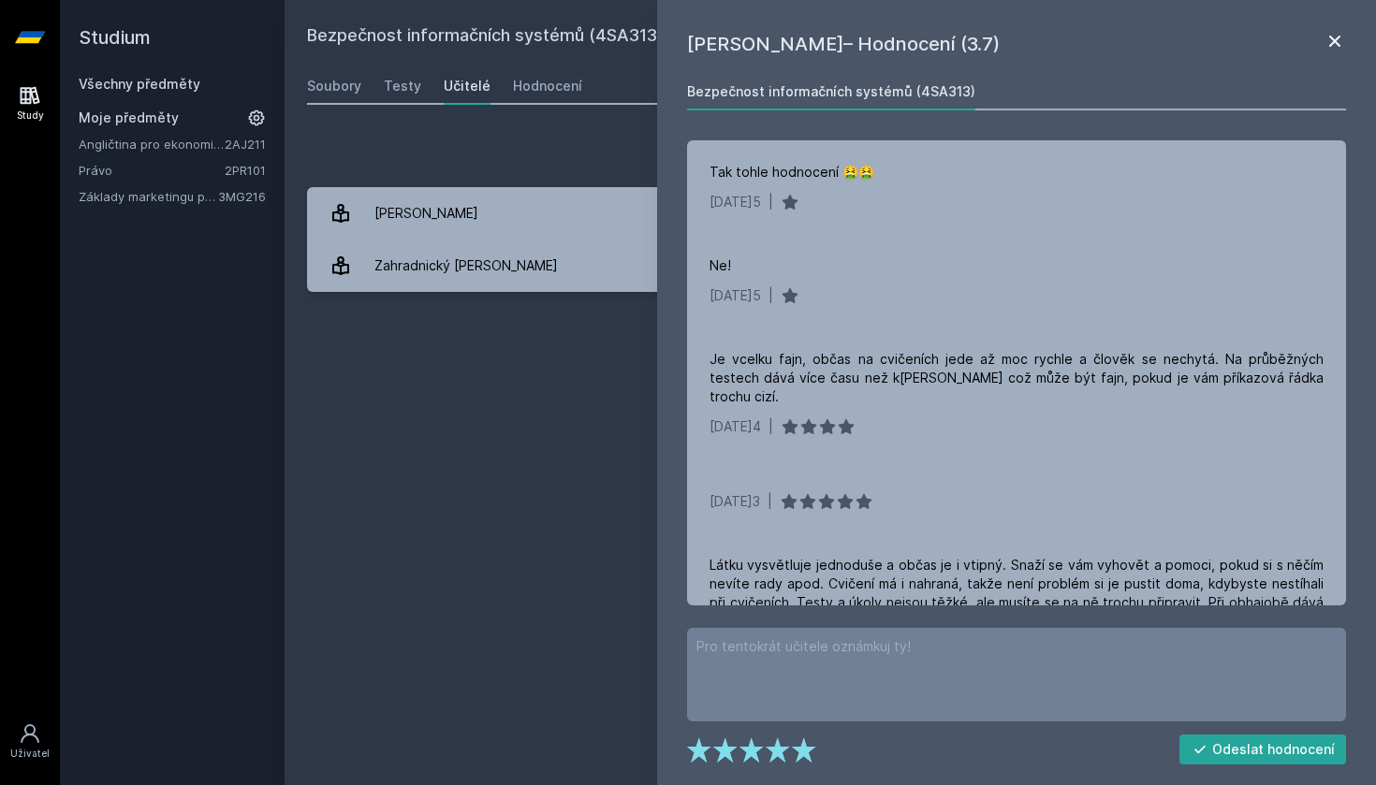
click at [1341, 35] on icon at bounding box center [1335, 41] width 22 height 22
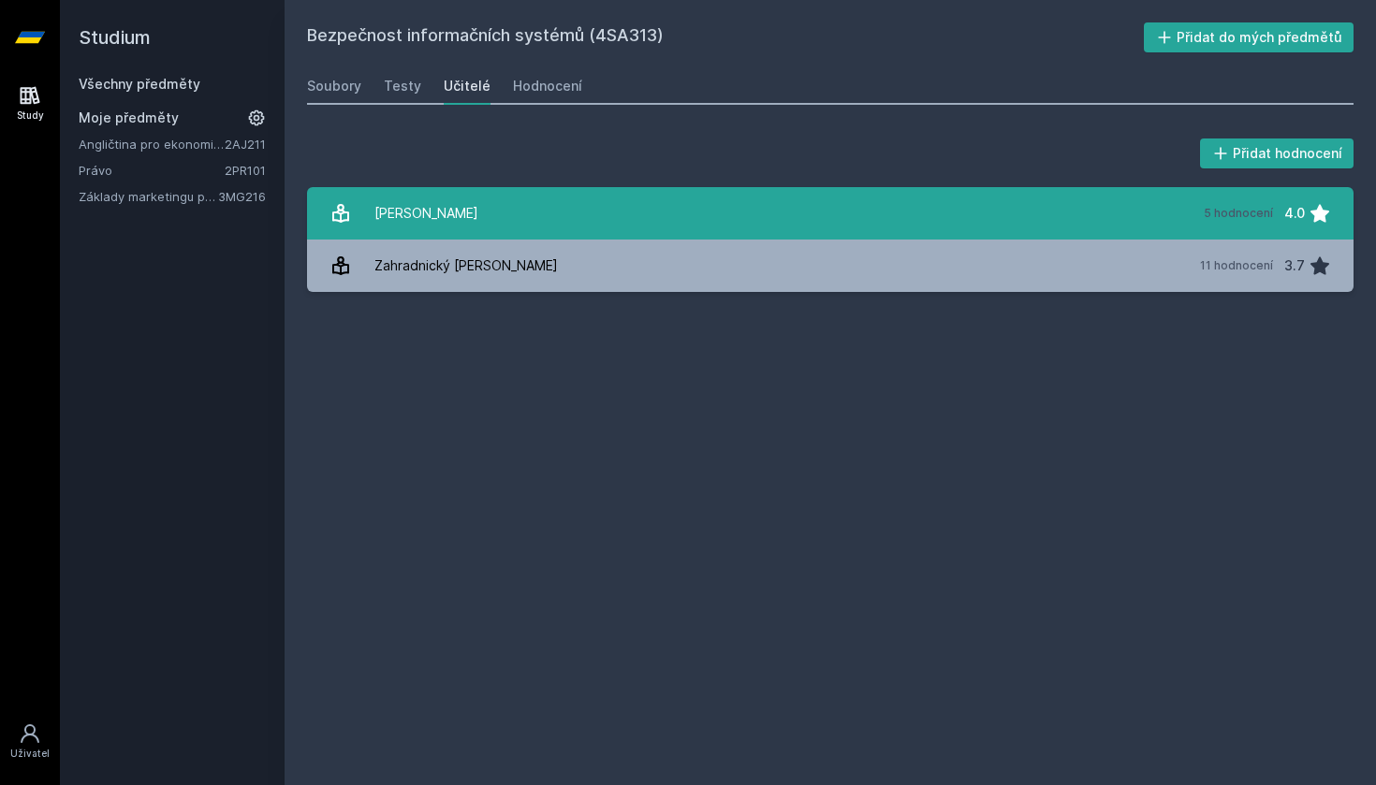
click at [1189, 204] on link "P[PERSON_NAME] 5 hodnocení 4.0" at bounding box center [830, 213] width 1047 height 52
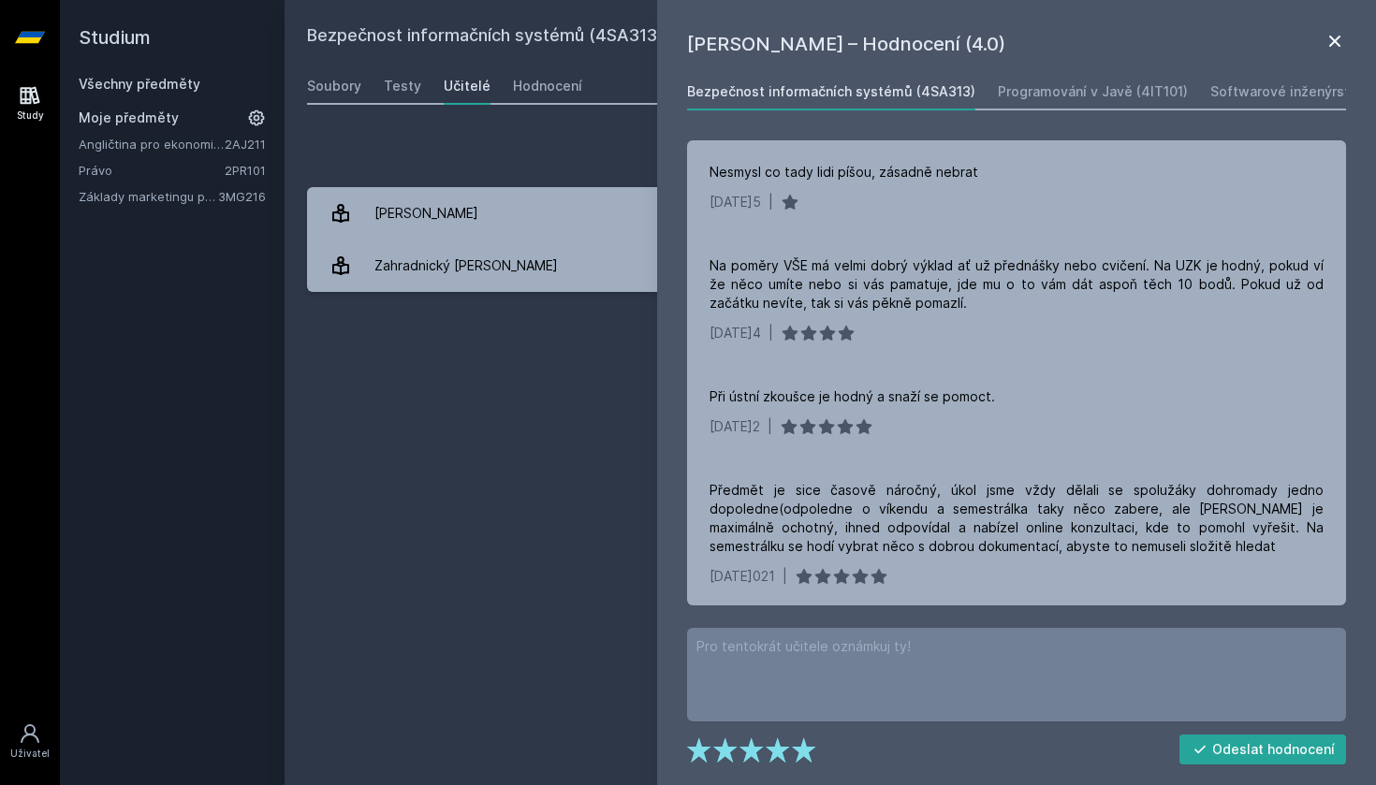
click at [1324, 37] on icon at bounding box center [1335, 41] width 22 height 22
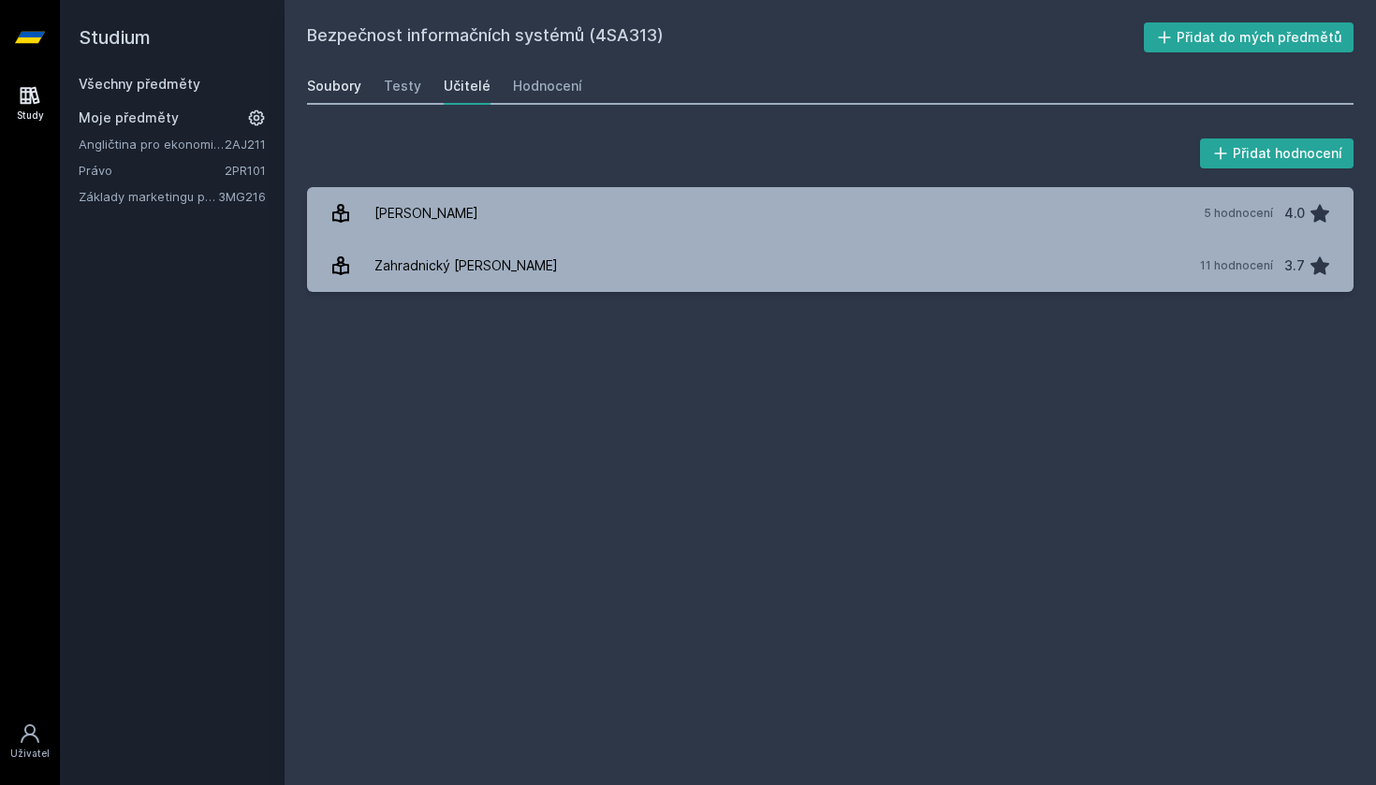
click at [339, 84] on div "Soubory" at bounding box center [334, 86] width 54 height 19
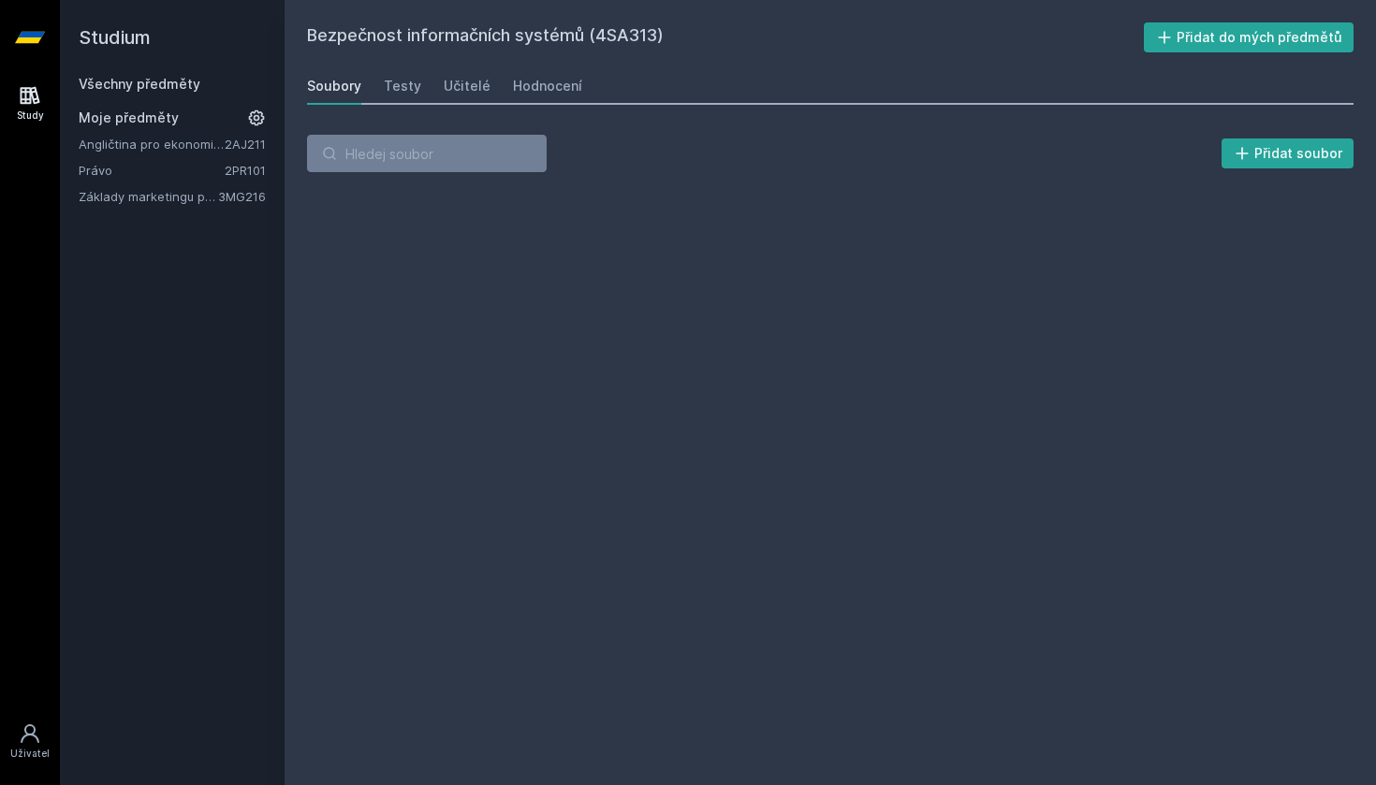
click at [162, 79] on link "Všechny předměty" at bounding box center [140, 84] width 122 height 16
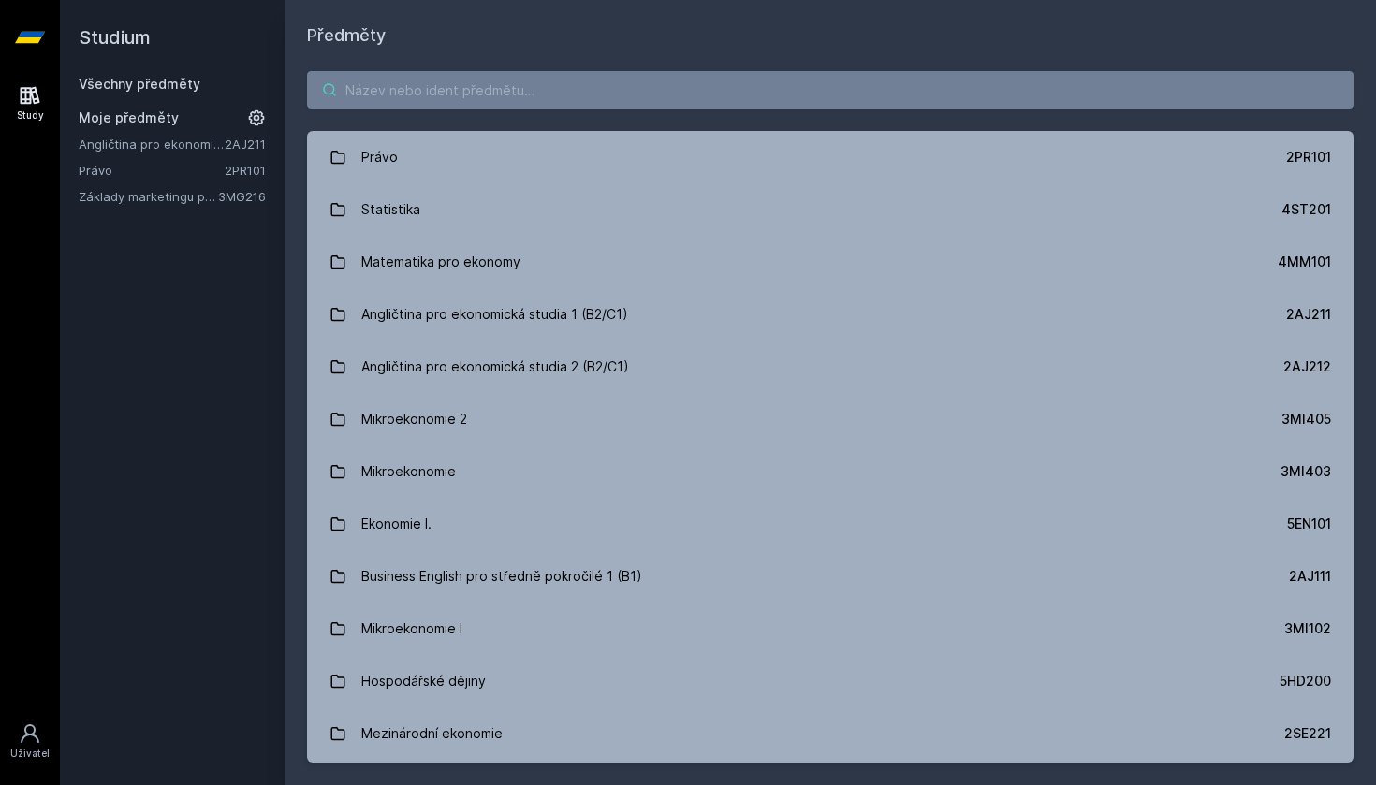
click at [510, 85] on input "search" at bounding box center [830, 89] width 1047 height 37
paste input "4EK317"
type input "4EK317"
